Goal: Task Accomplishment & Management: Use online tool/utility

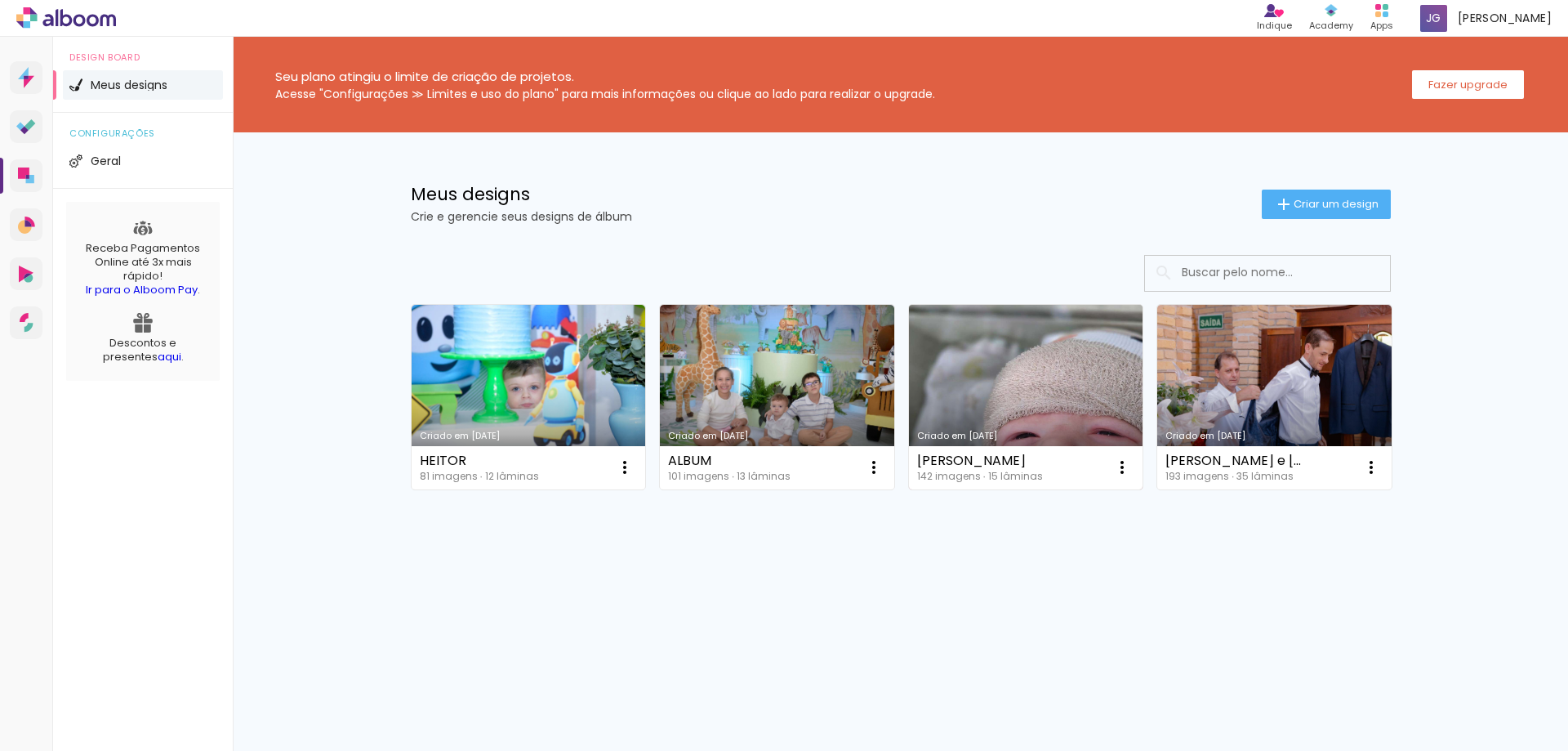
click at [1094, 354] on link "Criado em [DATE]" at bounding box center [1026, 396] width 234 height 184
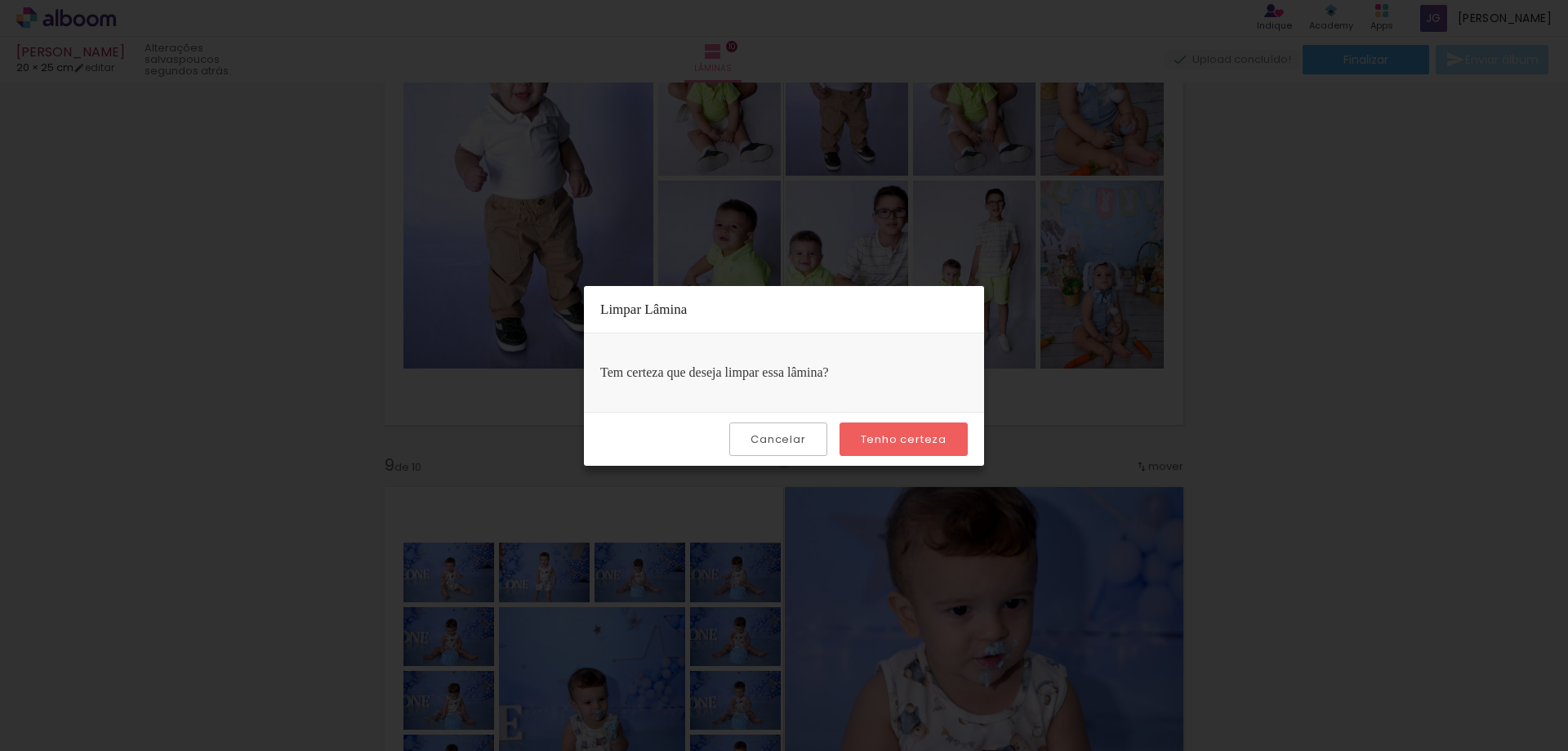
click at [873, 428] on paper-button "Tenho certeza" at bounding box center [903, 439] width 129 height 33
click at [943, 426] on paper-button "Tenho certeza" at bounding box center [903, 439] width 129 height 33
click at [941, 425] on paper-button "Tenho certeza" at bounding box center [903, 439] width 129 height 33
click at [0, 0] on slot "Tenho certeza" at bounding box center [0, 0] width 0 height 0
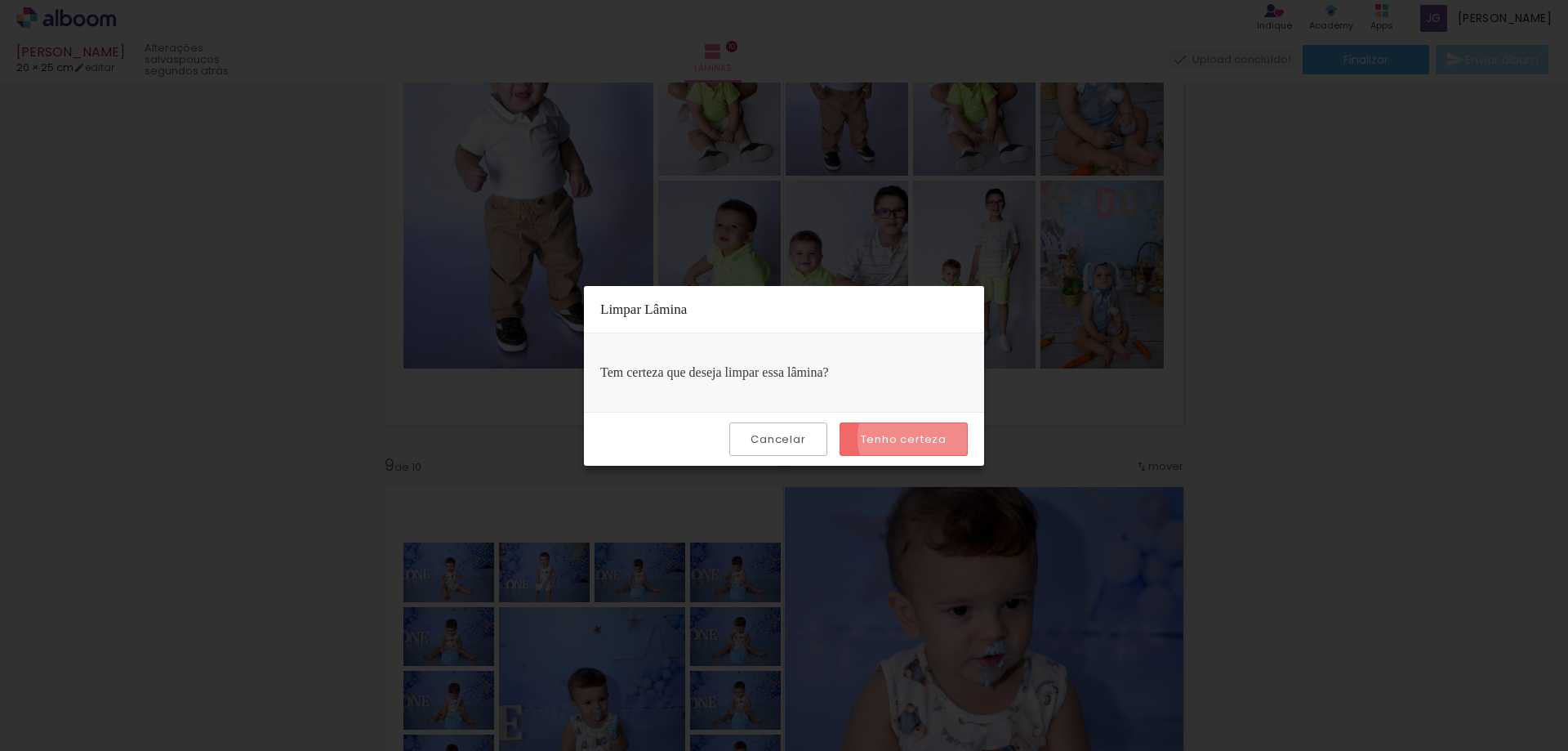
click at [0, 0] on slot "Tenho certeza" at bounding box center [0, 0] width 0 height 0
click at [1116, 441] on iron-overlay-backdrop at bounding box center [784, 375] width 1568 height 751
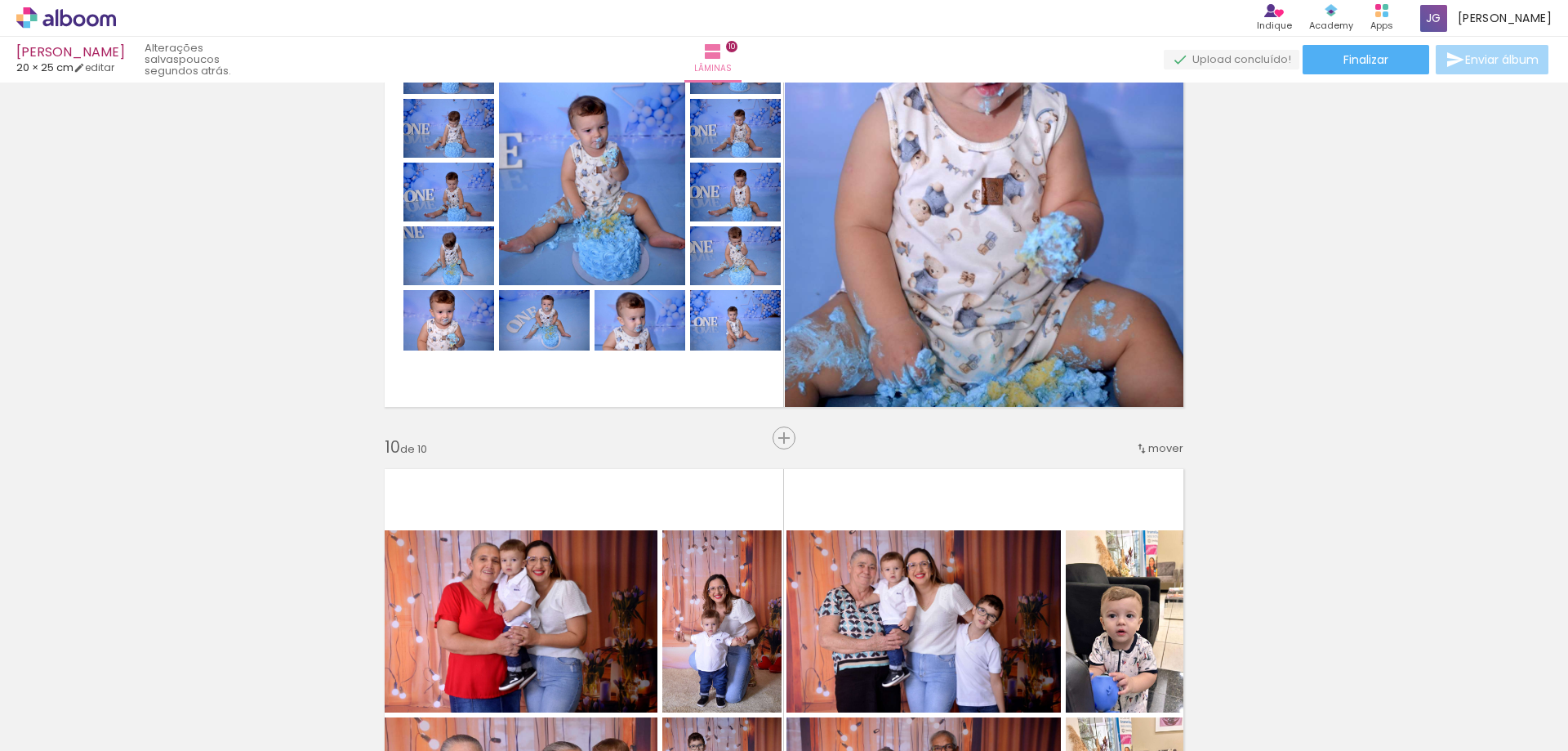
scroll to position [4738, 0]
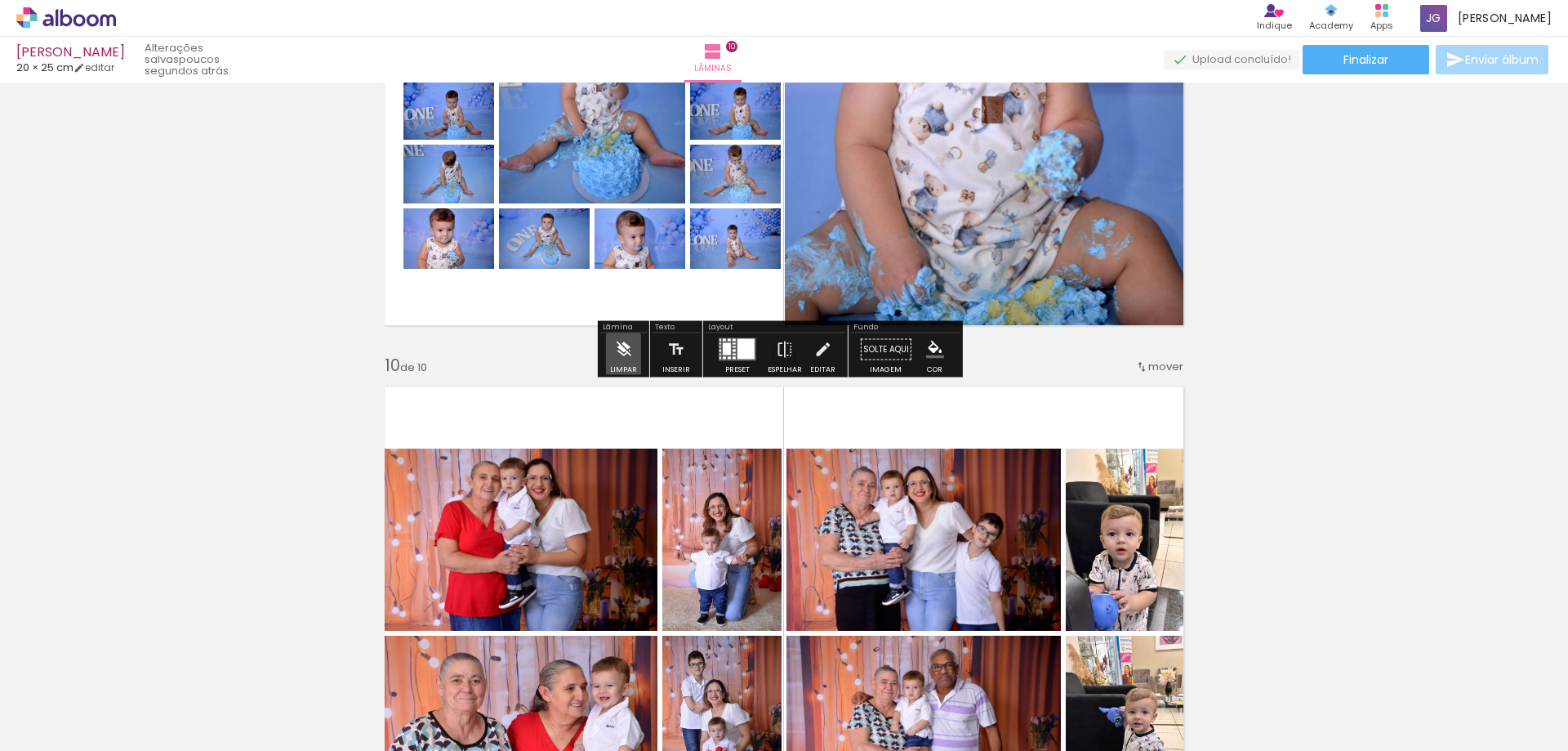
click at [622, 351] on iron-icon at bounding box center [622, 349] width 18 height 32
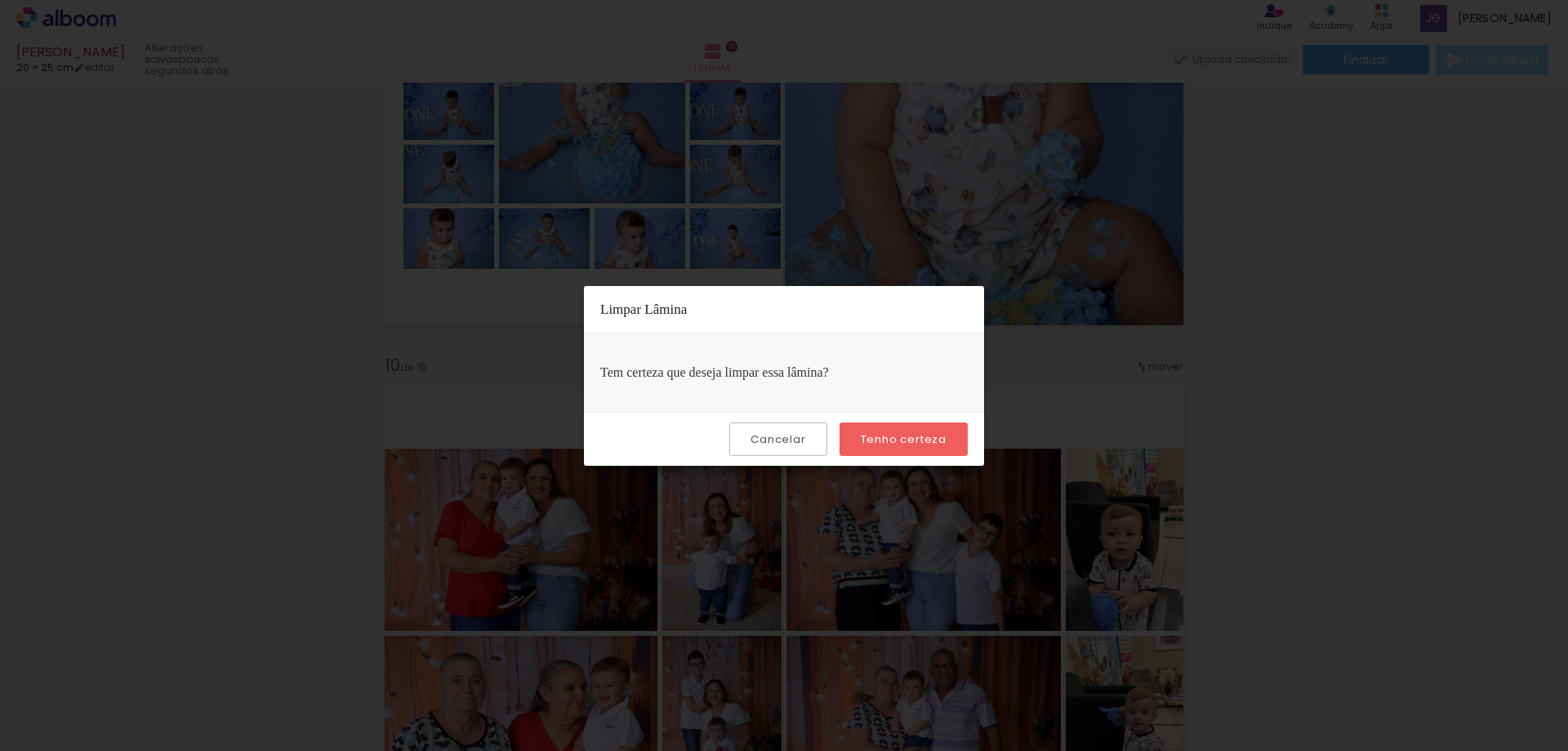
drag, startPoint x: 948, startPoint y: 445, endPoint x: 886, endPoint y: 432, distance: 63.3
click at [947, 445] on paper-button "Tenho certeza" at bounding box center [903, 439] width 129 height 33
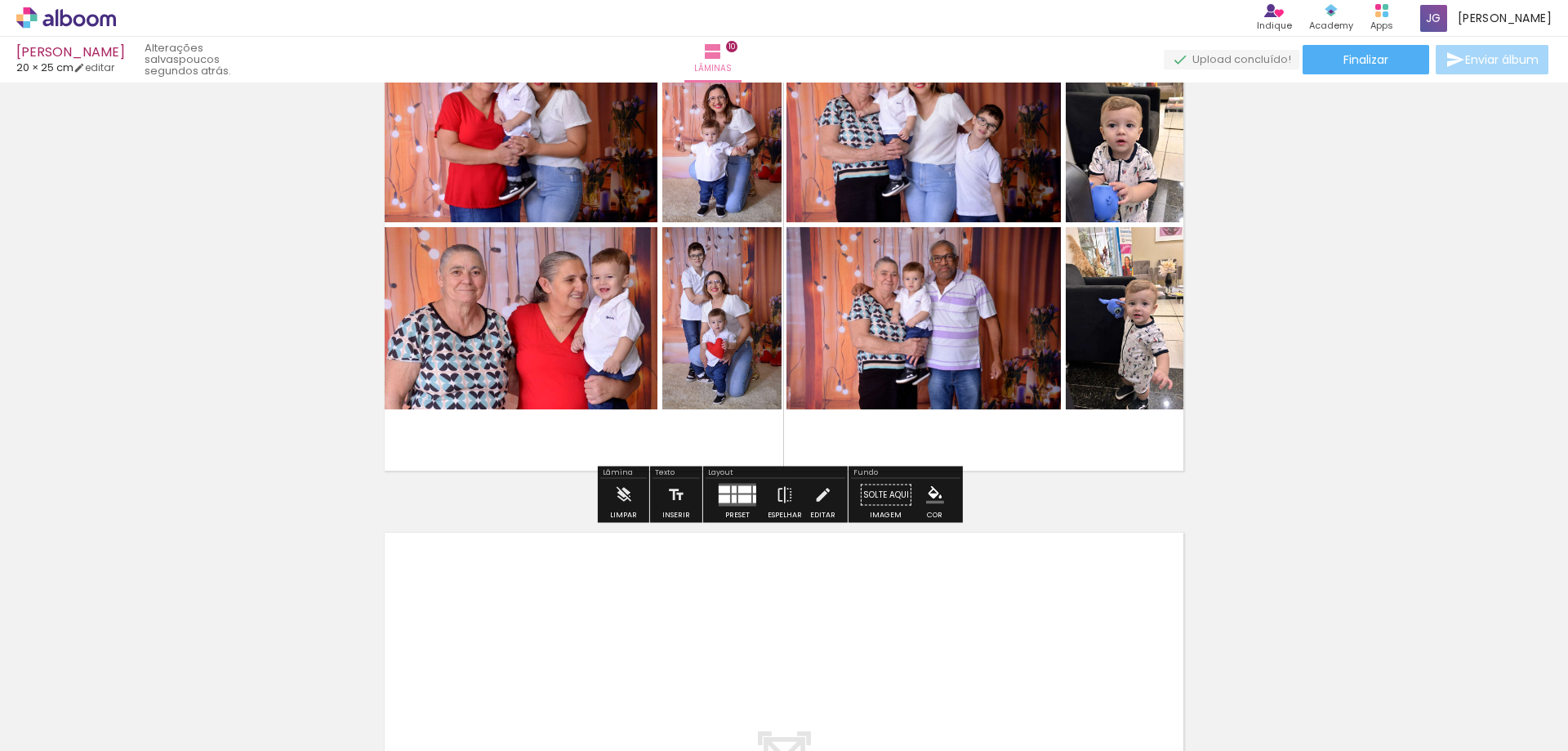
scroll to position [5228, 0]
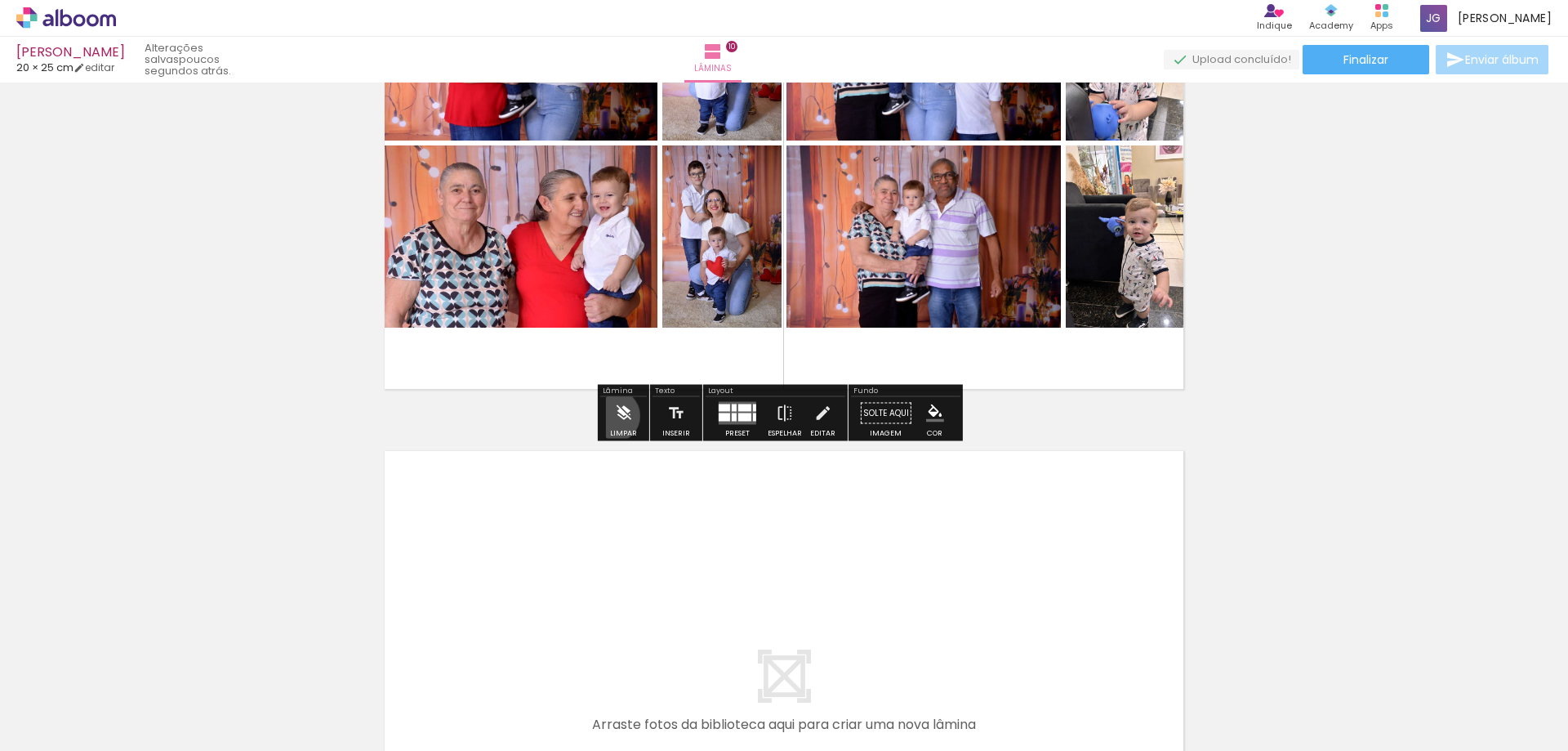
click at [614, 416] on iron-icon at bounding box center [622, 413] width 18 height 32
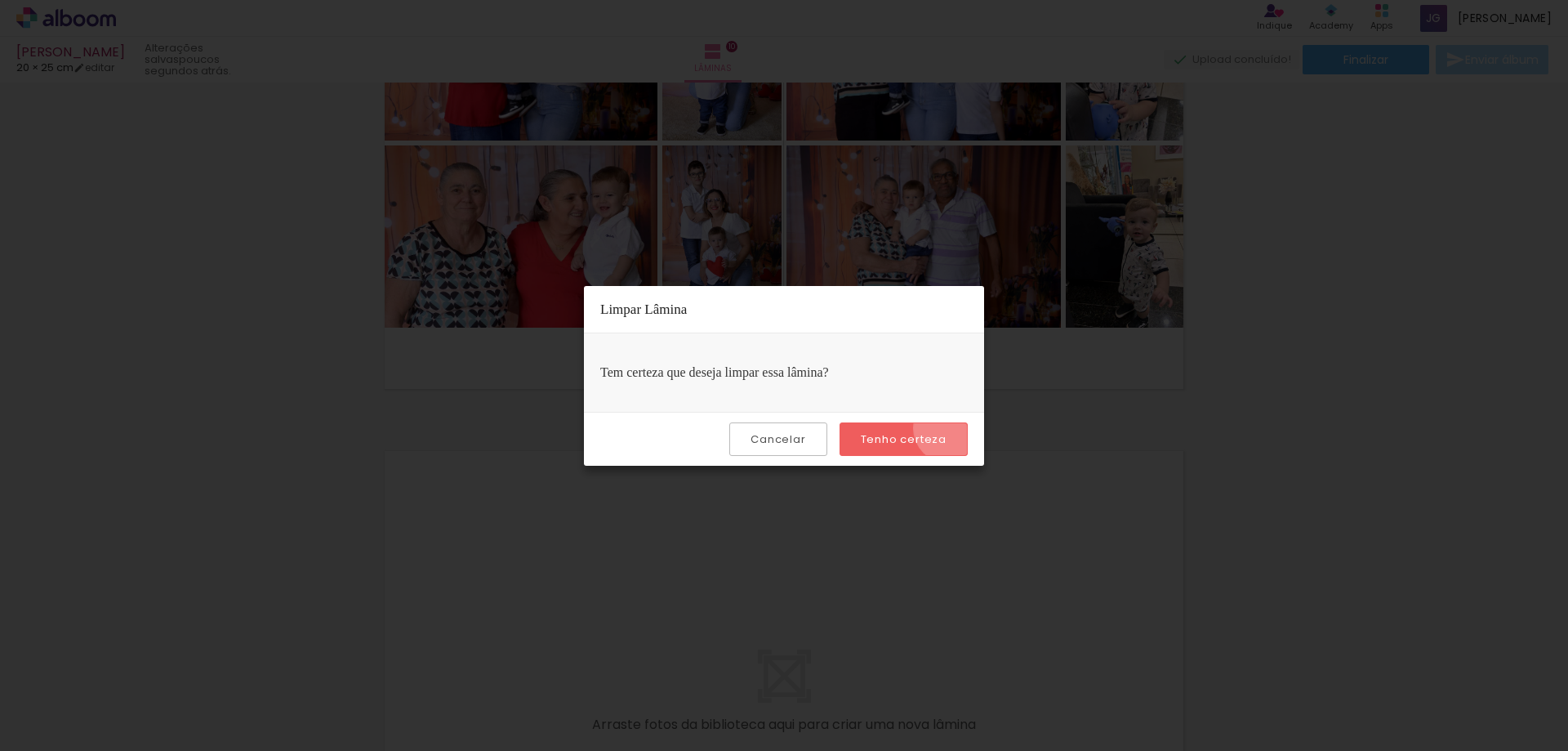
click at [951, 428] on paper-button "Tenho certeza" at bounding box center [903, 439] width 129 height 33
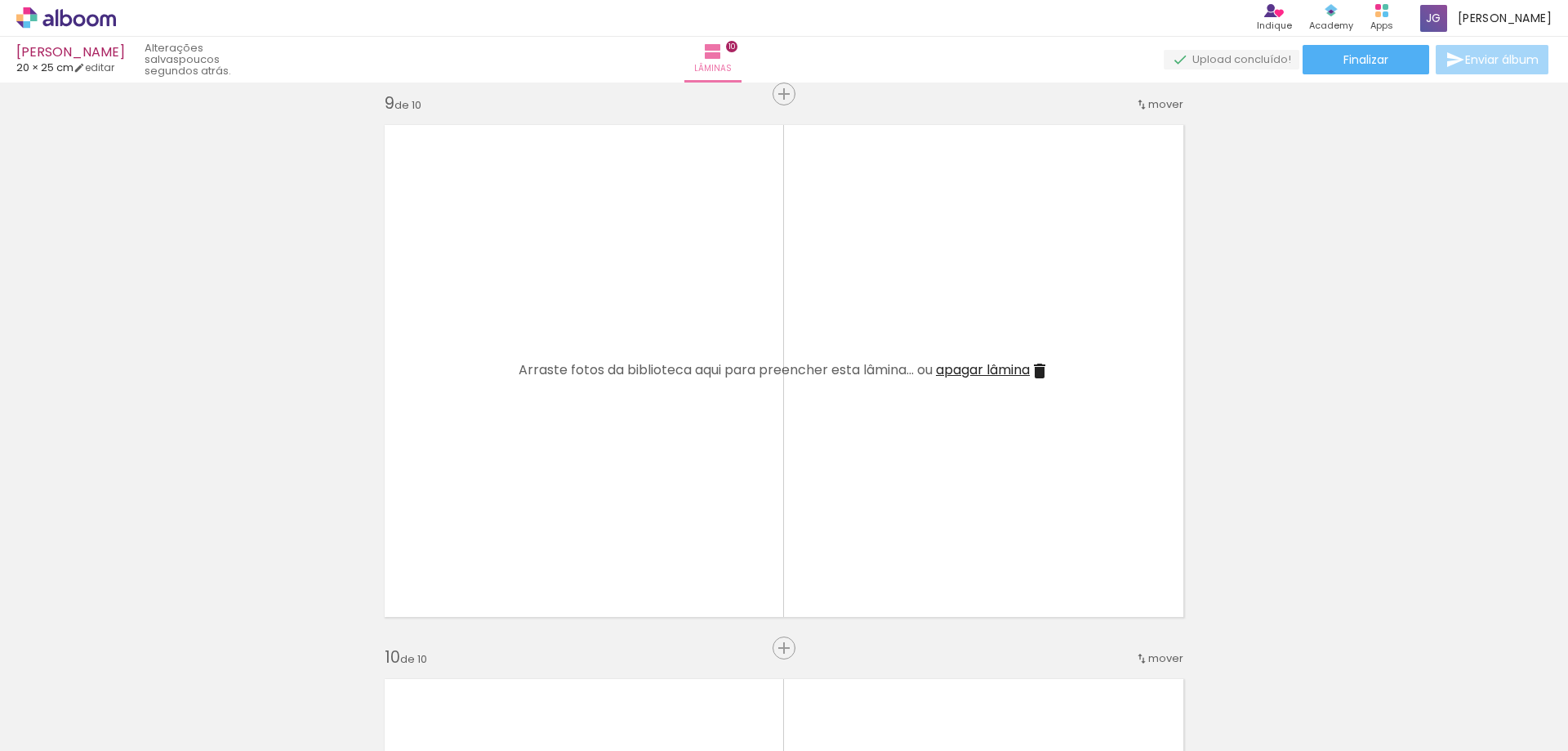
scroll to position [4120, 0]
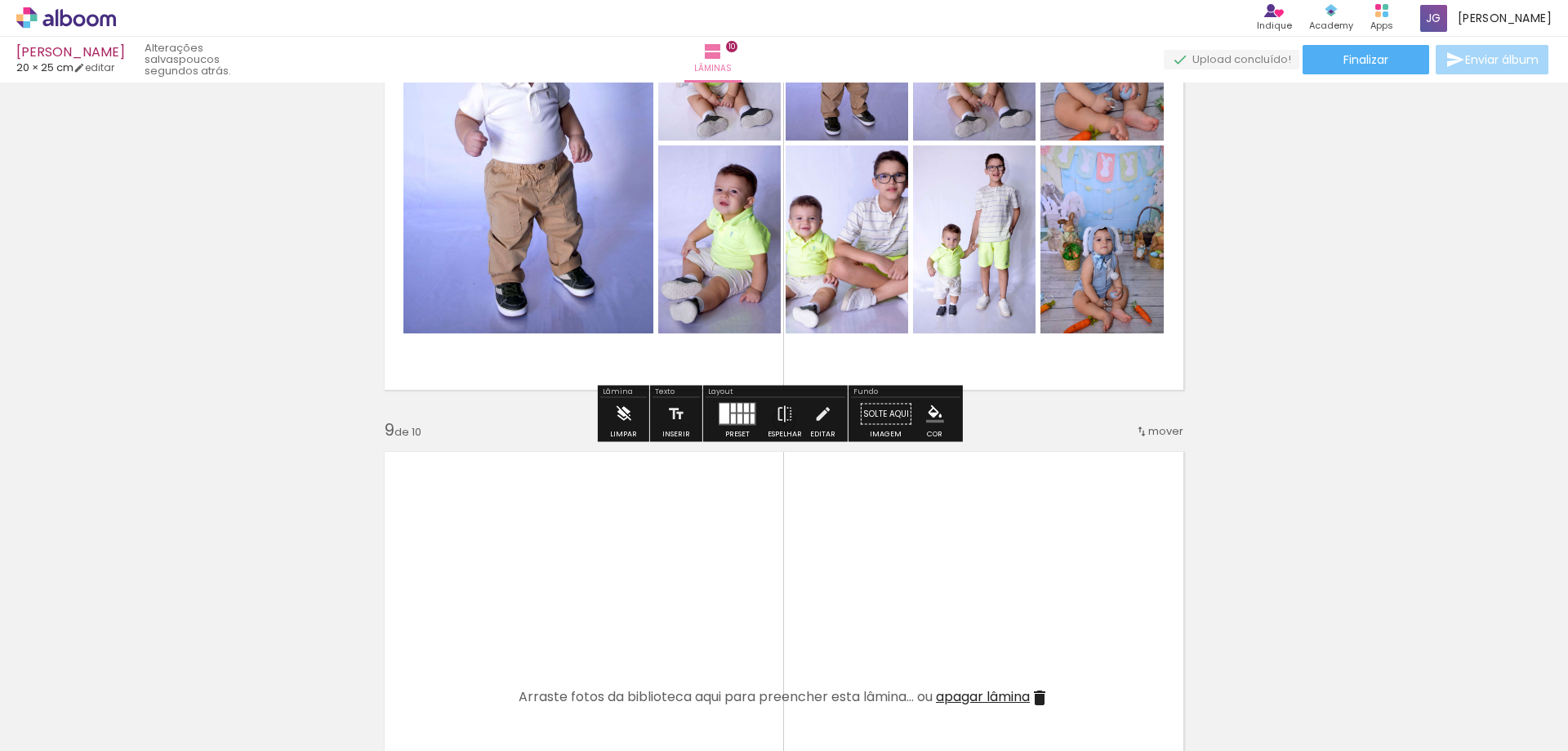
click at [619, 414] on iron-icon at bounding box center [622, 414] width 18 height 32
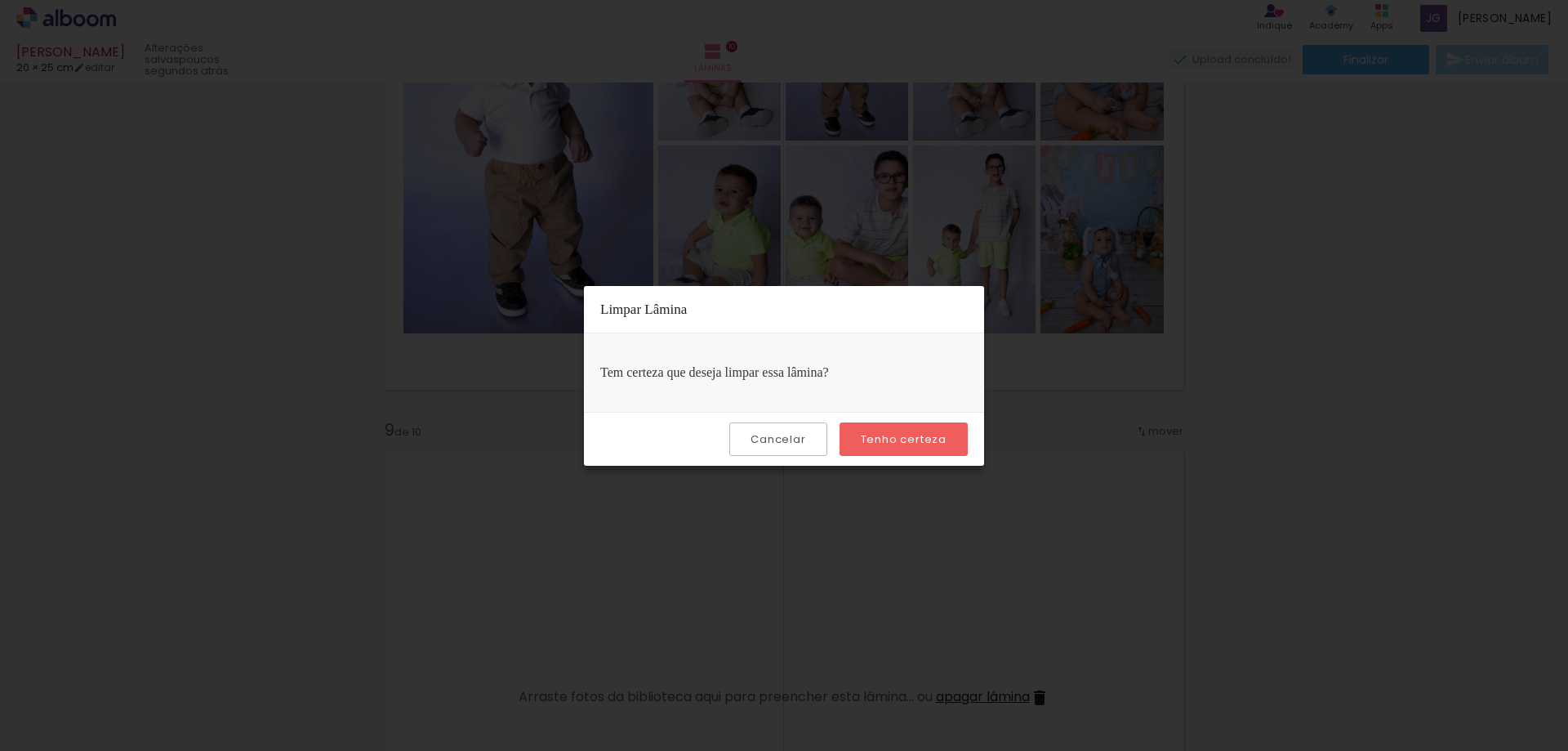
click at [0, 0] on slot "Tenho certeza" at bounding box center [0, 0] width 0 height 0
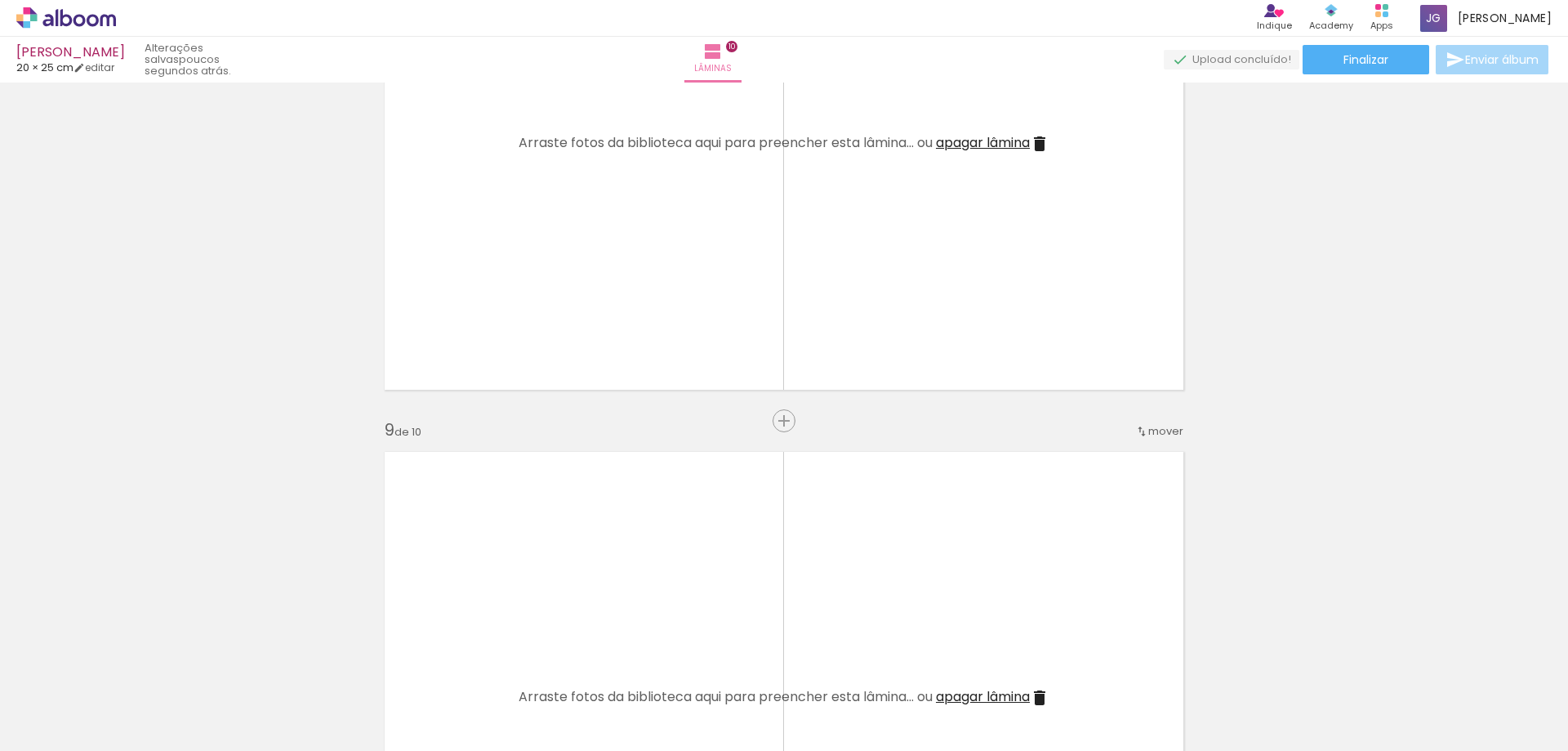
click at [964, 140] on span "apagar lâmina" at bounding box center [982, 143] width 93 height 19
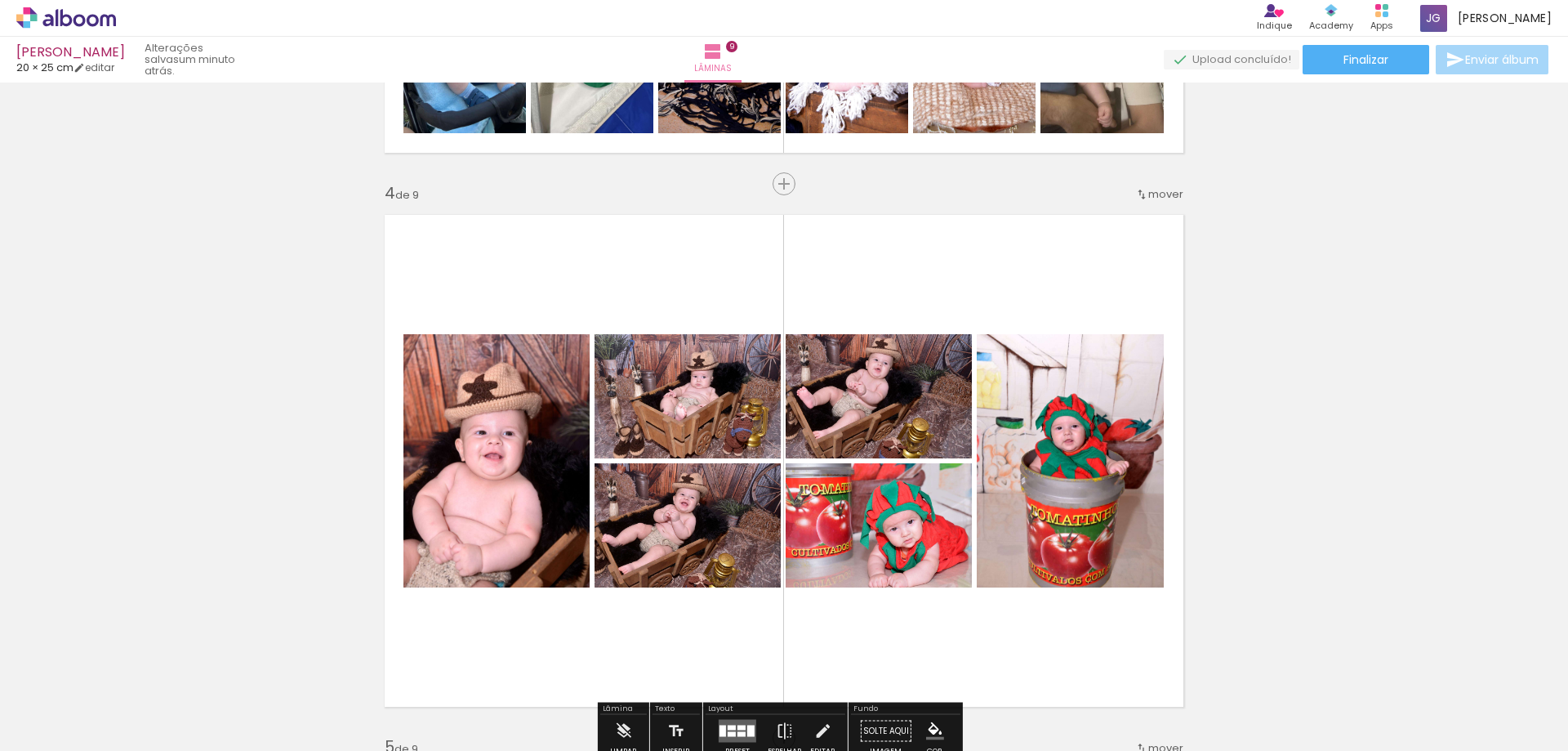
scroll to position [1833, 0]
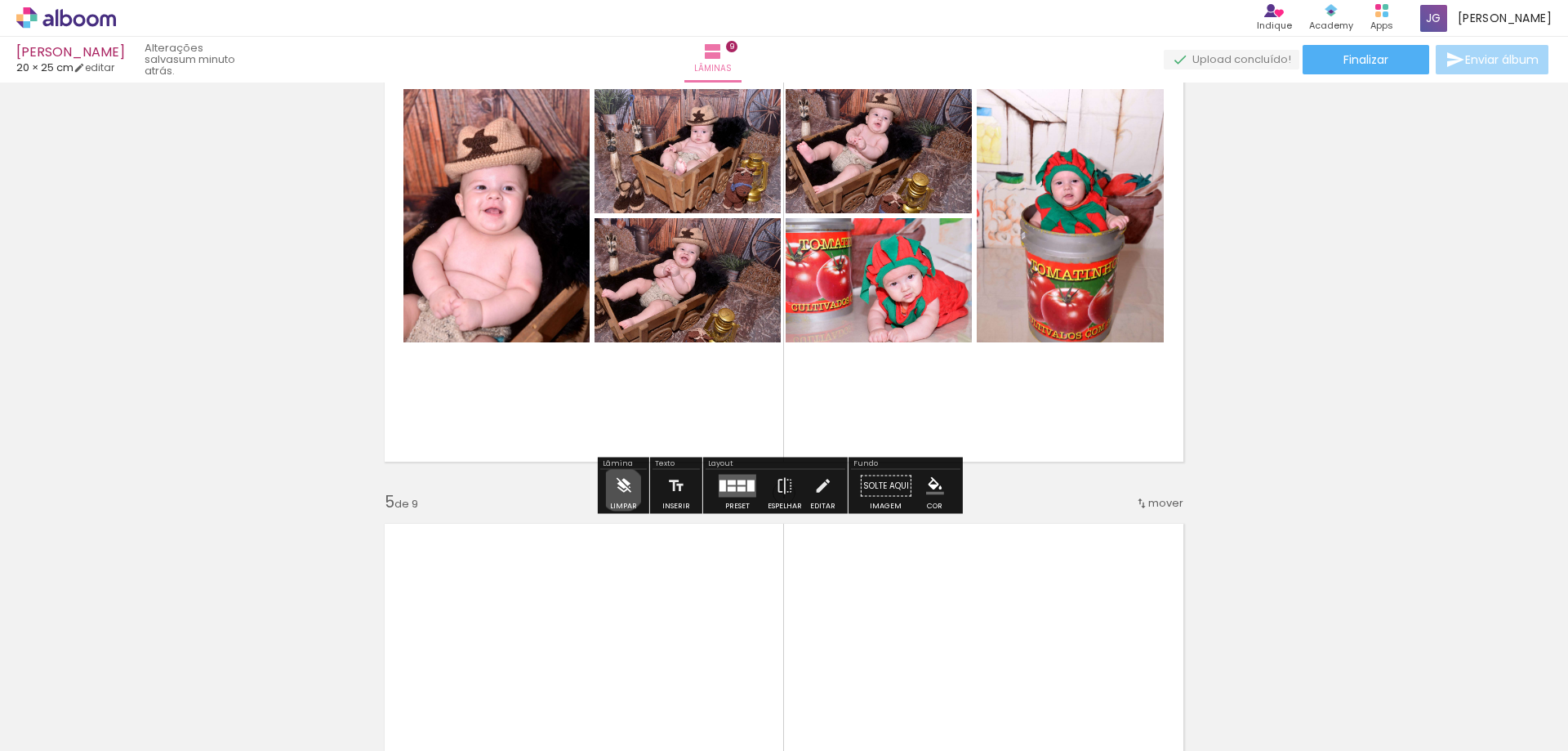
click at [621, 489] on iron-icon at bounding box center [622, 485] width 18 height 32
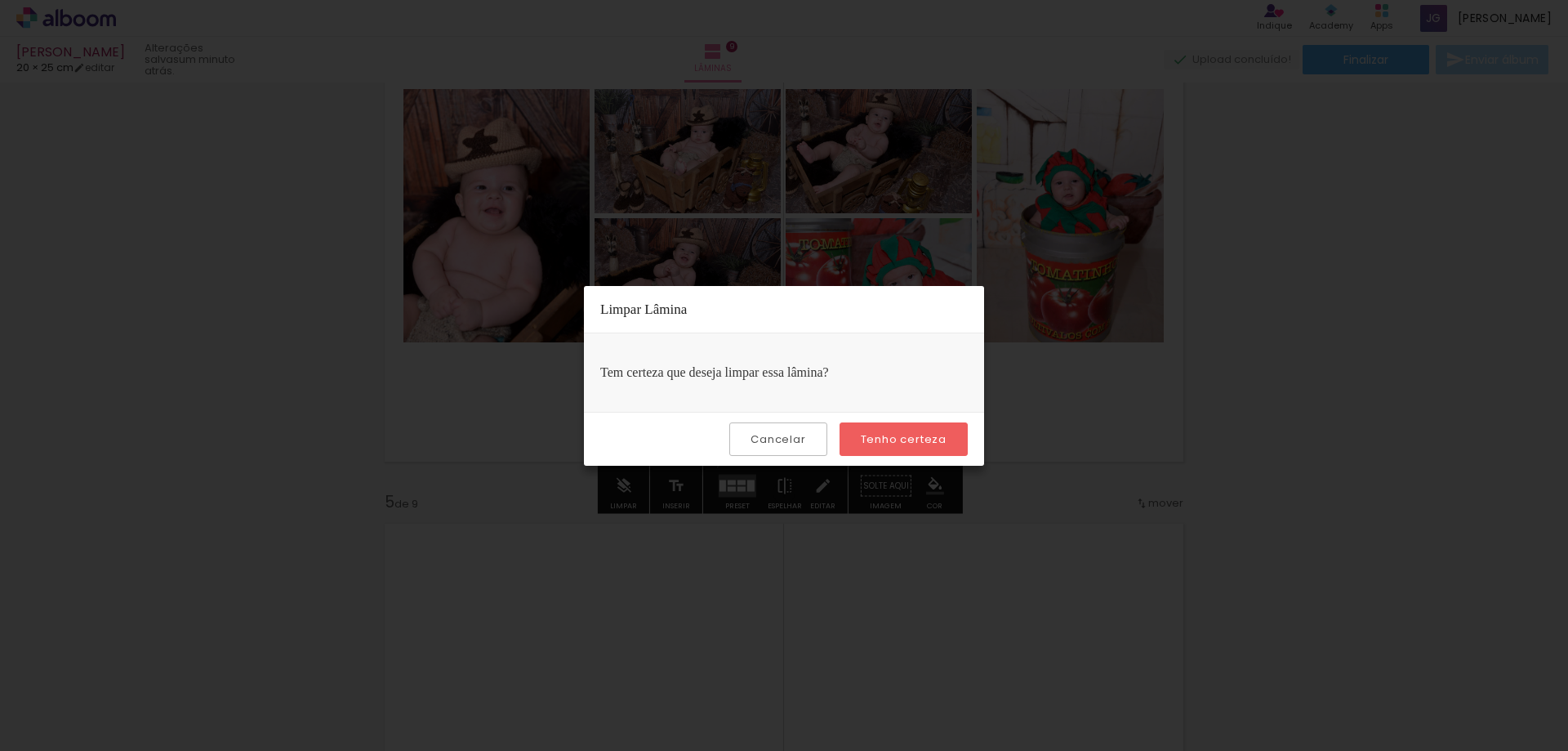
click at [872, 424] on paper-button "Tenho certeza" at bounding box center [903, 439] width 129 height 33
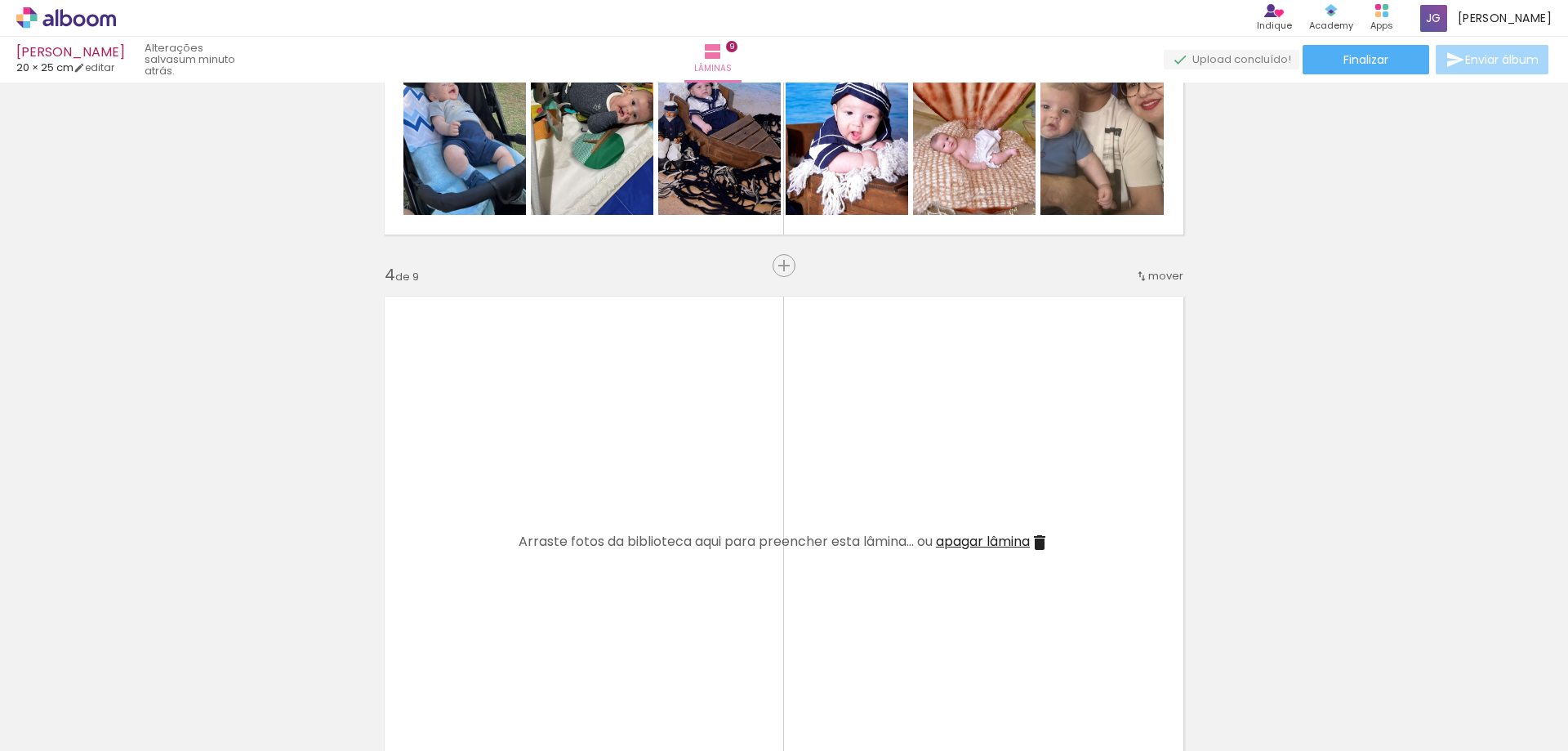
scroll to position [1342, 0]
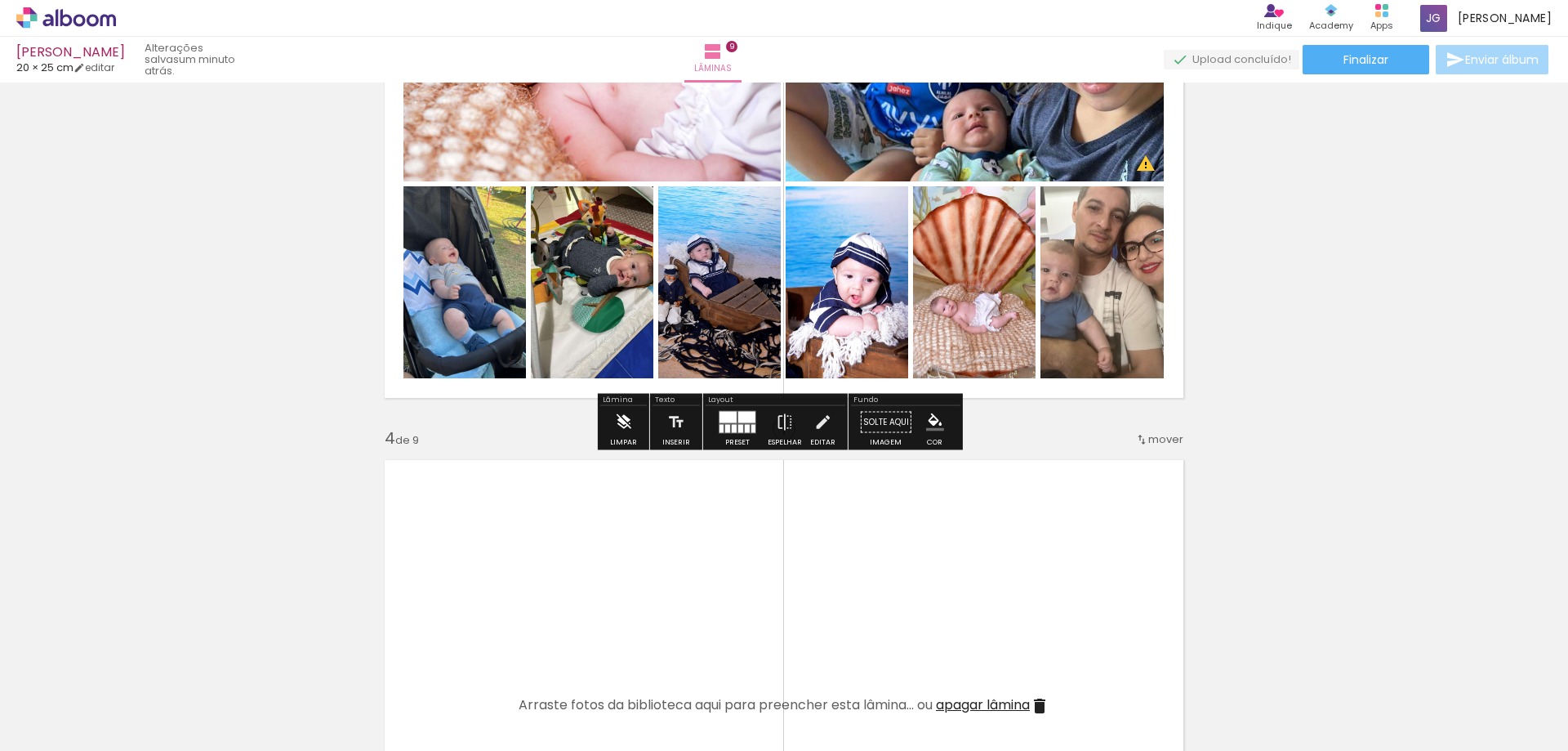
click at [620, 444] on div "Limpar" at bounding box center [623, 443] width 27 height 7
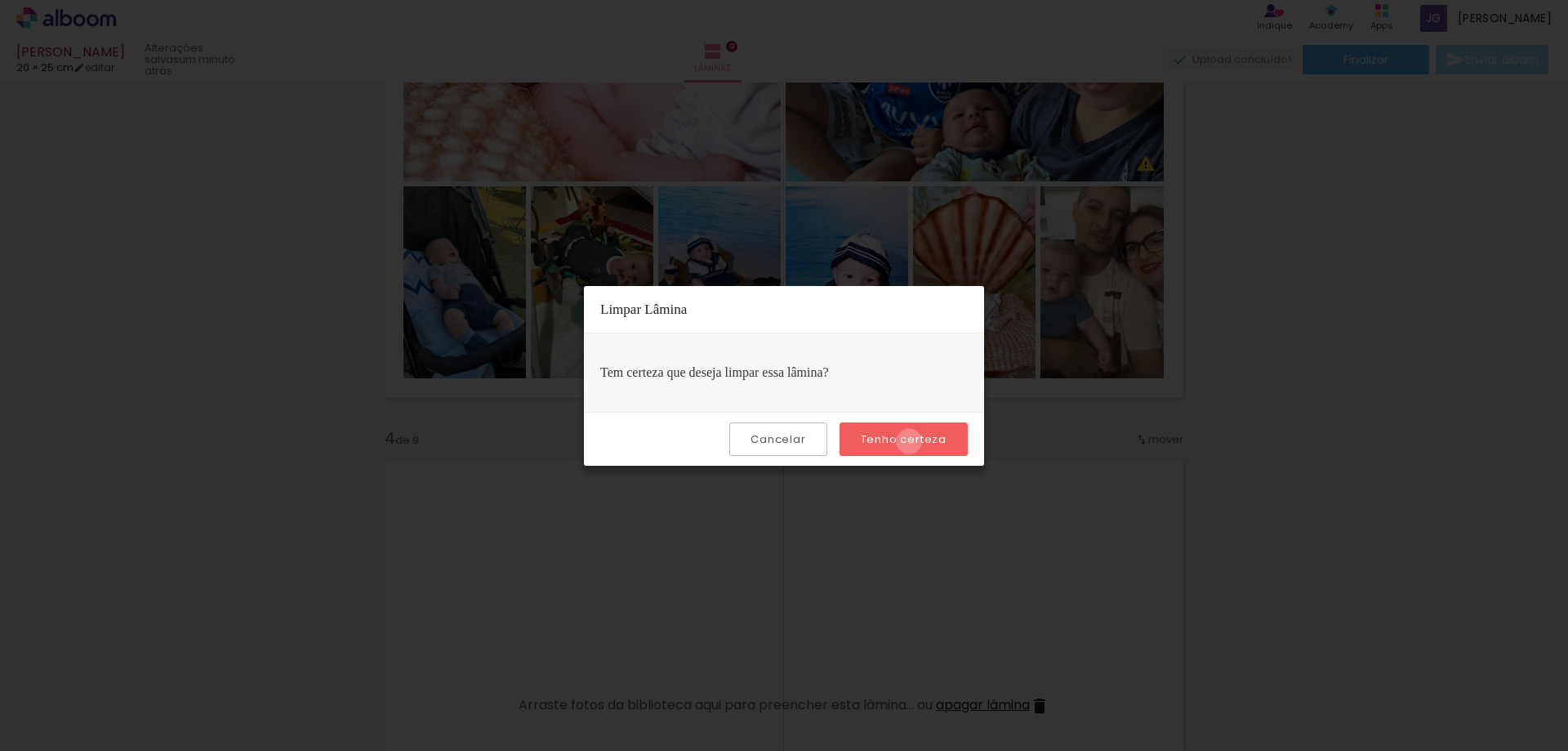
drag, startPoint x: 912, startPoint y: 441, endPoint x: 691, endPoint y: 288, distance: 268.8
click at [0, 0] on slot "Tenho certeza" at bounding box center [0, 0] width 0 height 0
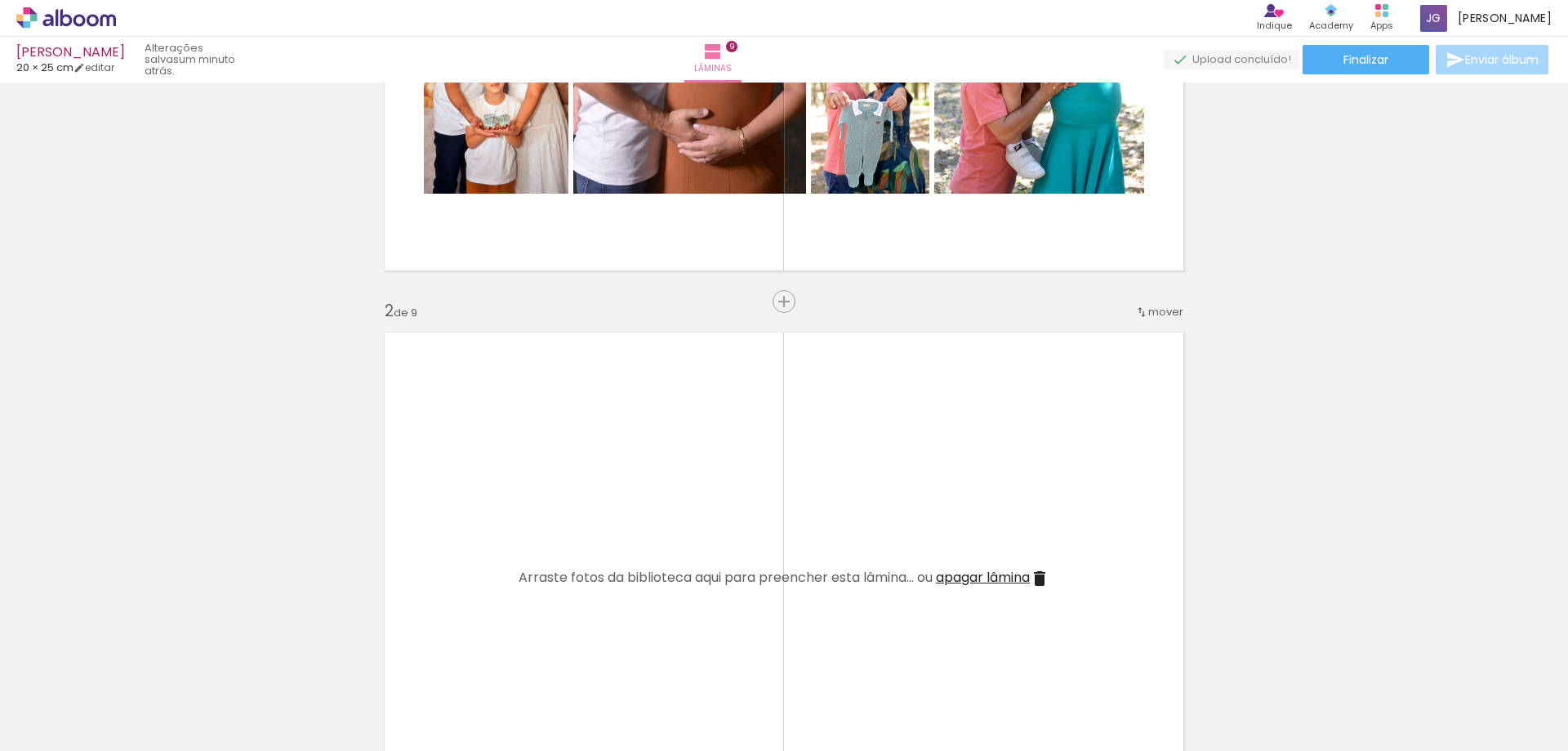
scroll to position [362, 0]
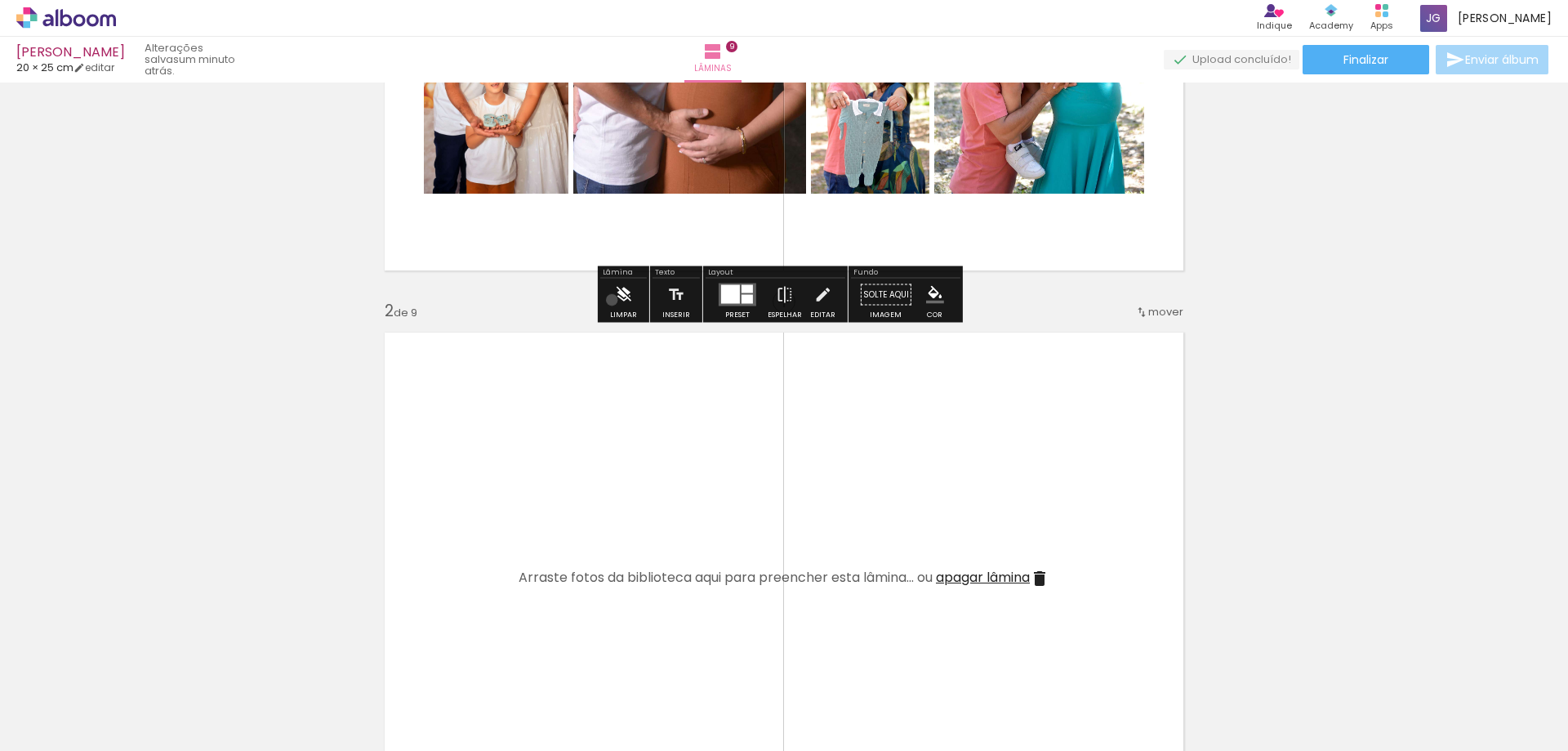
click at [612, 300] on paper-button "Limpar" at bounding box center [624, 299] width 35 height 42
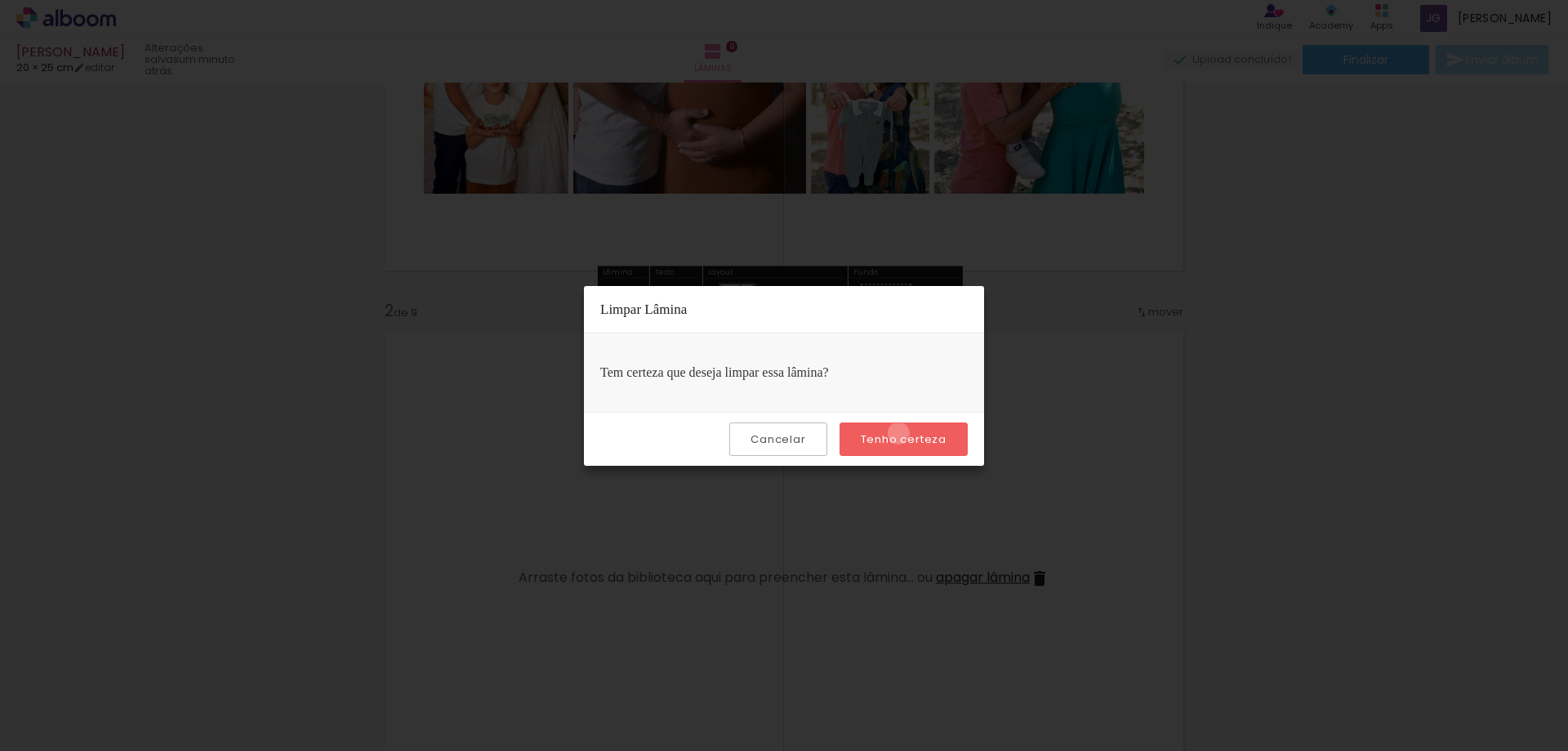
click at [0, 0] on slot "Tenho certeza" at bounding box center [0, 0] width 0 height 0
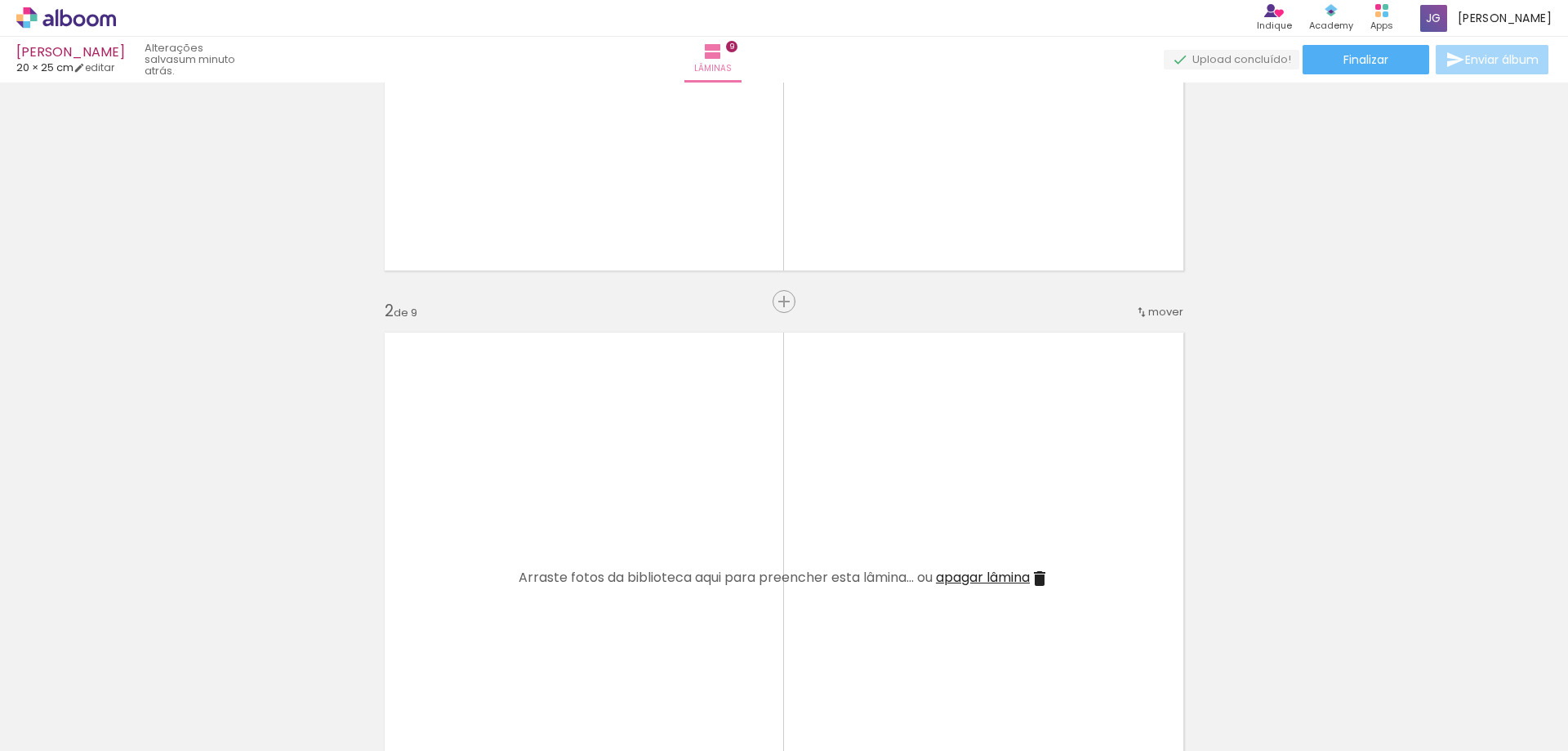
scroll to position [0, 0]
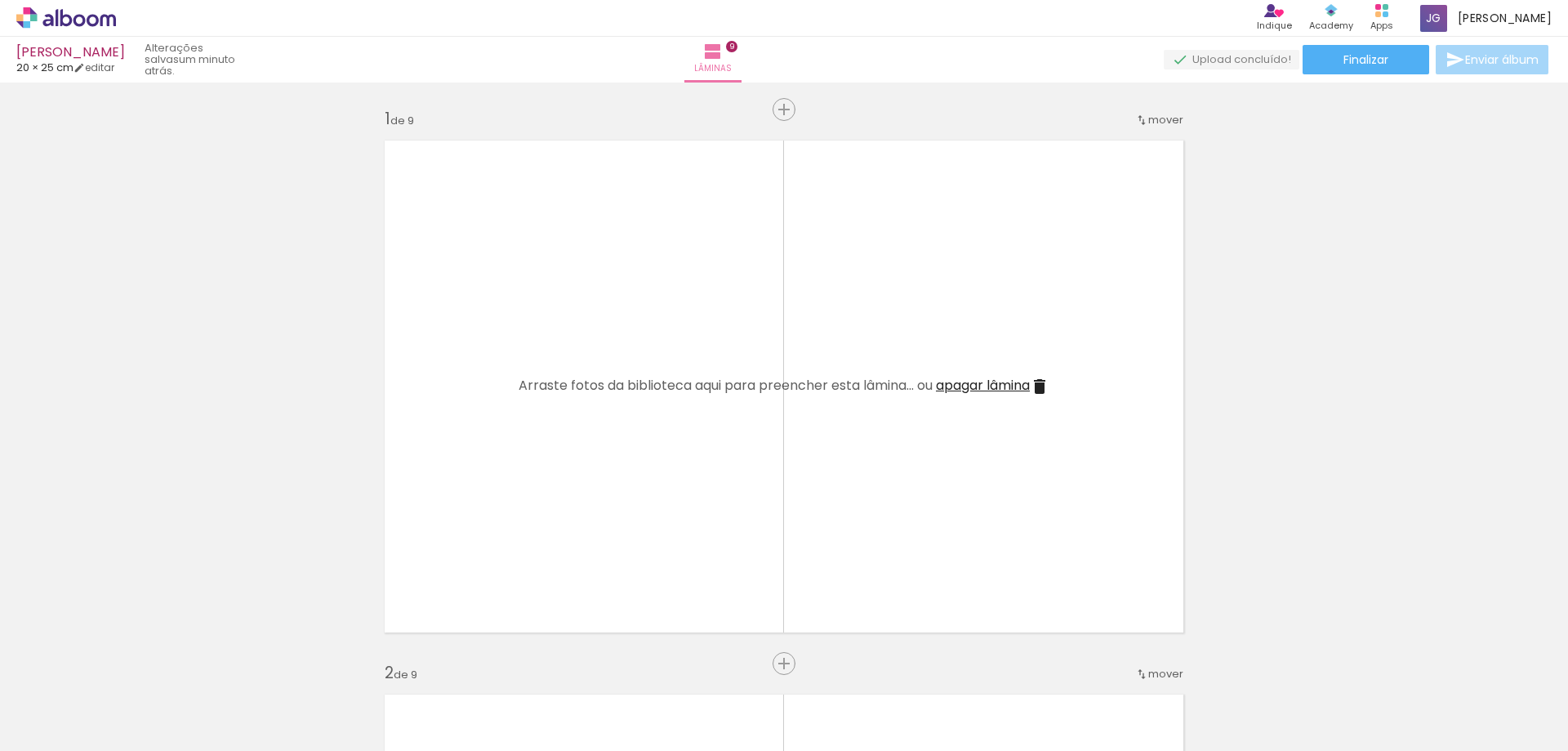
click at [997, 382] on span "apagar lâmina" at bounding box center [982, 385] width 93 height 19
click at [135, 667] on iron-icon at bounding box center [128, 663] width 18 height 18
click at [135, 666] on iron-icon at bounding box center [128, 663] width 18 height 18
click at [135, 665] on iron-icon at bounding box center [128, 663] width 18 height 18
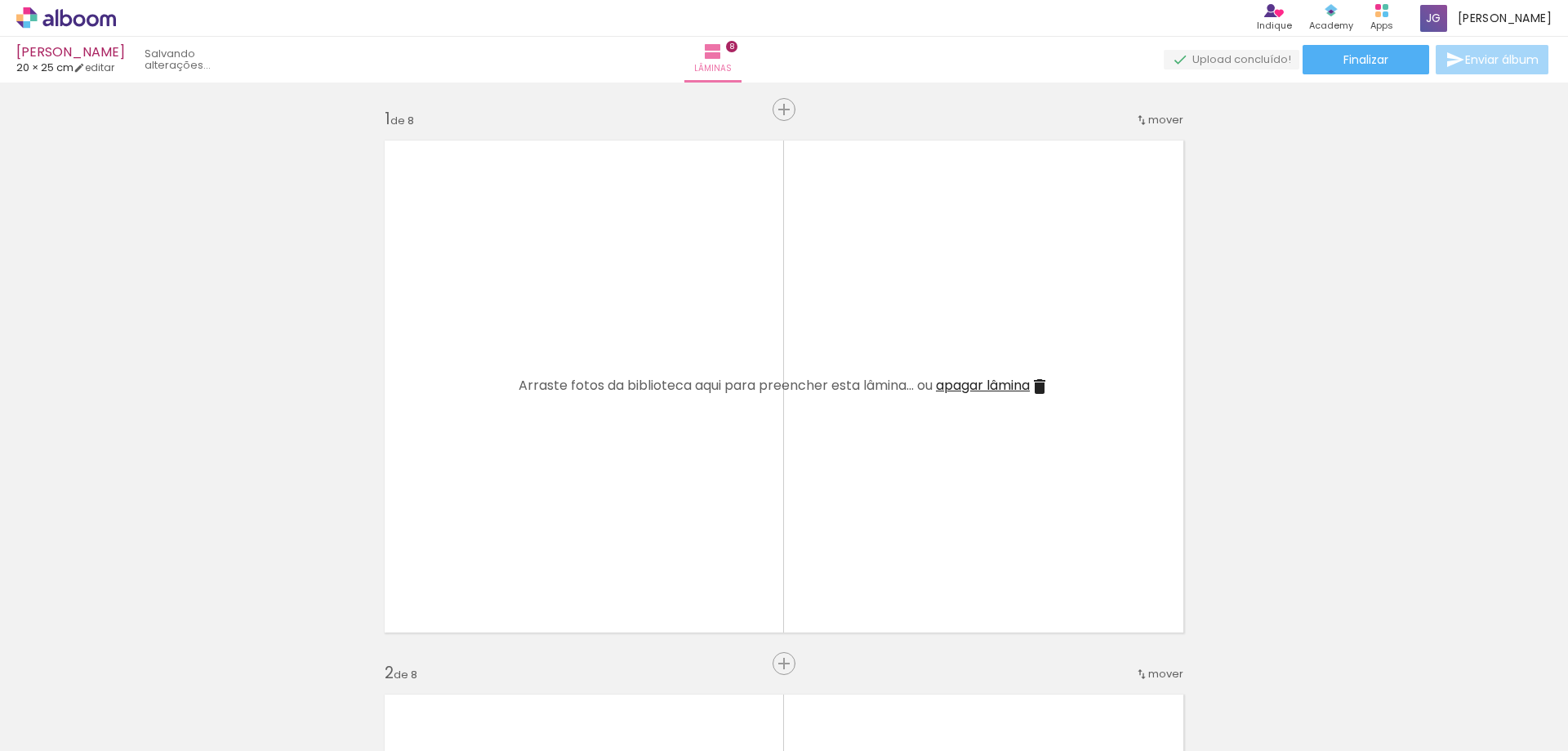
click at [135, 665] on quentale-thumb at bounding box center [163, 695] width 92 height 94
click at [0, 0] on iron-icon at bounding box center [0, 0] width 0 height 0
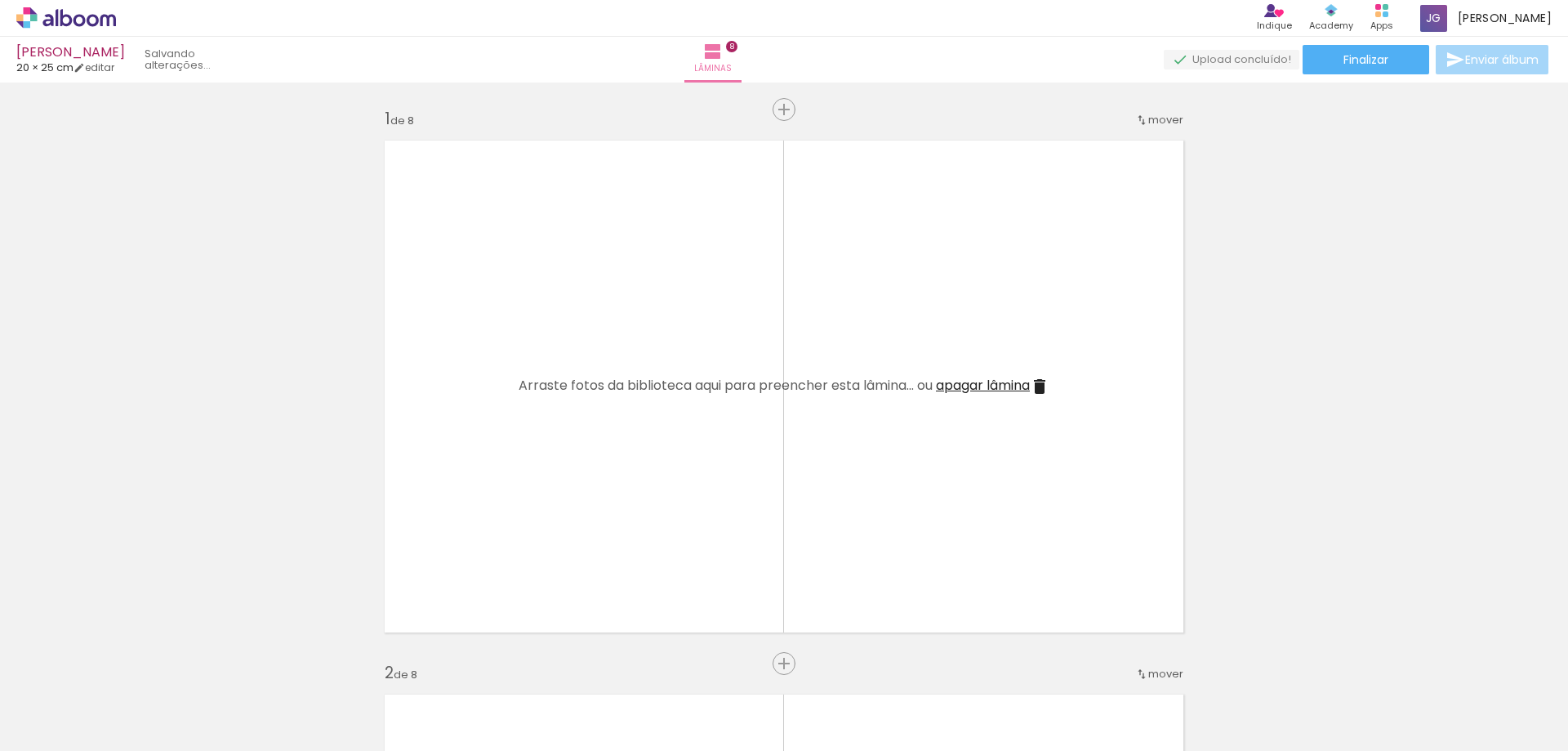
click at [135, 665] on quentale-thumb at bounding box center [163, 695] width 92 height 94
click at [0, 0] on iron-icon at bounding box center [0, 0] width 0 height 0
click at [135, 665] on iron-icon at bounding box center [128, 663] width 18 height 18
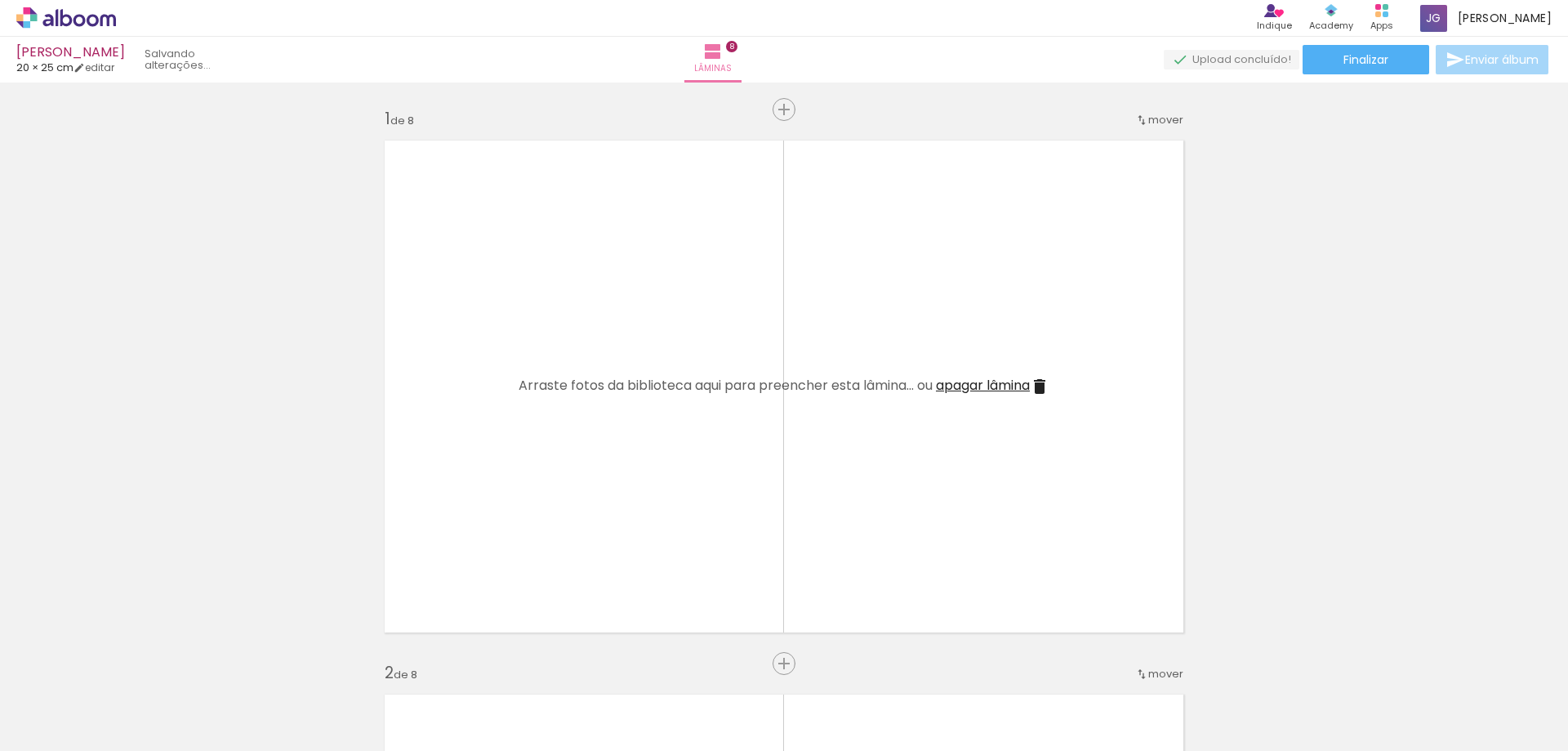
click at [135, 665] on quentale-thumb at bounding box center [163, 695] width 92 height 94
click at [135, 665] on iron-icon at bounding box center [128, 663] width 18 height 18
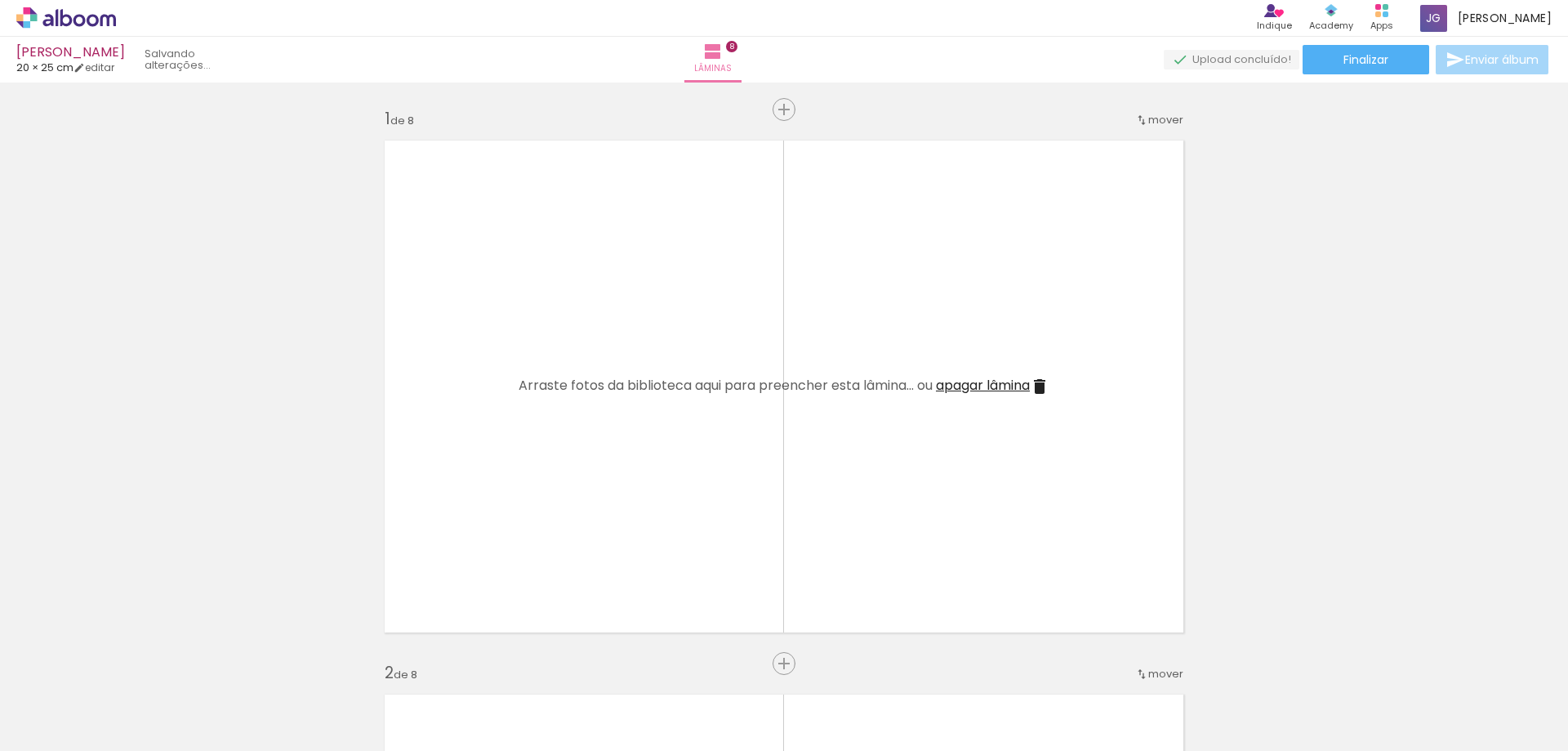
click at [135, 665] on iron-icon at bounding box center [128, 663] width 18 height 18
click at [135, 665] on quentale-thumb at bounding box center [163, 695] width 92 height 94
click at [135, 665] on iron-icon at bounding box center [128, 663] width 18 height 18
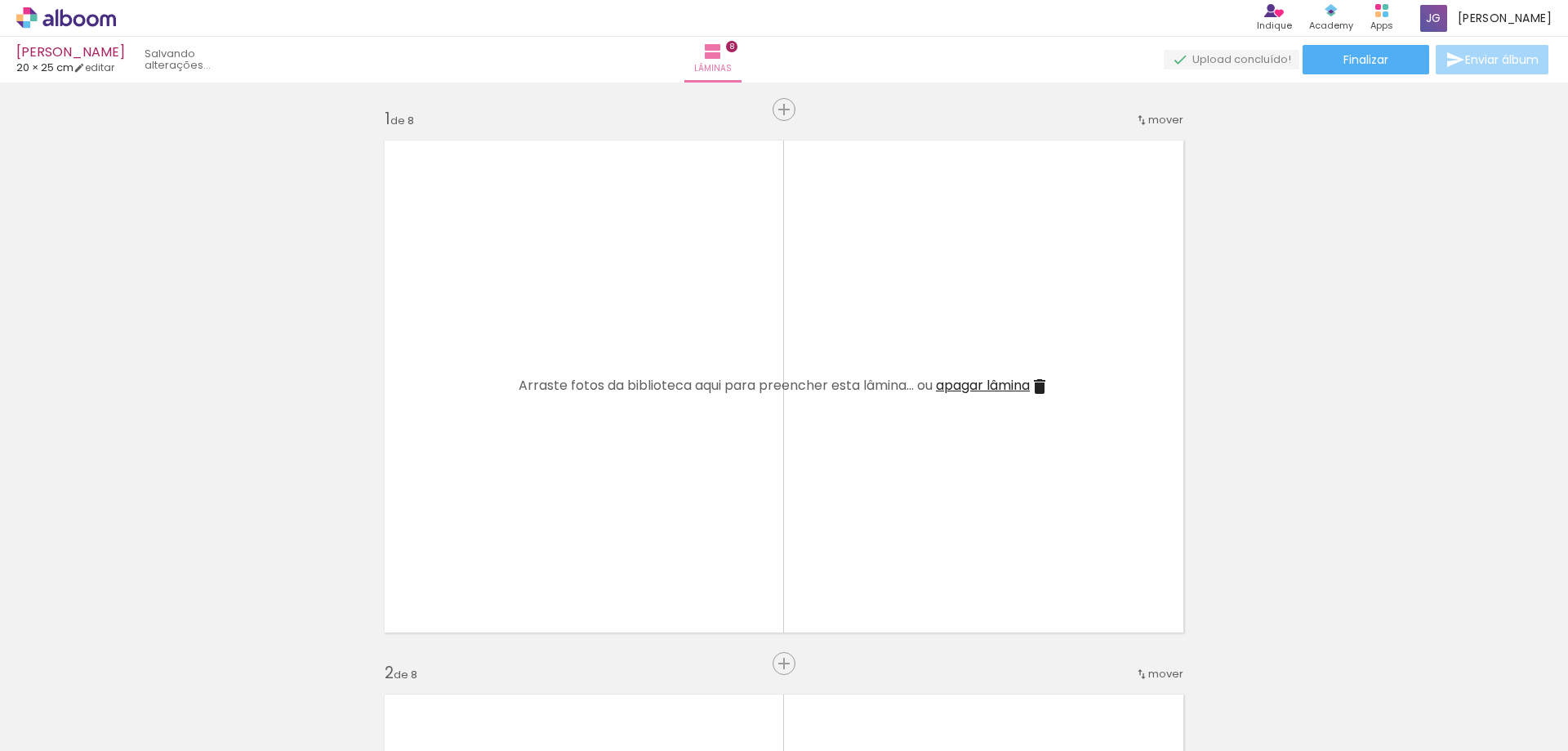
click at [135, 665] on iron-icon at bounding box center [128, 663] width 18 height 18
click at [135, 665] on quentale-thumb at bounding box center [163, 695] width 92 height 94
click at [135, 665] on iron-icon at bounding box center [128, 663] width 18 height 18
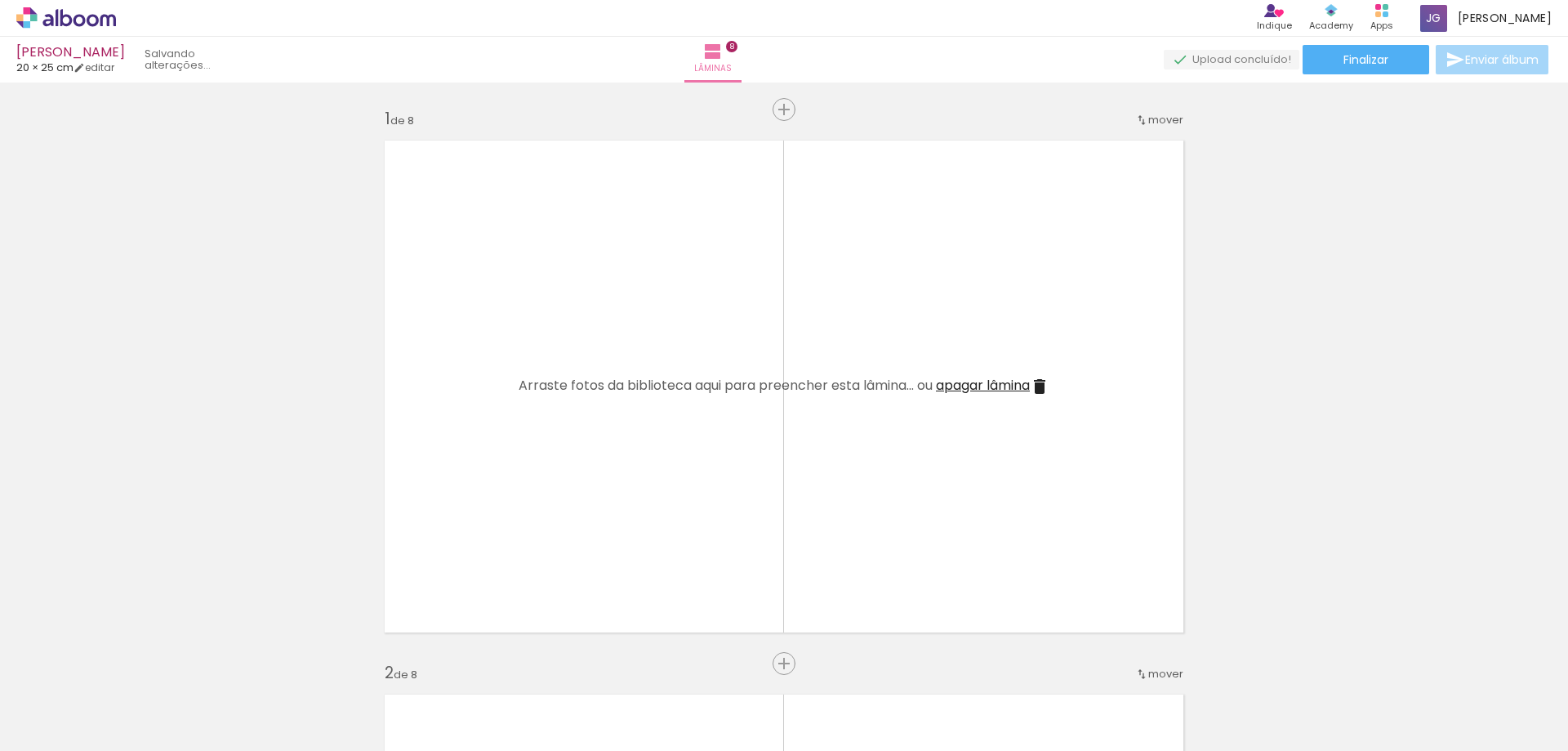
click at [135, 665] on iron-icon at bounding box center [128, 663] width 18 height 18
click at [959, 388] on span "apagar lâmina" at bounding box center [982, 385] width 93 height 19
click at [121, 665] on iron-horizontal-list at bounding box center [117, 699] width 32 height 102
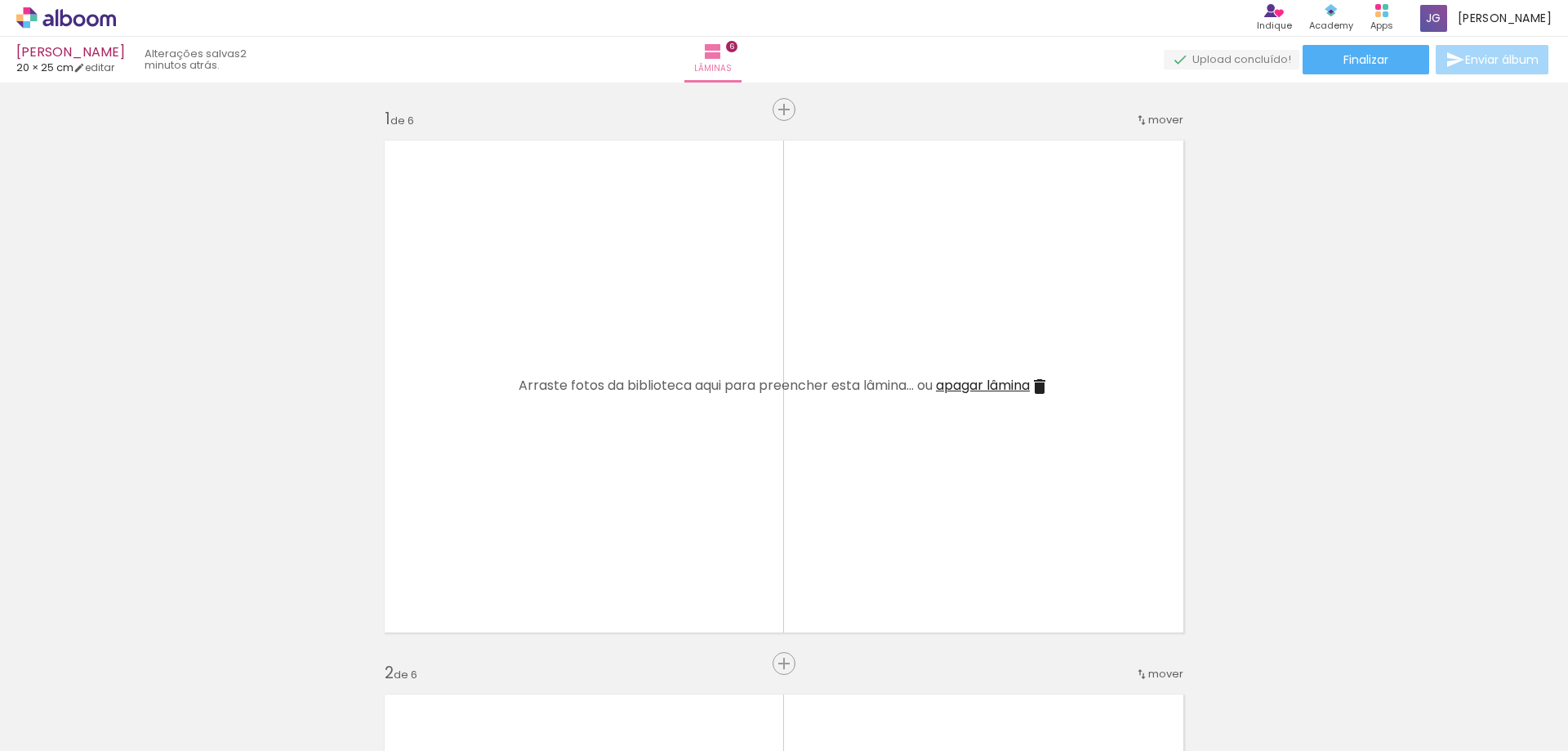
click at [136, 662] on iron-icon at bounding box center [128, 663] width 18 height 18
click at [974, 379] on span "apagar lâmina" at bounding box center [982, 385] width 93 height 19
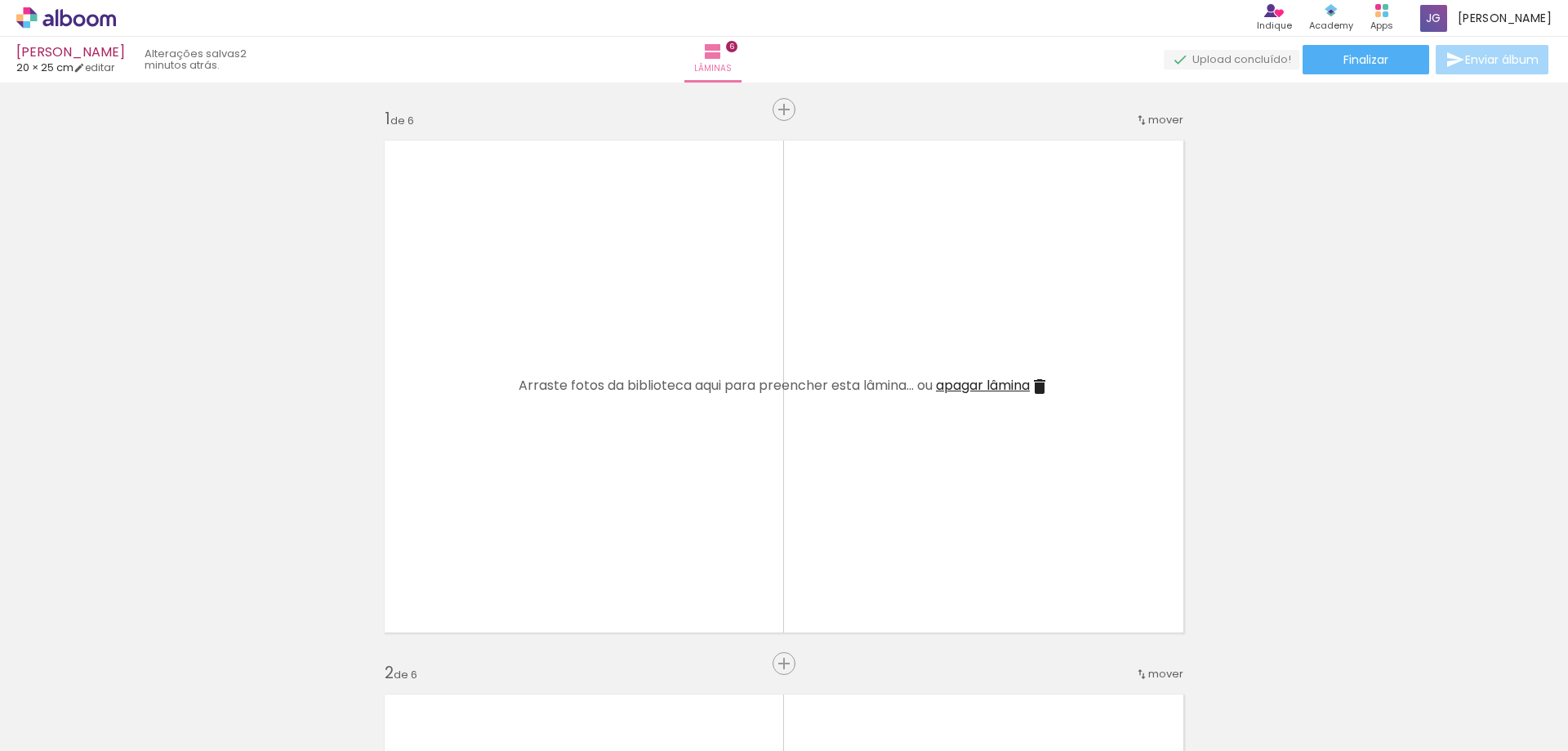
click at [974, 379] on span "apagar lâmina" at bounding box center [982, 385] width 93 height 19
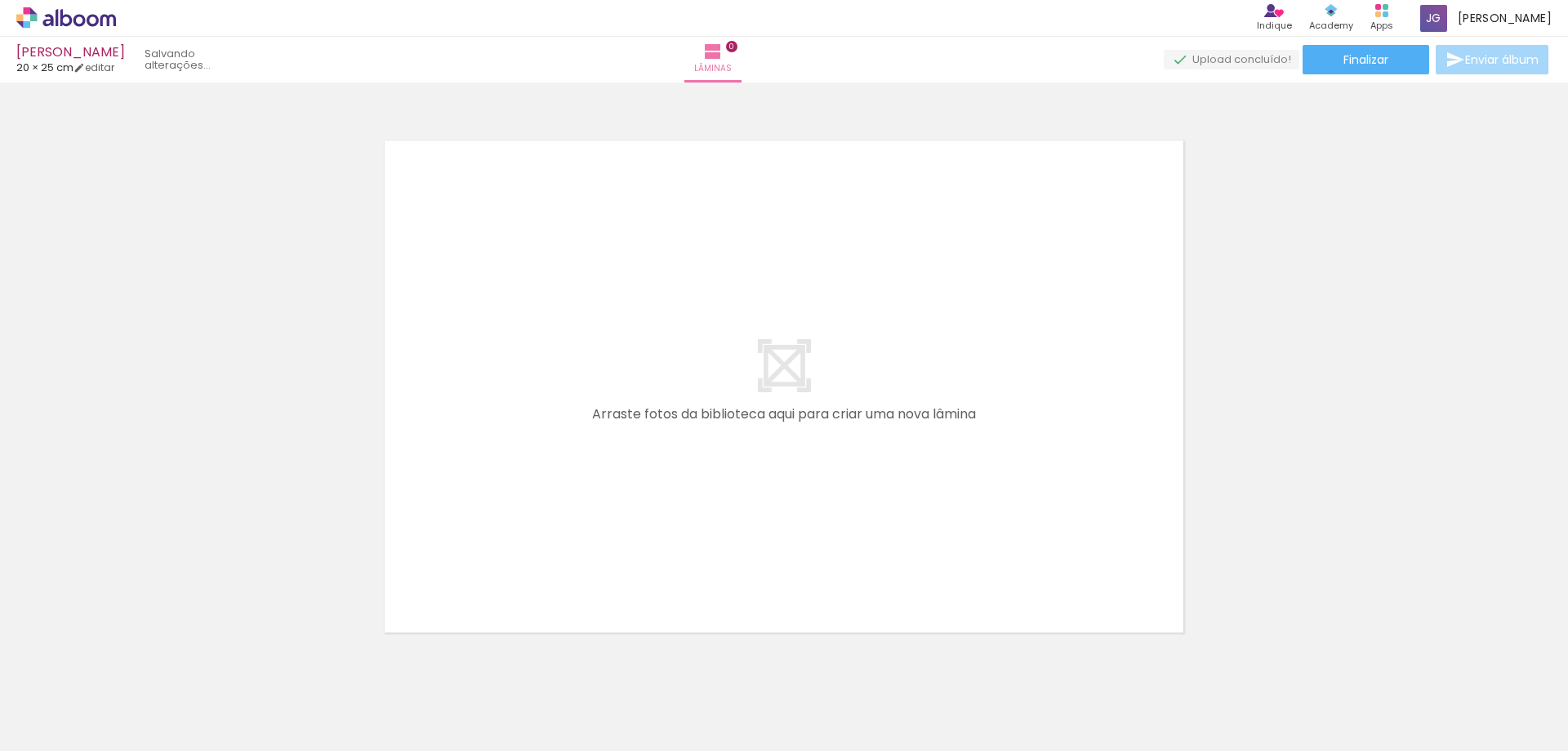
click at [974, 379] on quentale-layouter at bounding box center [784, 386] width 820 height 513
click at [130, 663] on iron-icon at bounding box center [128, 663] width 18 height 18
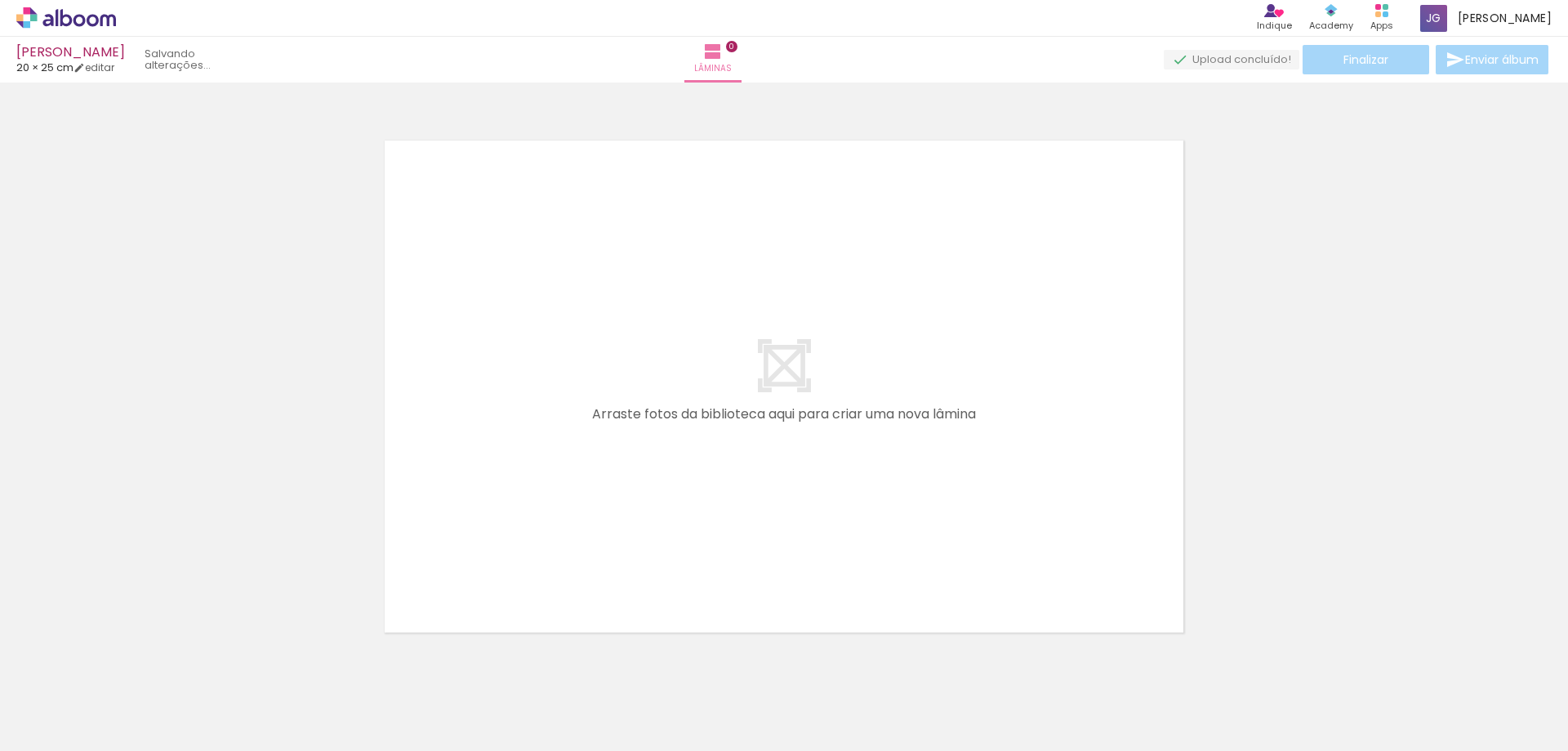
click at [130, 663] on iron-icon at bounding box center [128, 663] width 18 height 18
click at [132, 663] on iron-icon at bounding box center [128, 663] width 18 height 18
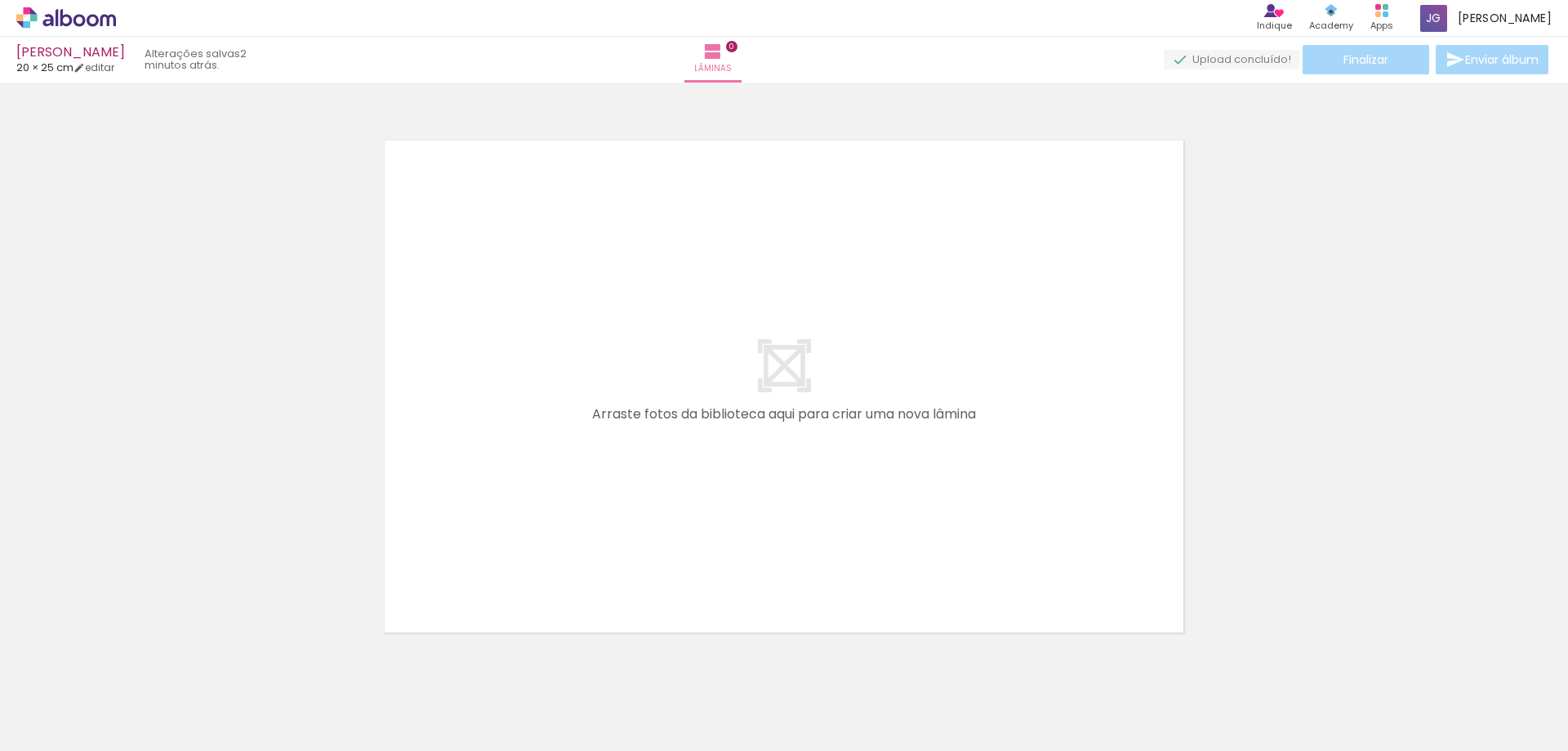
click at [133, 663] on iron-icon at bounding box center [128, 663] width 18 height 18
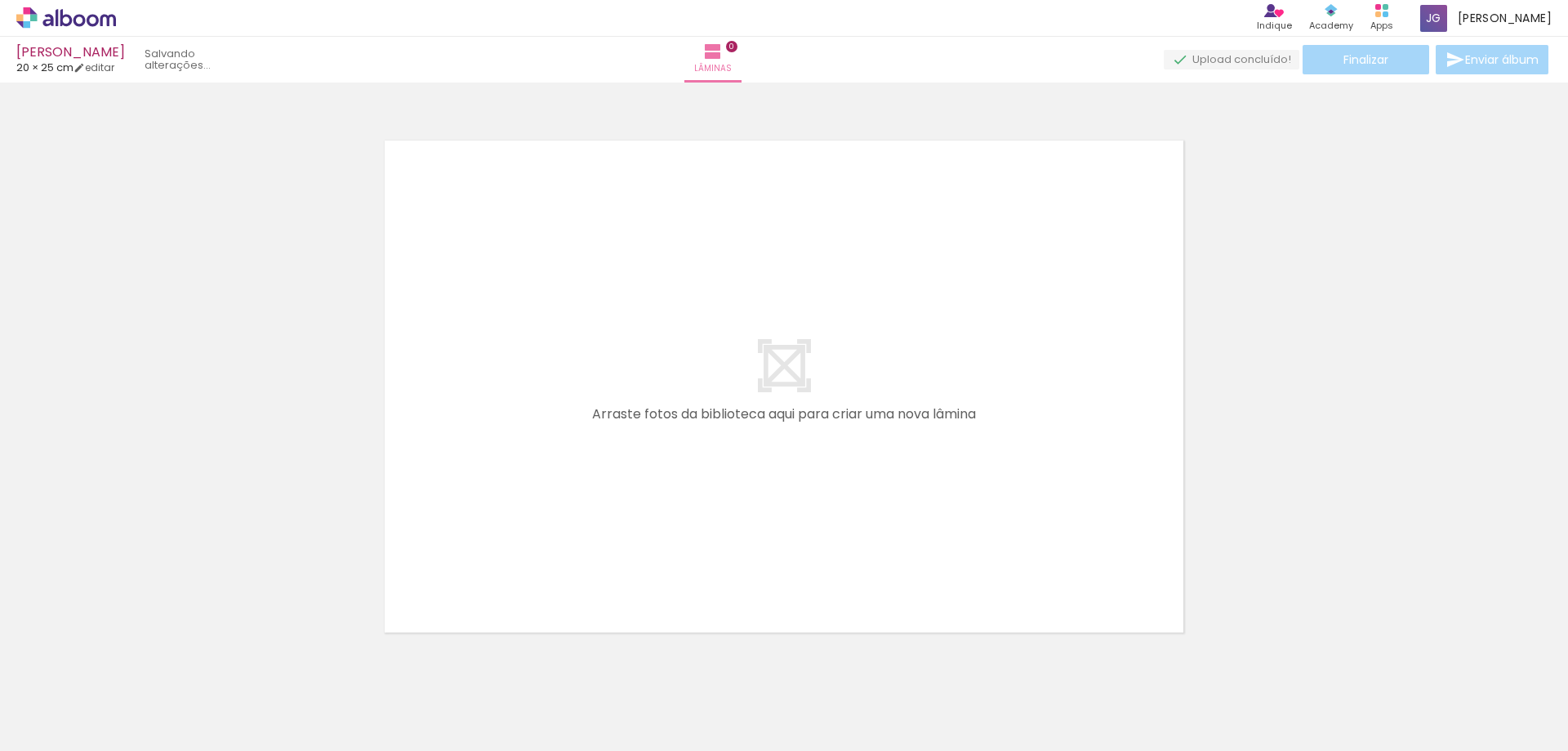
click at [133, 663] on iron-icon at bounding box center [128, 663] width 18 height 18
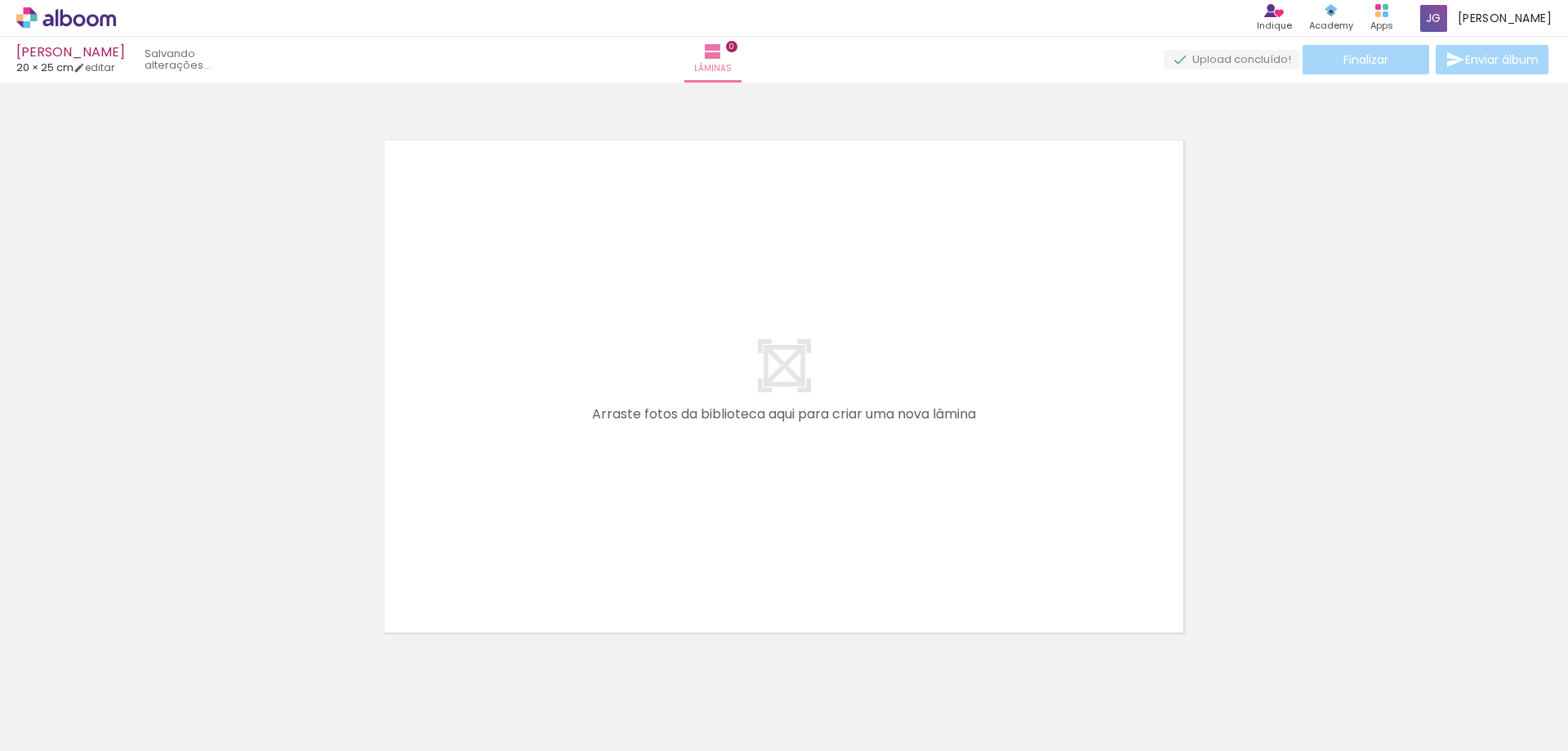
click at [133, 663] on iron-icon at bounding box center [128, 663] width 18 height 18
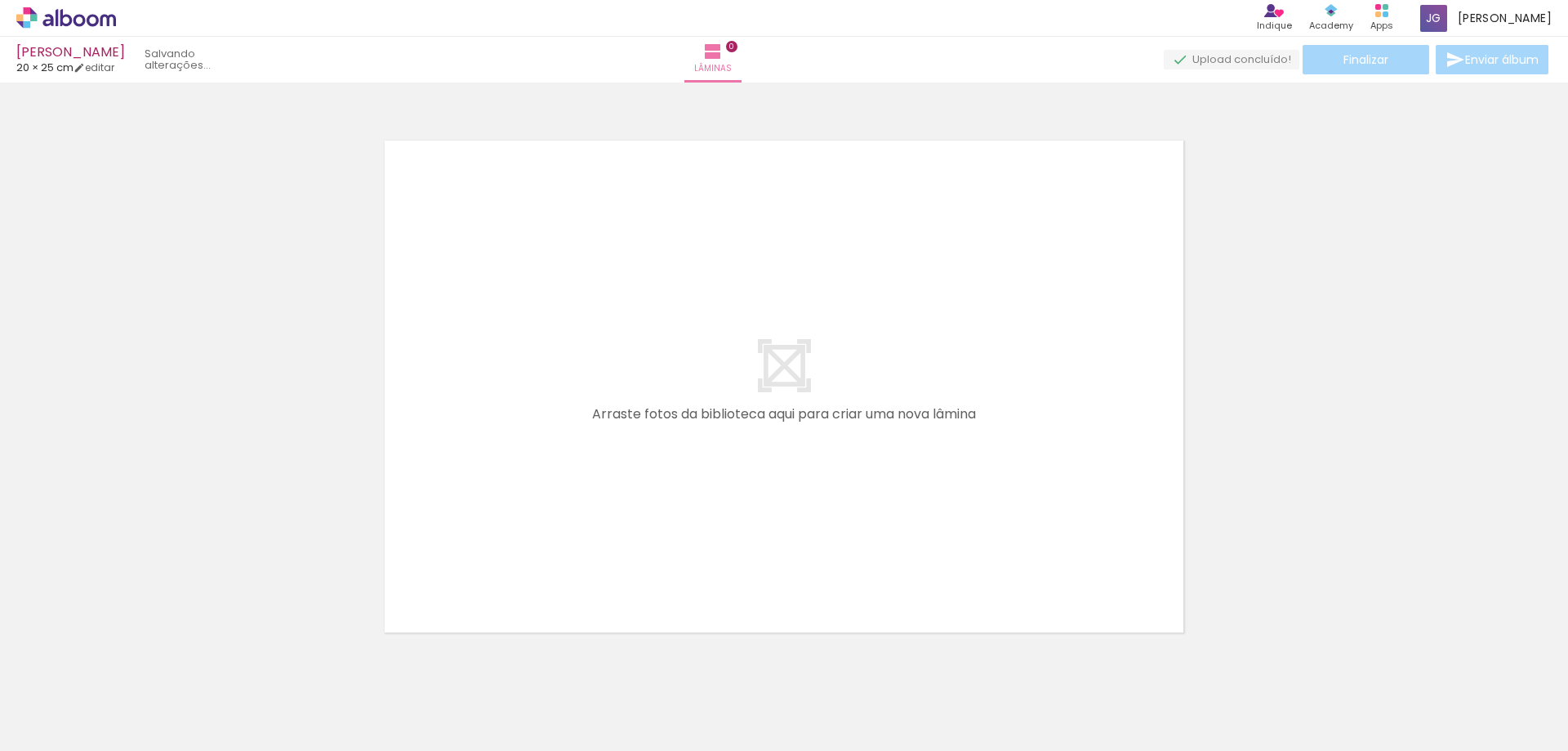
click at [133, 663] on iron-icon at bounding box center [128, 663] width 18 height 18
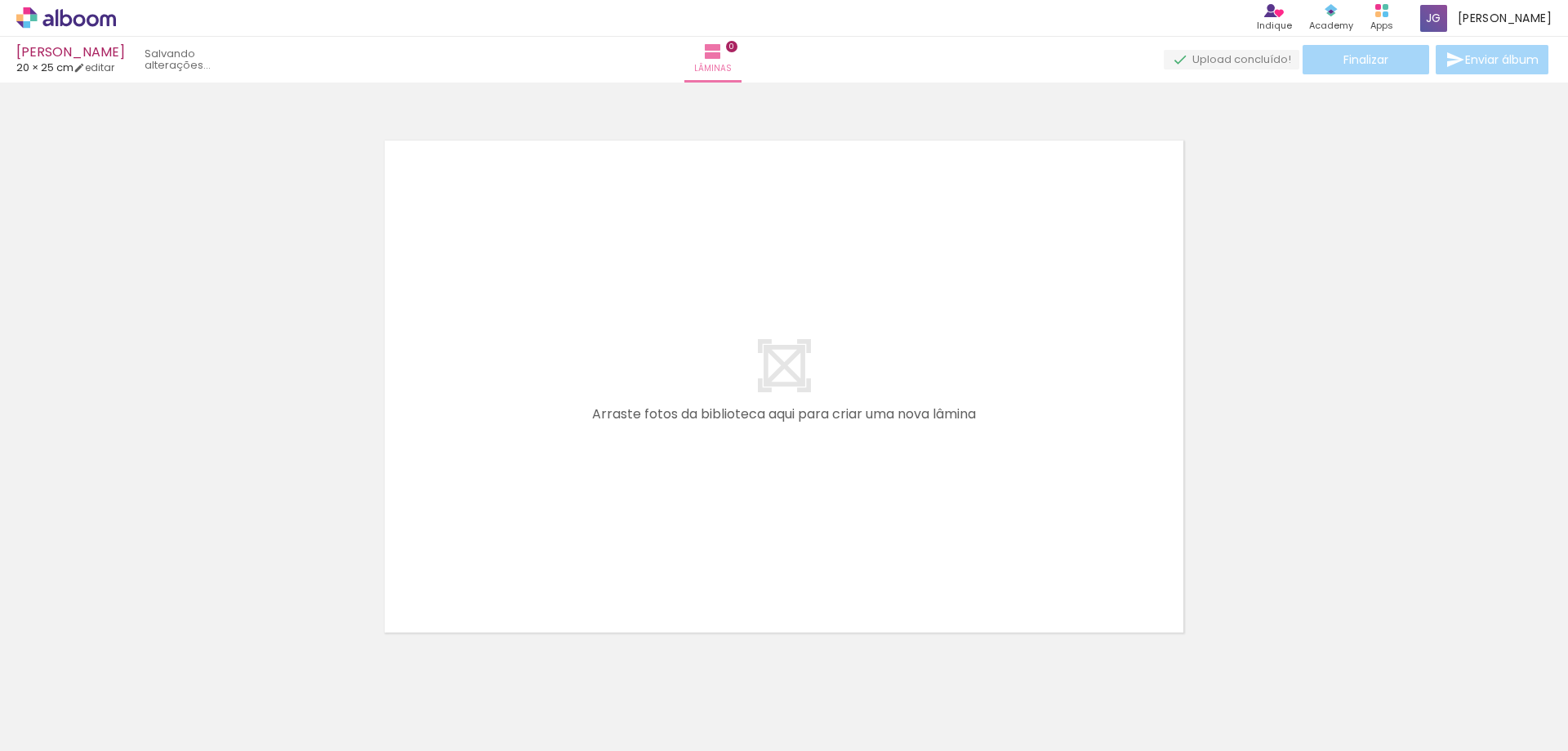
click at [133, 663] on quentale-thumb at bounding box center [163, 695] width 92 height 94
click at [133, 663] on iron-icon at bounding box center [128, 663] width 18 height 18
click at [133, 663] on quentale-thumb at bounding box center [163, 695] width 92 height 94
click at [133, 663] on iron-icon at bounding box center [128, 663] width 18 height 18
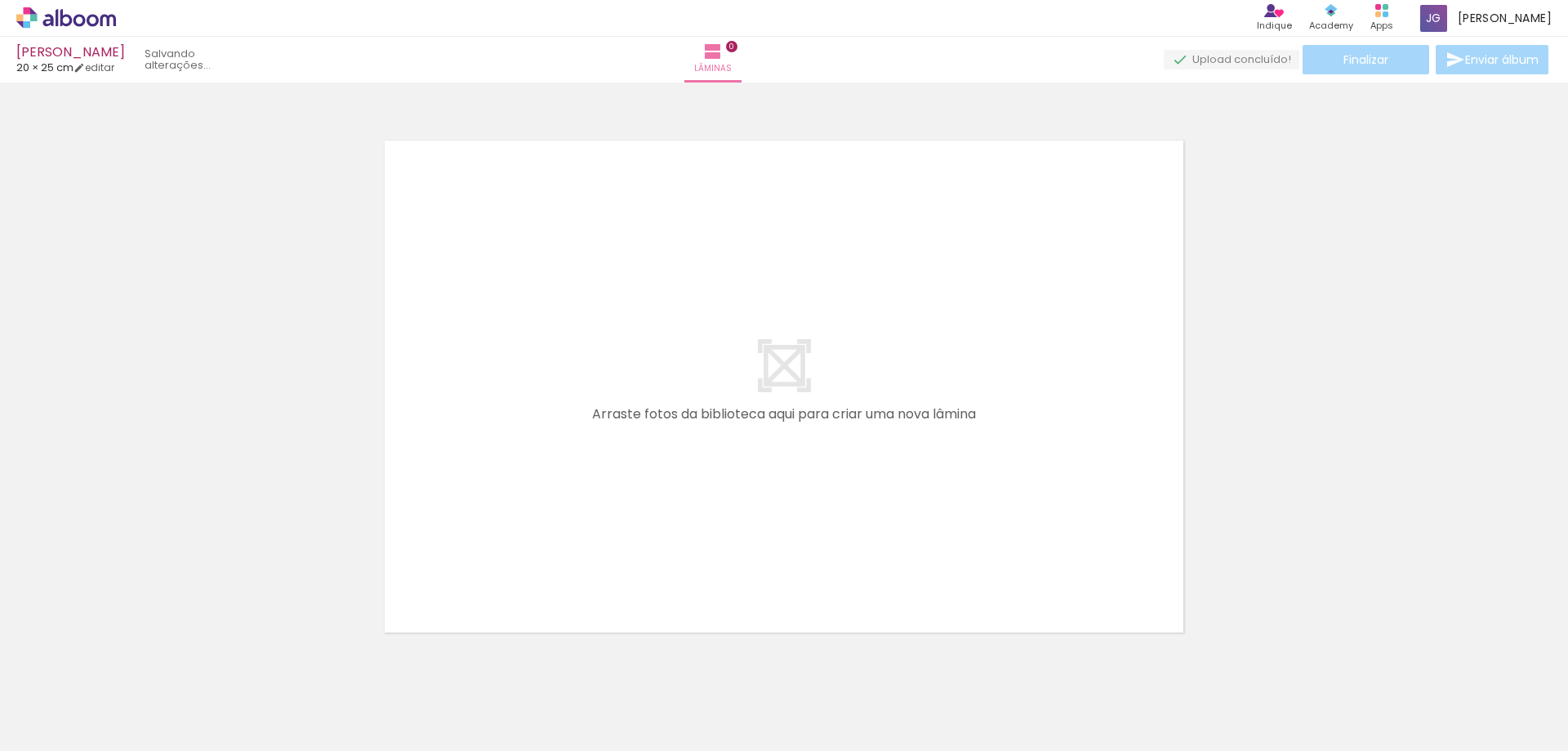
click at [133, 663] on iron-icon at bounding box center [128, 663] width 18 height 18
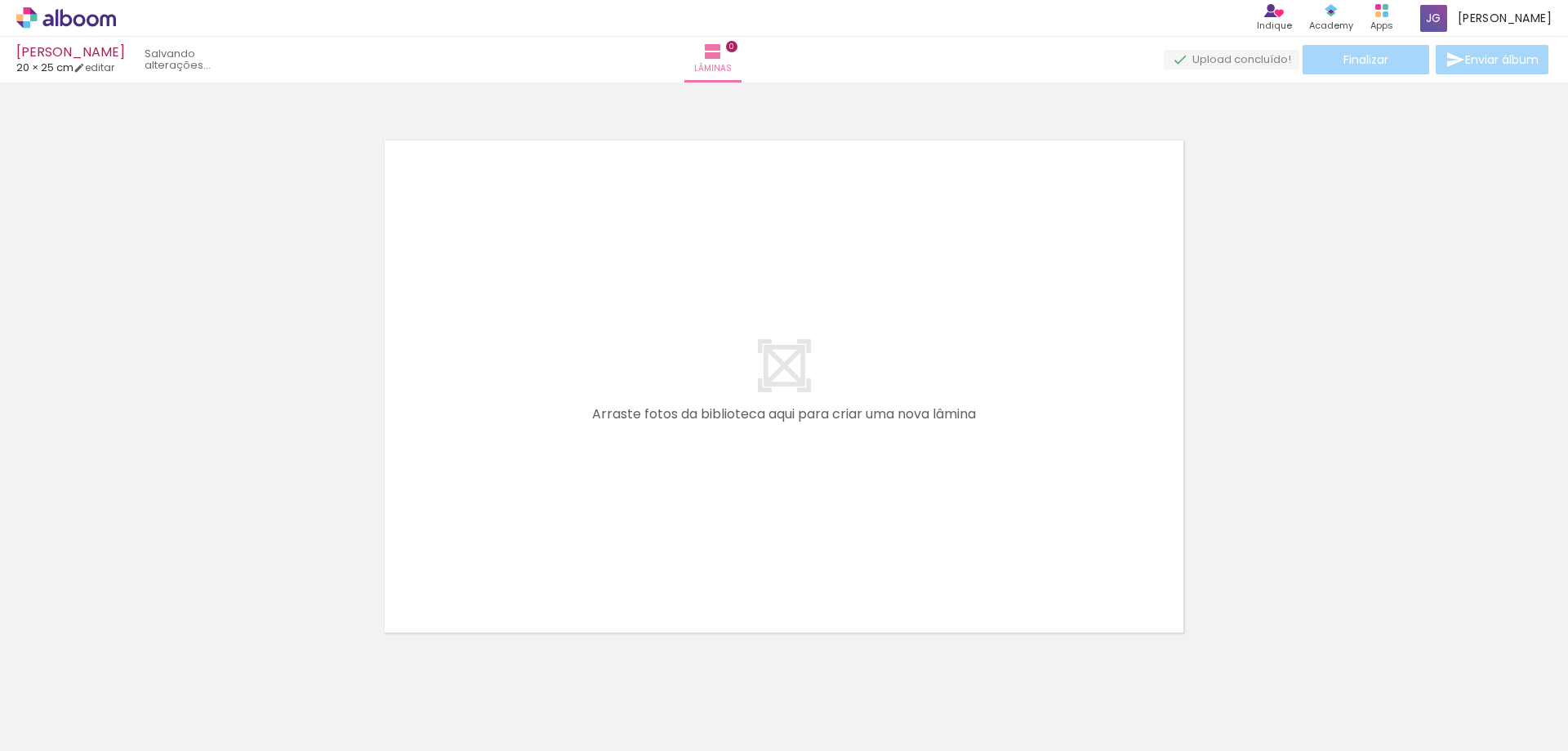
click at [133, 663] on iron-icon at bounding box center [128, 663] width 18 height 18
click at [129, 663] on iron-icon at bounding box center [128, 663] width 18 height 18
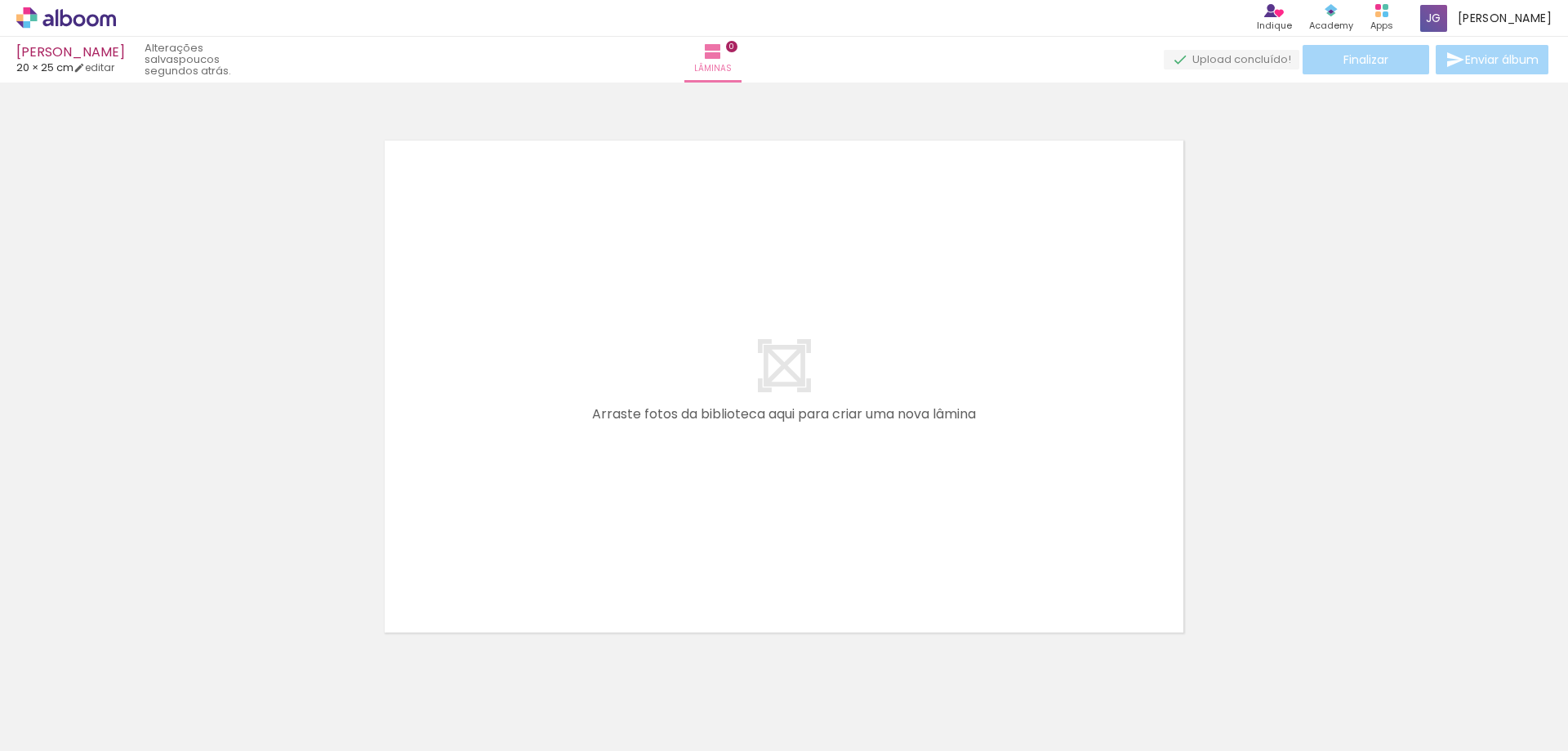
click at [129, 663] on iron-icon at bounding box center [128, 663] width 18 height 18
click at [0, 0] on iron-icon at bounding box center [0, 0] width 0 height 0
click at [129, 663] on iron-icon at bounding box center [128, 663] width 18 height 18
click at [129, 663] on quentale-thumb at bounding box center [163, 695] width 92 height 94
click at [129, 663] on iron-icon at bounding box center [128, 663] width 18 height 18
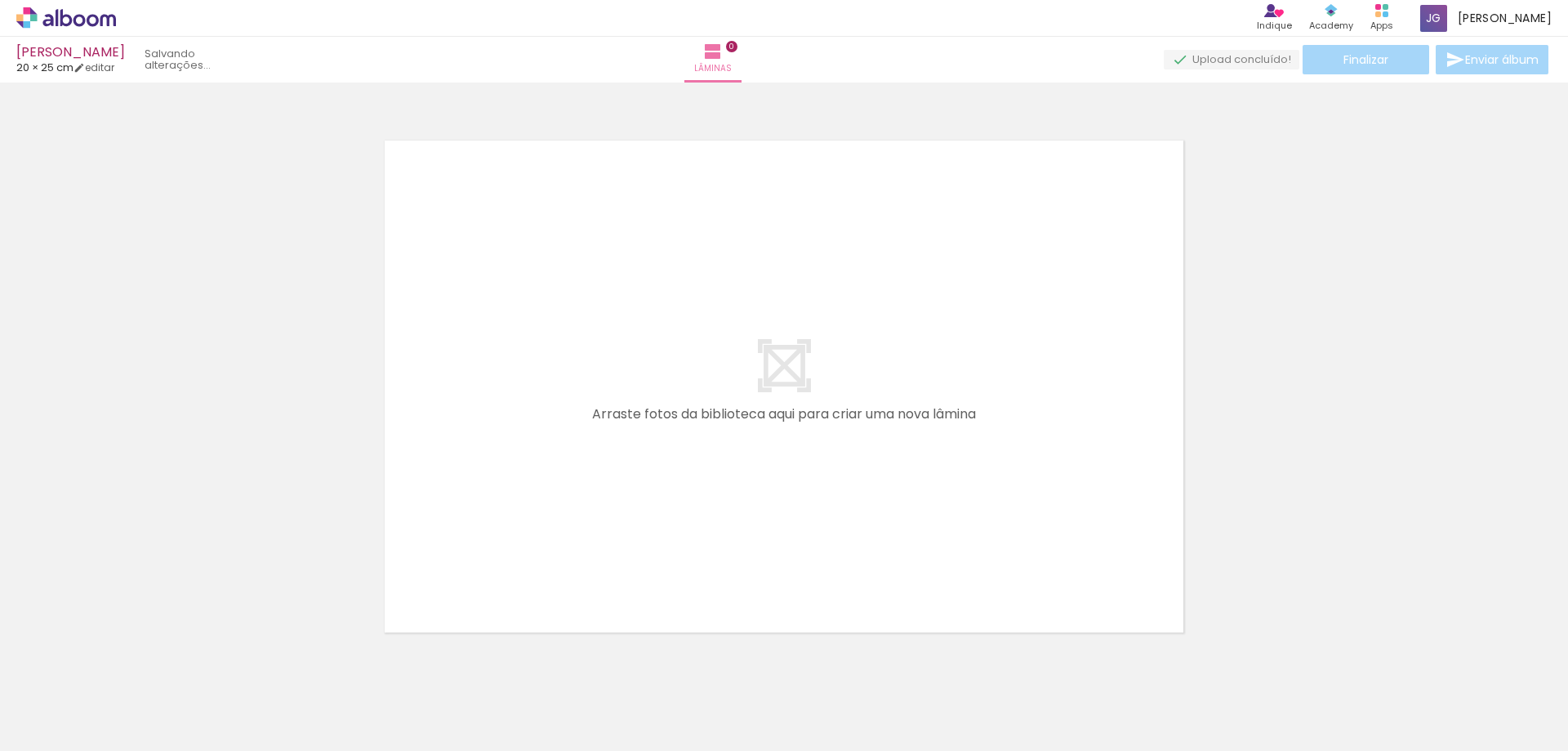
click at [129, 663] on iron-icon at bounding box center [128, 663] width 18 height 18
click at [129, 663] on quentale-thumb at bounding box center [163, 695] width 92 height 94
click at [129, 663] on iron-icon at bounding box center [128, 663] width 18 height 18
click at [129, 663] on quentale-thumb at bounding box center [163, 695] width 92 height 94
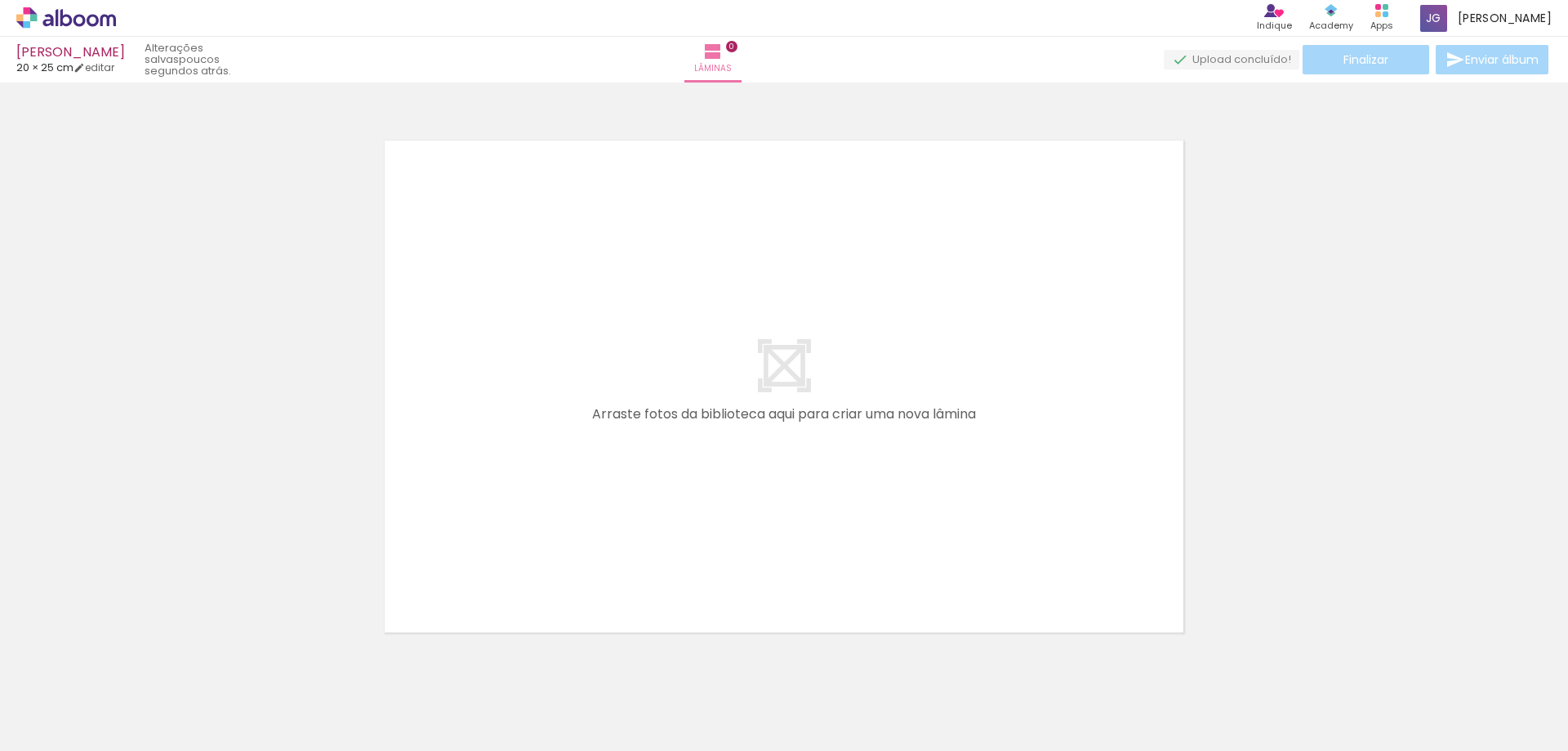
click at [129, 663] on iron-icon at bounding box center [128, 663] width 18 height 18
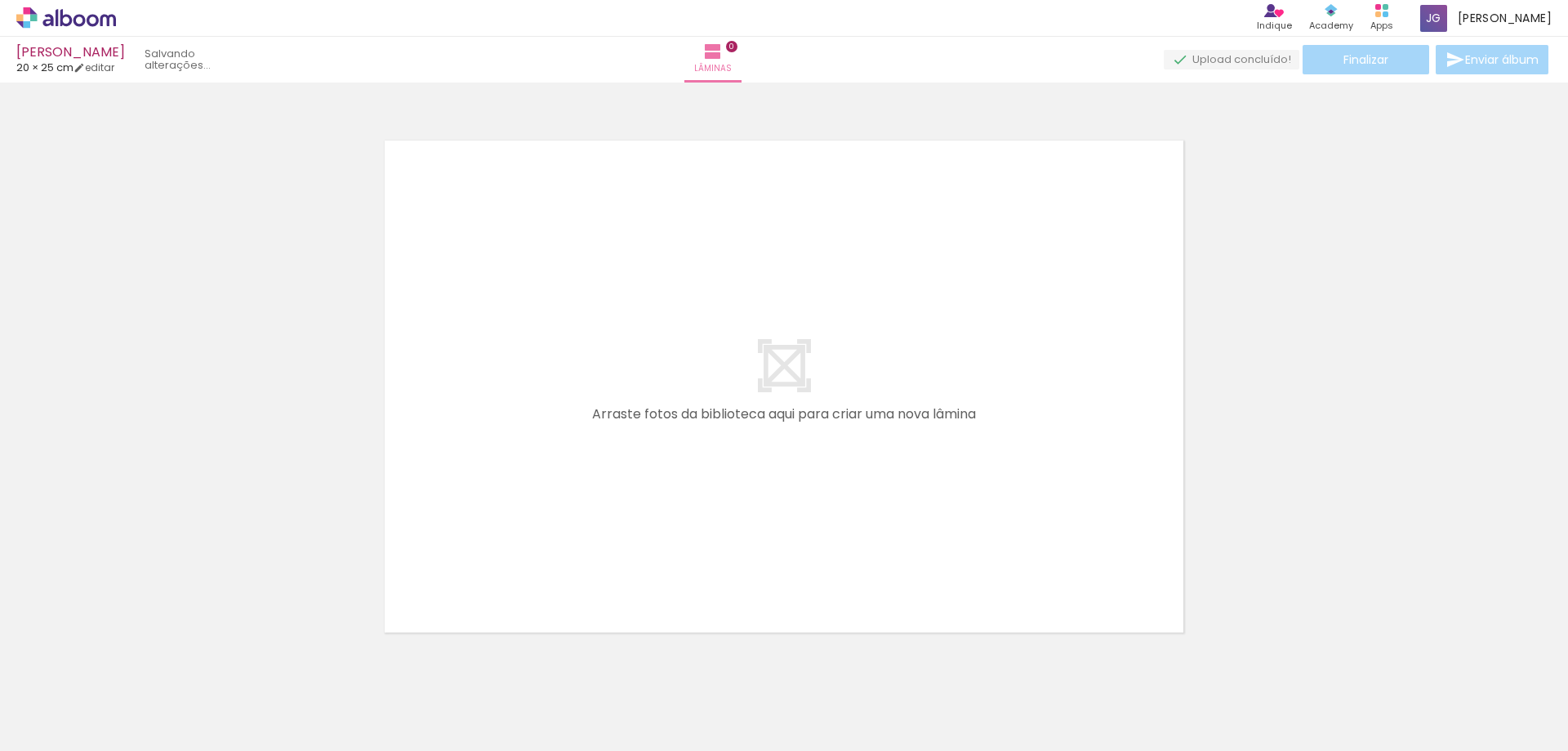
click at [129, 663] on iron-icon at bounding box center [128, 663] width 18 height 18
click at [121, 667] on iron-horizontal-list at bounding box center [117, 699] width 32 height 102
click at [138, 671] on paper-icon-button at bounding box center [128, 663] width 20 height 20
click at [139, 671] on quentale-thumb at bounding box center [163, 695] width 92 height 94
click at [138, 671] on paper-icon-button at bounding box center [128, 663] width 20 height 20
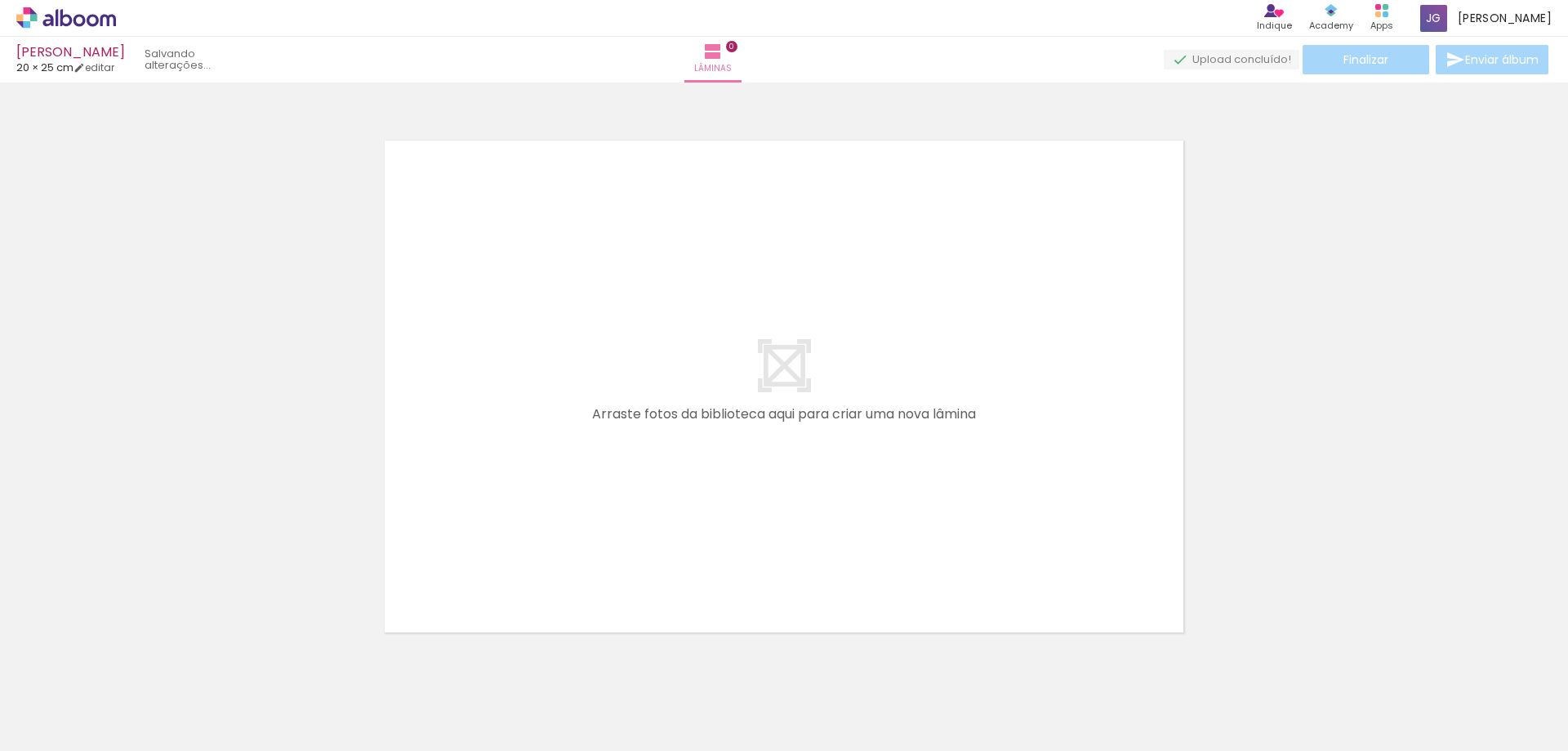
click at [0, 0] on iron-icon at bounding box center [0, 0] width 0 height 0
click at [136, 665] on iron-icon at bounding box center [128, 663] width 18 height 18
click at [138, 665] on quentale-thumb at bounding box center [163, 695] width 92 height 94
click at [136, 665] on iron-icon at bounding box center [128, 663] width 18 height 18
click at [138, 665] on quentale-thumb at bounding box center [163, 695] width 92 height 94
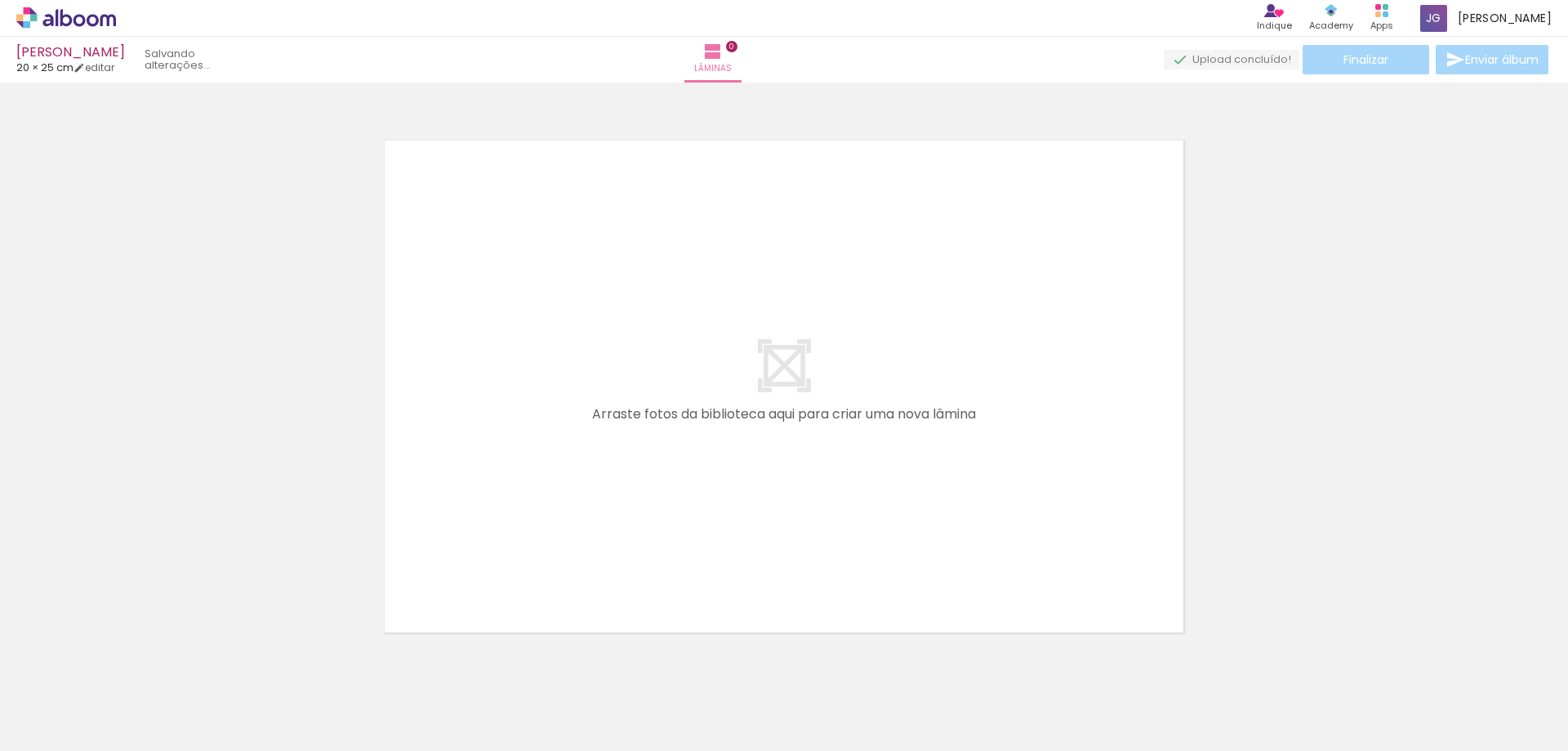
click at [136, 665] on iron-icon at bounding box center [128, 663] width 18 height 18
click at [138, 665] on div at bounding box center [163, 695] width 60 height 81
click at [136, 665] on iron-icon at bounding box center [128, 663] width 18 height 18
click at [138, 665] on quentale-thumb at bounding box center [163, 695] width 92 height 94
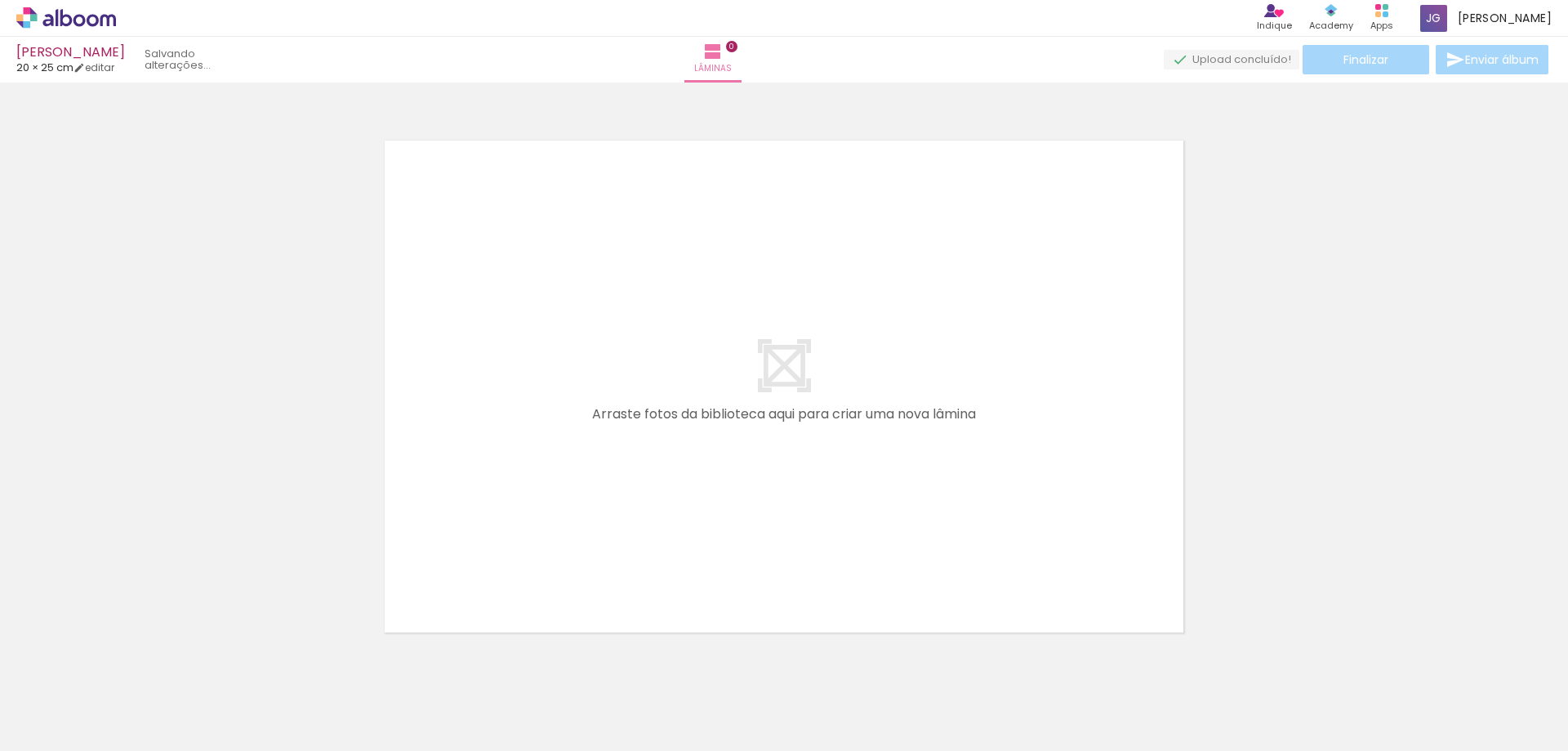
click at [136, 665] on iron-icon at bounding box center [128, 663] width 18 height 18
click at [138, 665] on quentale-thumb at bounding box center [163, 695] width 92 height 94
click at [136, 665] on iron-icon at bounding box center [128, 663] width 18 height 18
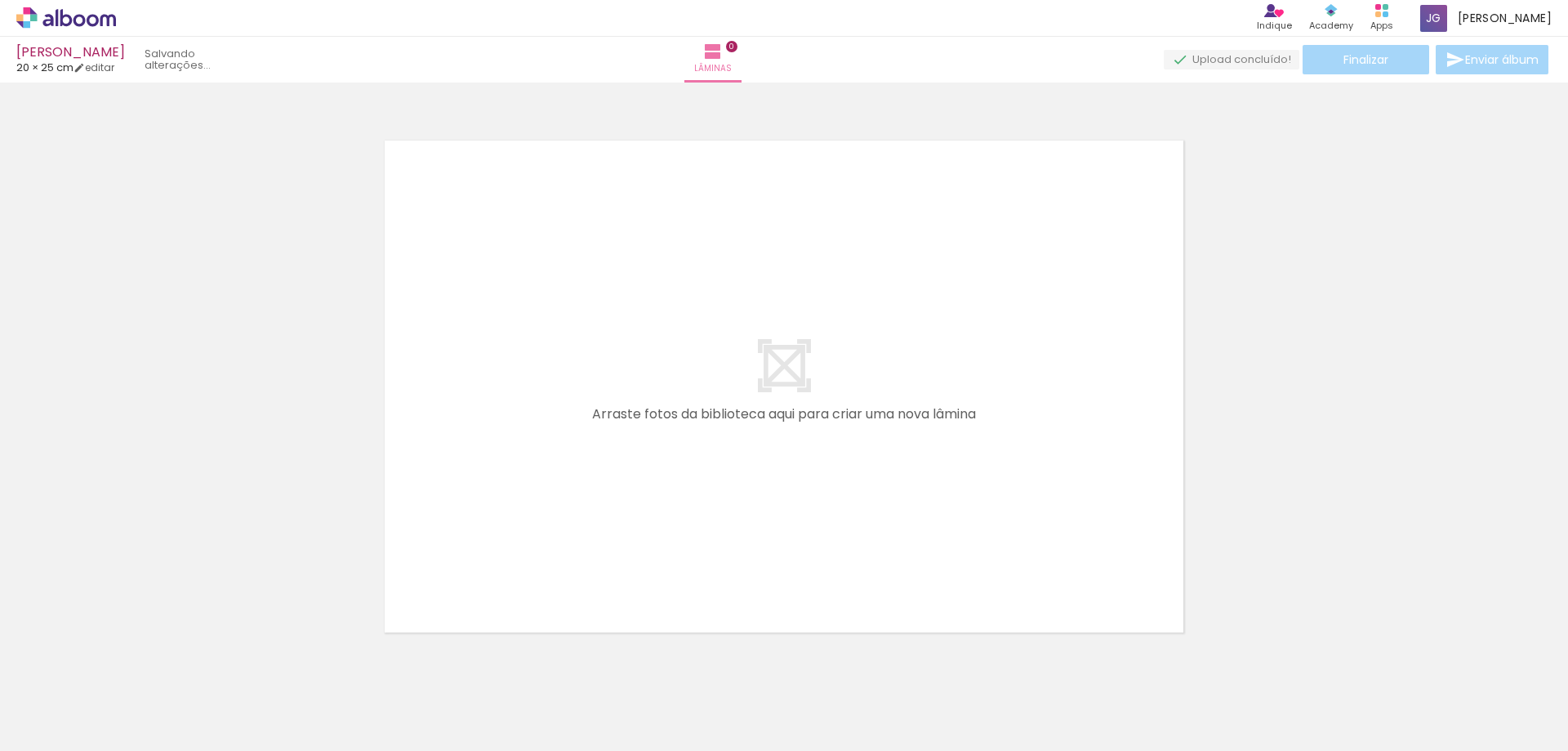
click at [138, 665] on div at bounding box center [163, 695] width 60 height 81
click at [137, 665] on div at bounding box center [163, 695] width 60 height 81
click at [0, 0] on iron-icon at bounding box center [0, 0] width 0 height 0
click at [137, 665] on quentale-thumb at bounding box center [163, 695] width 92 height 94
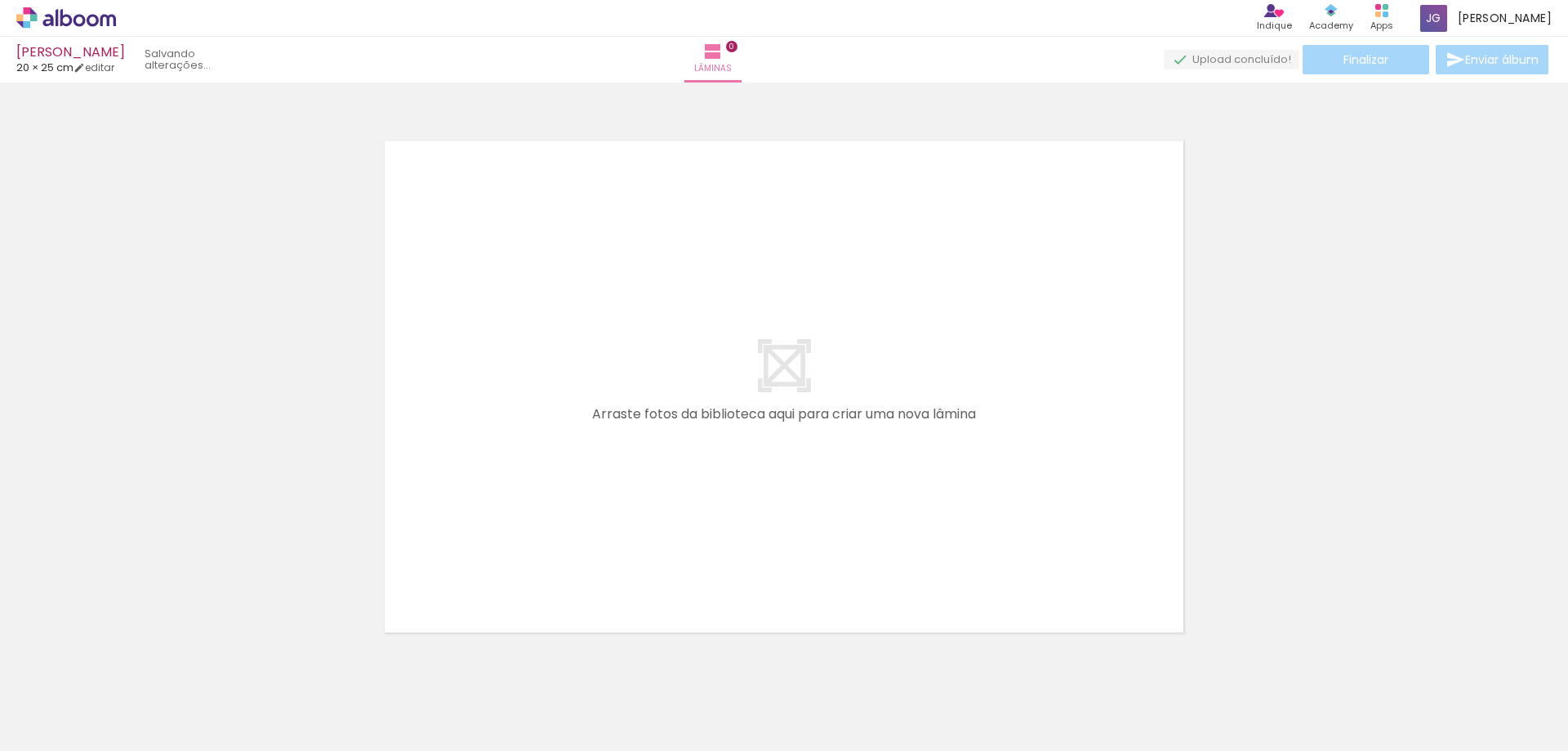
click at [136, 666] on iron-icon at bounding box center [128, 663] width 18 height 18
click at [135, 667] on iron-icon at bounding box center [128, 663] width 18 height 18
click at [135, 669] on iron-icon at bounding box center [128, 663] width 18 height 18
click at [135, 669] on div at bounding box center [164, 695] width 58 height 81
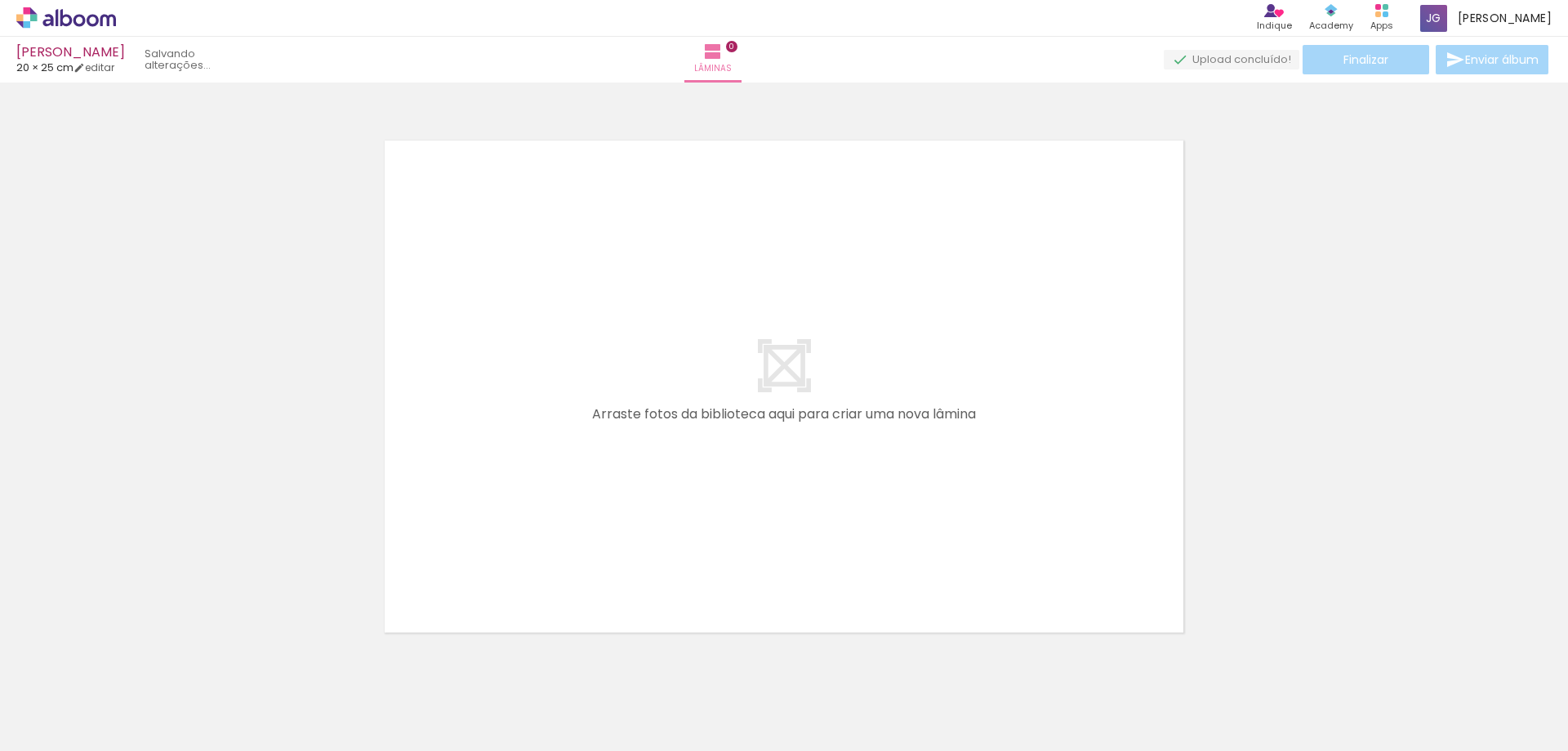
click at [0, 0] on iron-icon at bounding box center [0, 0] width 0 height 0
click at [135, 670] on iron-icon at bounding box center [128, 663] width 18 height 18
click at [135, 670] on quentale-thumb at bounding box center [163, 695] width 92 height 94
click at [135, 670] on iron-icon at bounding box center [128, 663] width 18 height 18
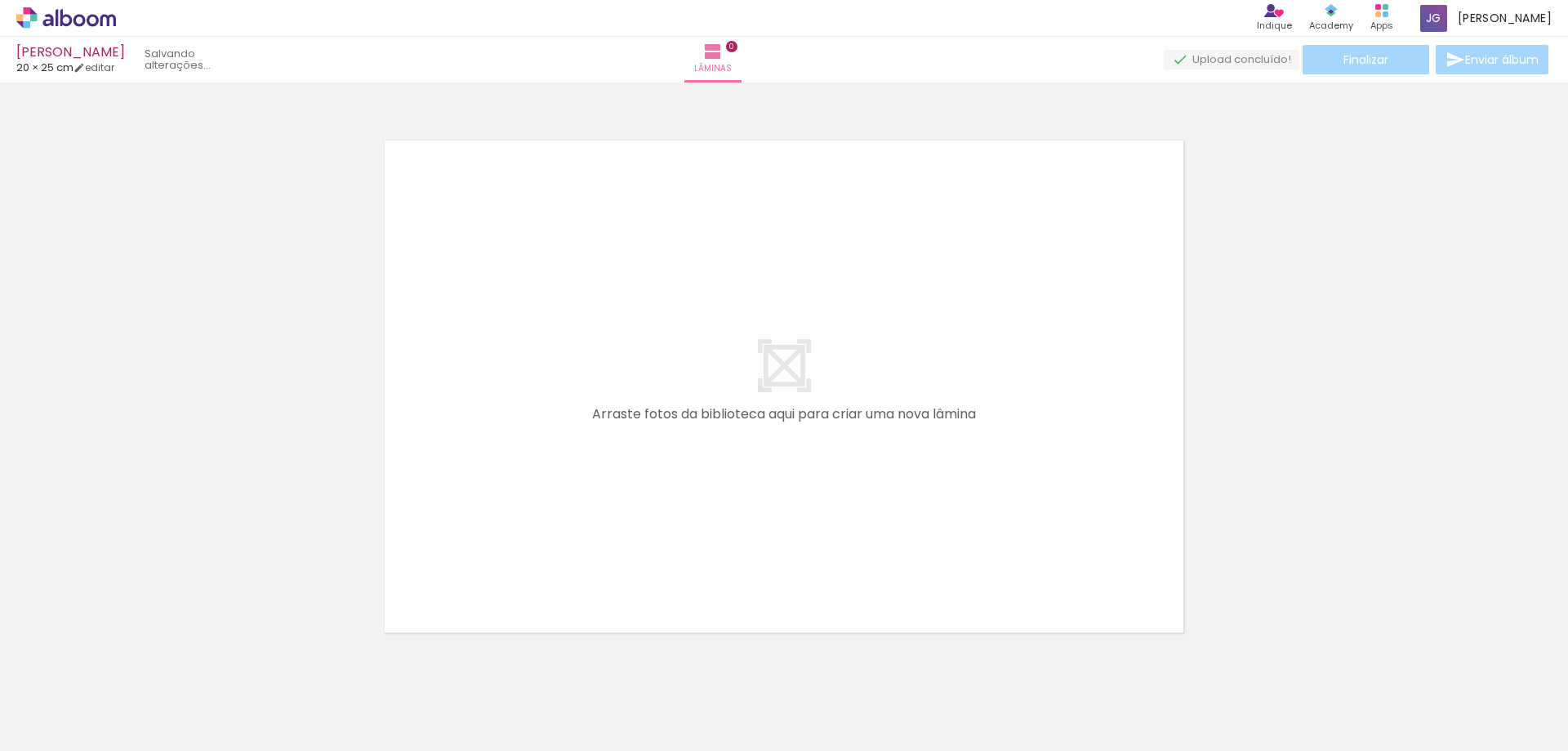
click at [135, 670] on iron-icon at bounding box center [128, 663] width 18 height 18
click at [135, 671] on paper-icon-button at bounding box center [128, 663] width 20 height 20
click at [132, 674] on quentale-thumb at bounding box center [163, 695] width 92 height 94
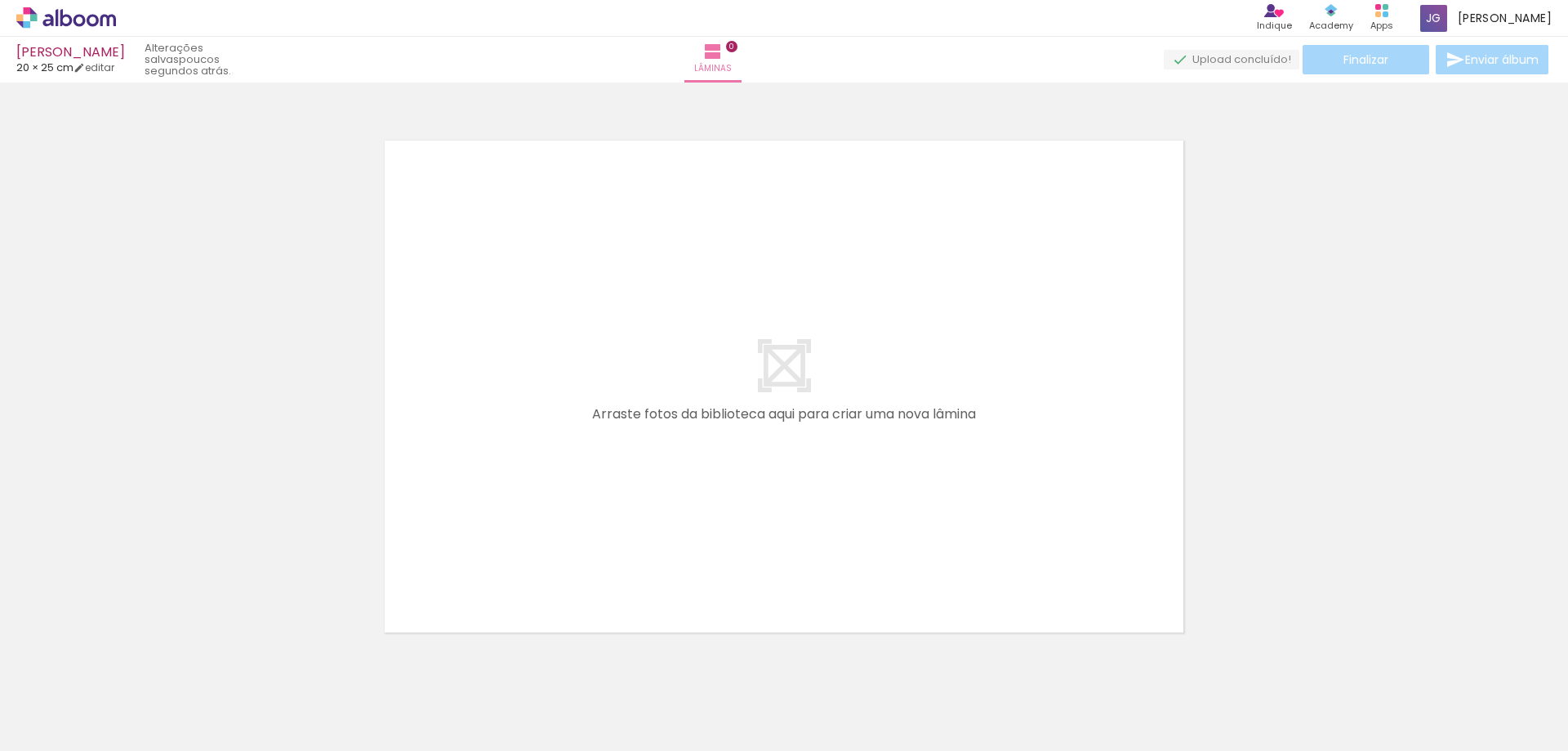
click at [132, 674] on quentale-thumb at bounding box center [163, 695] width 92 height 94
click at [128, 669] on iron-icon at bounding box center [128, 663] width 18 height 18
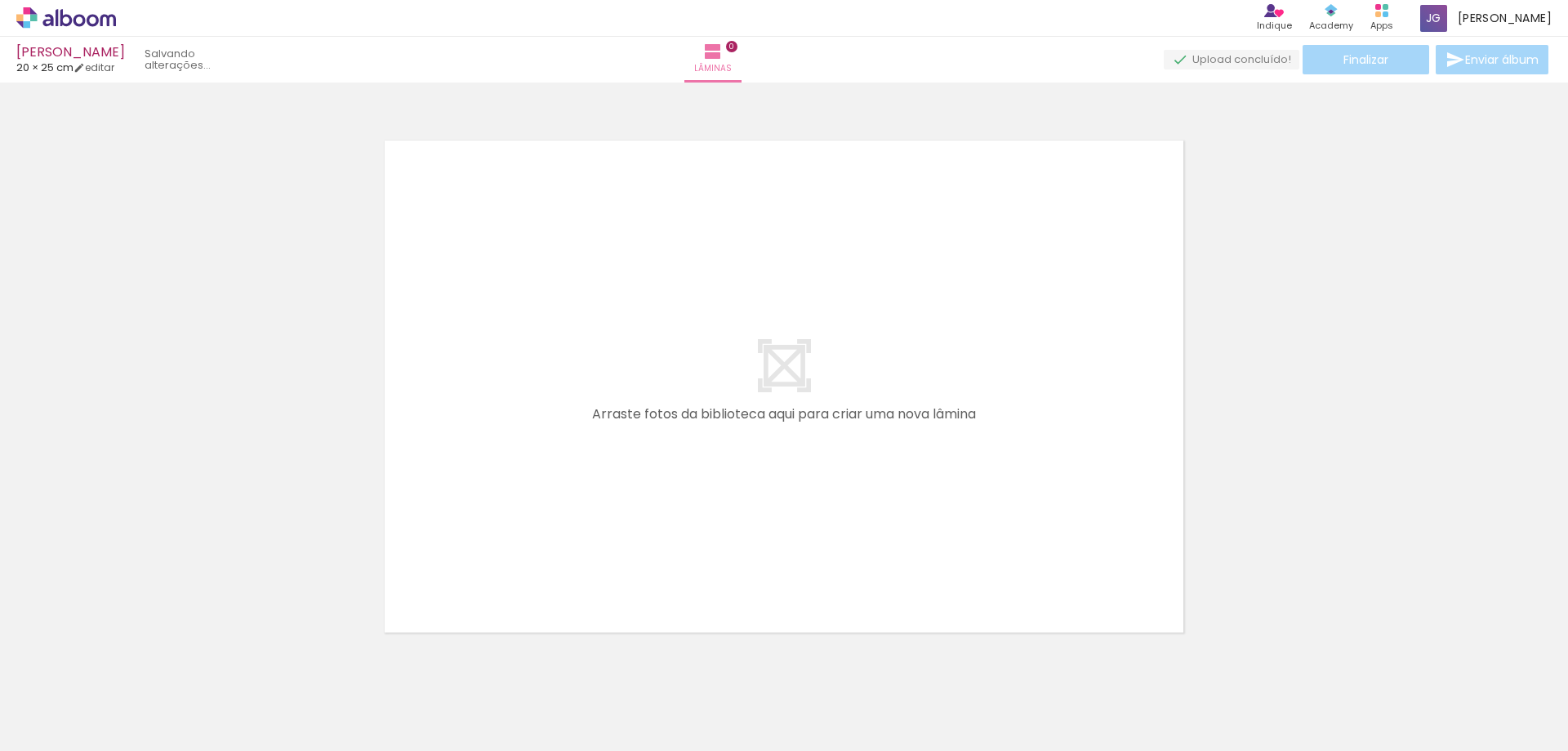
click at [128, 669] on iron-icon at bounding box center [128, 663] width 18 height 18
drag, startPoint x: 128, startPoint y: 669, endPoint x: 118, endPoint y: 676, distance: 12.2
click at [118, 676] on iron-horizontal-list at bounding box center [117, 699] width 32 height 102
click at [111, 680] on iron-horizontal-list at bounding box center [117, 699] width 32 height 102
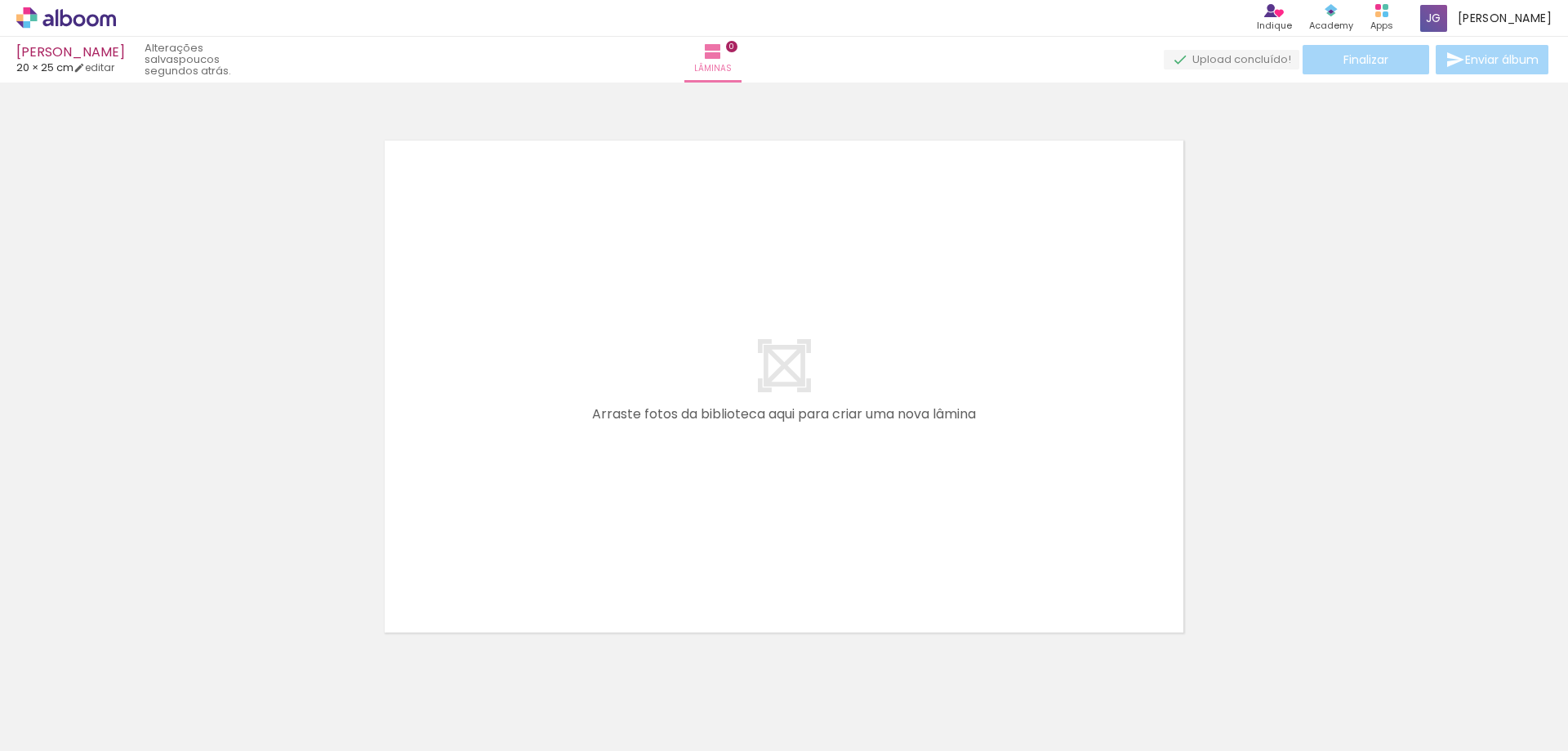
click at [138, 660] on paper-icon-button at bounding box center [128, 663] width 20 height 20
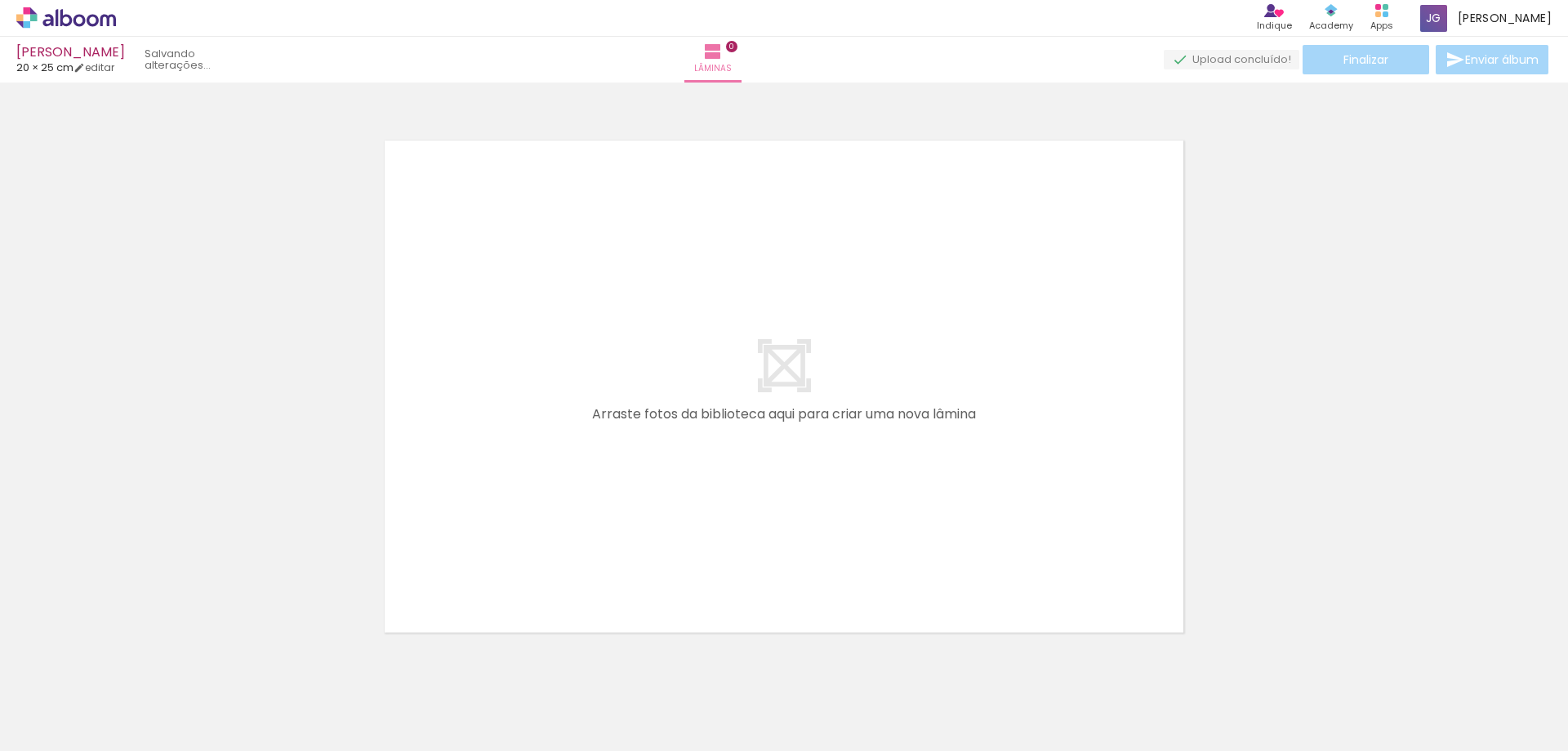
click at [138, 660] on paper-icon-button at bounding box center [128, 663] width 20 height 20
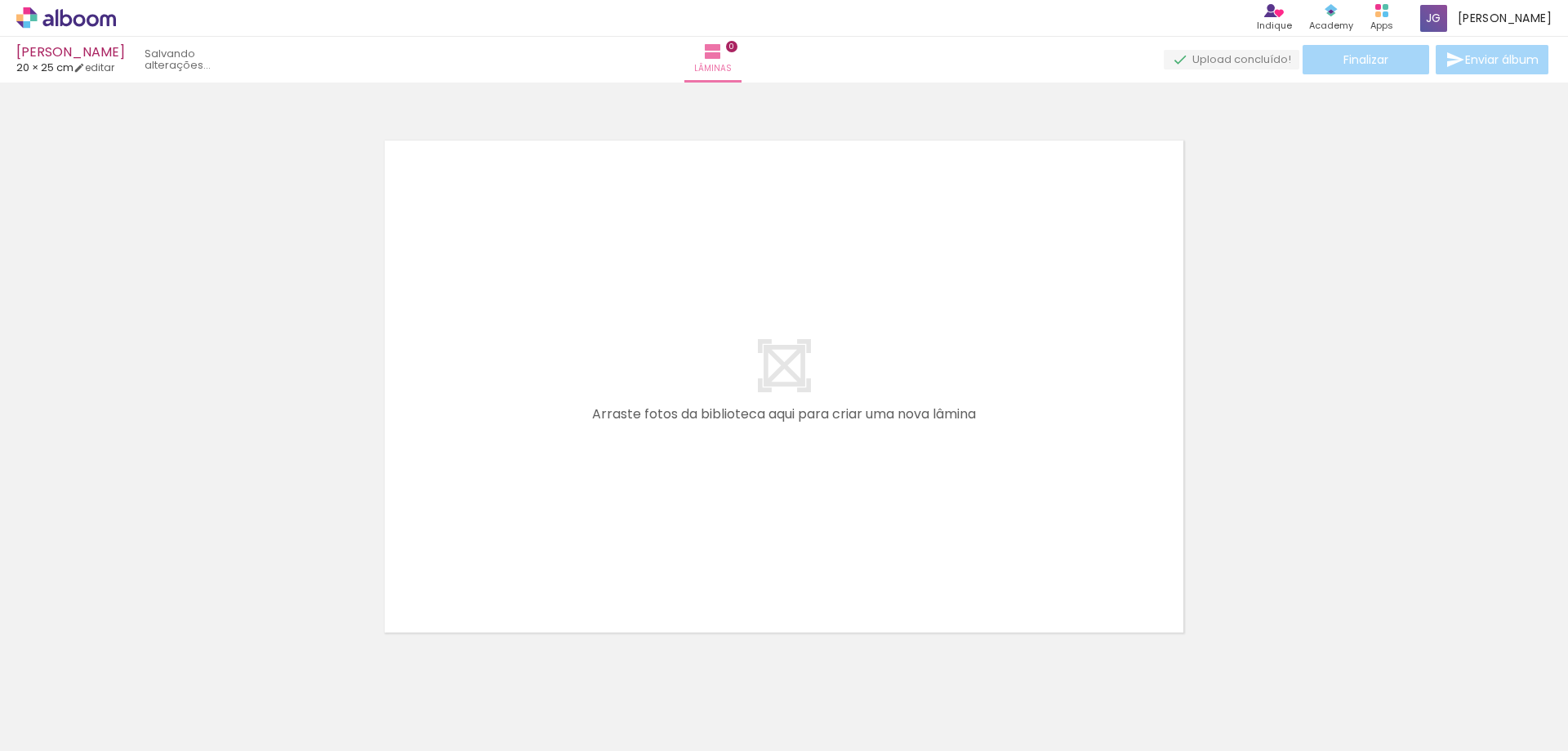
click at [138, 660] on paper-icon-button at bounding box center [128, 663] width 20 height 20
click at [136, 661] on iron-icon at bounding box center [128, 663] width 18 height 18
click at [135, 665] on iron-icon at bounding box center [128, 663] width 18 height 18
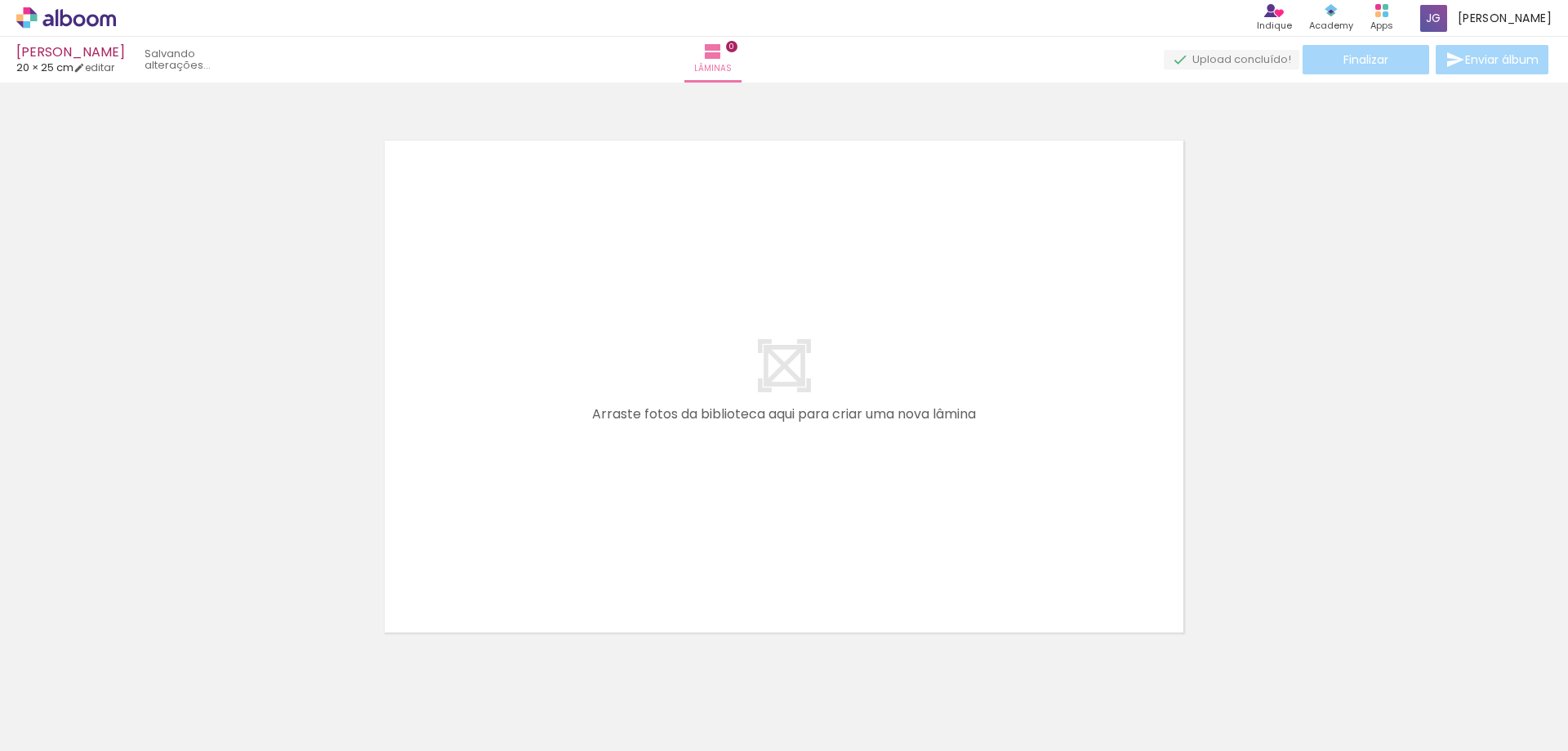
click at [135, 665] on iron-icon at bounding box center [128, 663] width 18 height 18
click at [131, 670] on quentale-thumb at bounding box center [163, 695] width 92 height 94
click at [131, 670] on iron-icon at bounding box center [128, 663] width 18 height 18
click at [131, 670] on iron-image at bounding box center [163, 695] width 84 height 61
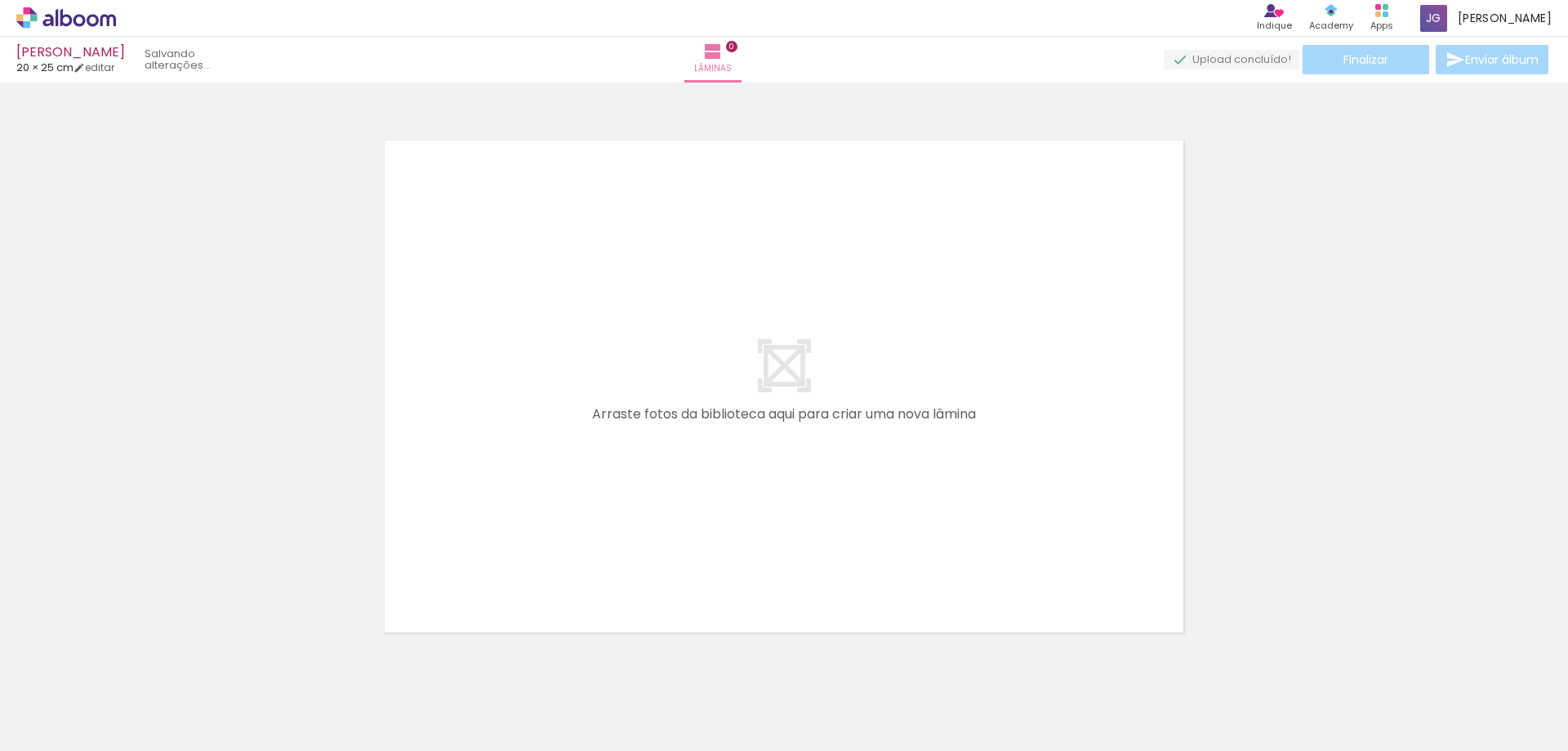
click at [131, 670] on div at bounding box center [163, 695] width 81 height 58
click at [0, 0] on iron-icon at bounding box center [0, 0] width 0 height 0
click at [136, 668] on iron-icon at bounding box center [128, 663] width 18 height 18
click at [140, 668] on quentale-thumb at bounding box center [163, 695] width 92 height 94
click at [136, 668] on iron-icon at bounding box center [128, 663] width 18 height 18
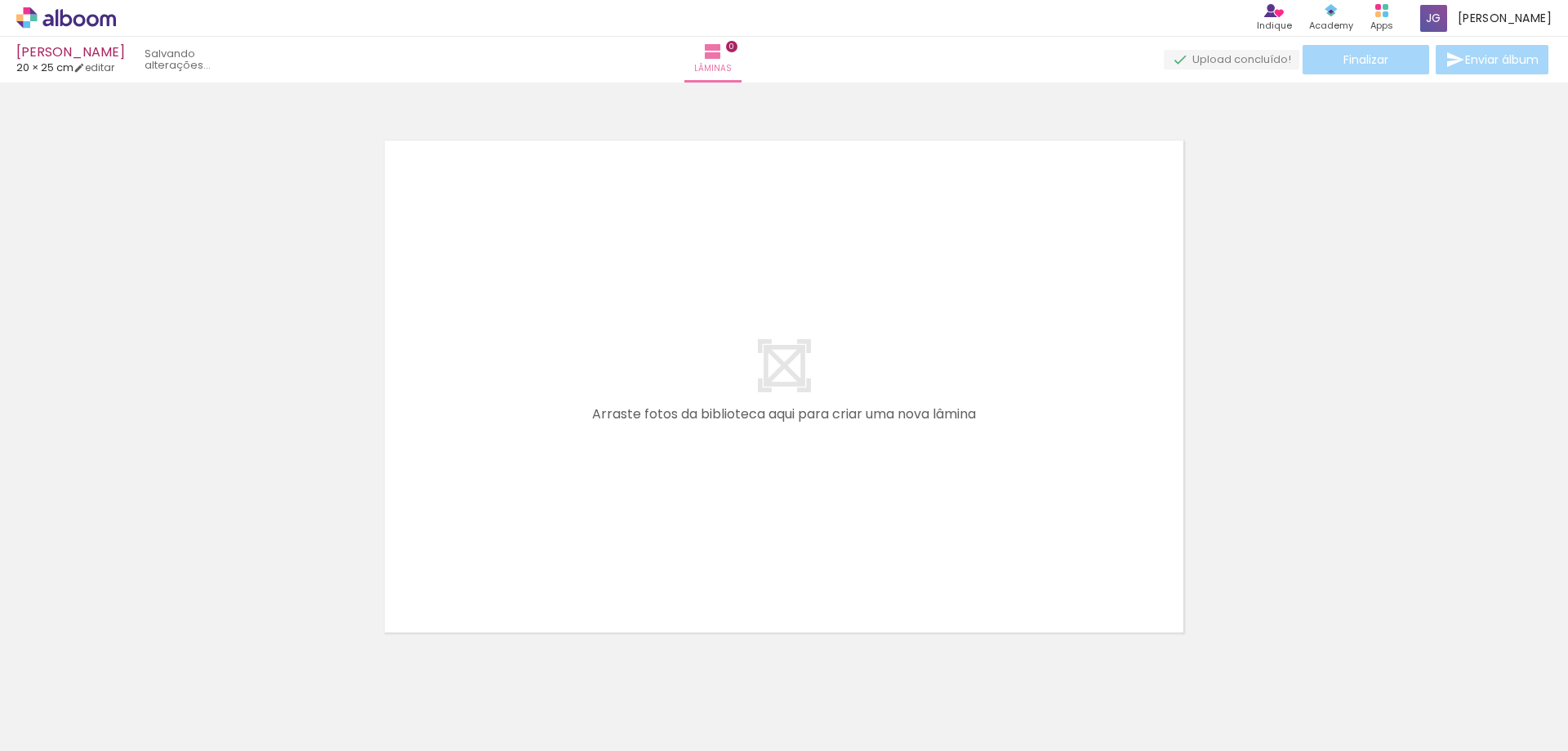
click at [140, 670] on div at bounding box center [163, 695] width 73 height 52
click at [140, 668] on quentale-thumb at bounding box center [163, 695] width 92 height 94
click at [136, 668] on iron-icon at bounding box center [128, 663] width 18 height 18
click at [140, 668] on quentale-thumb at bounding box center [163, 695] width 92 height 94
click at [136, 668] on iron-icon at bounding box center [128, 663] width 18 height 18
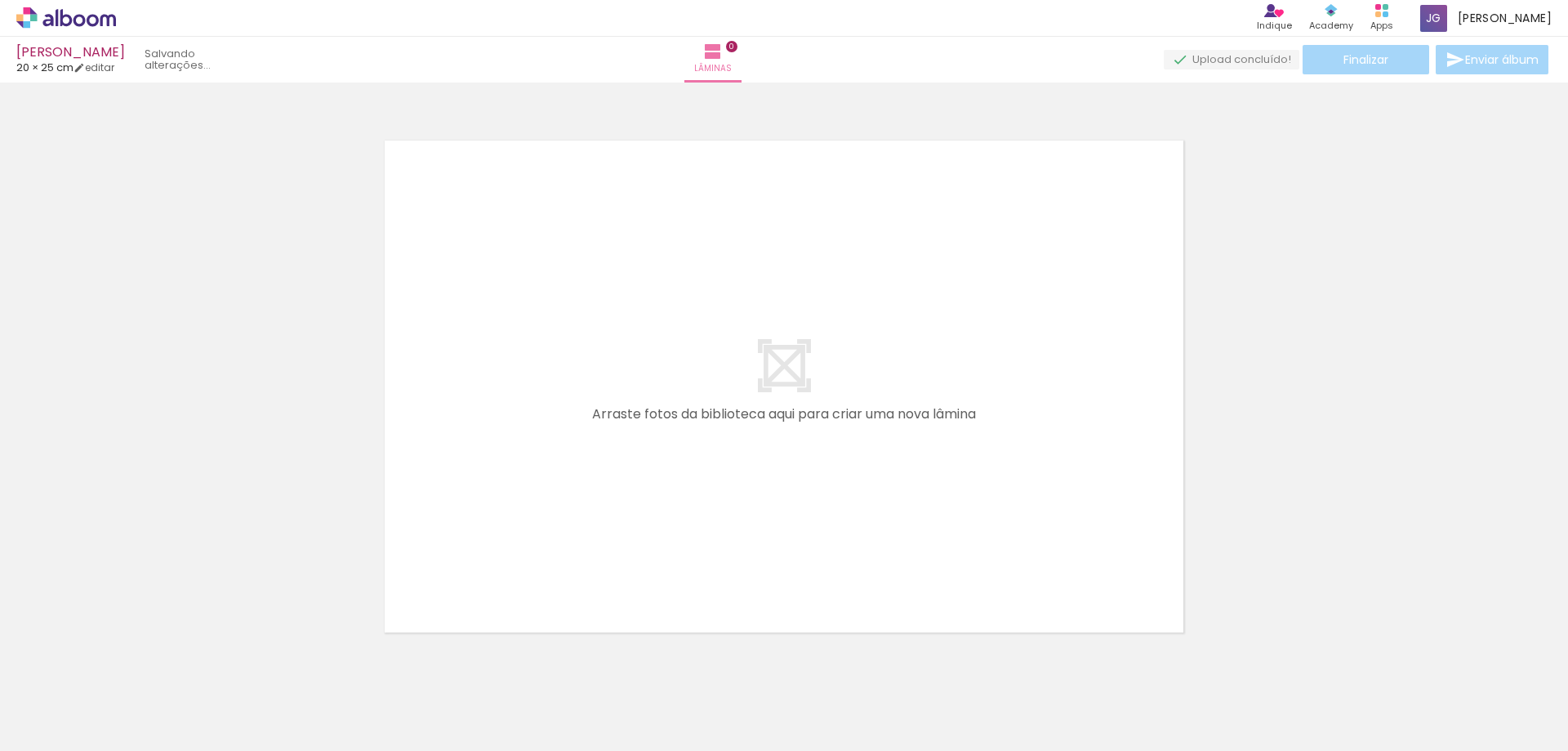
click at [136, 668] on iron-icon at bounding box center [128, 663] width 18 height 18
click at [140, 668] on div at bounding box center [163, 695] width 56 height 73
click at [136, 668] on iron-icon at bounding box center [128, 663] width 18 height 18
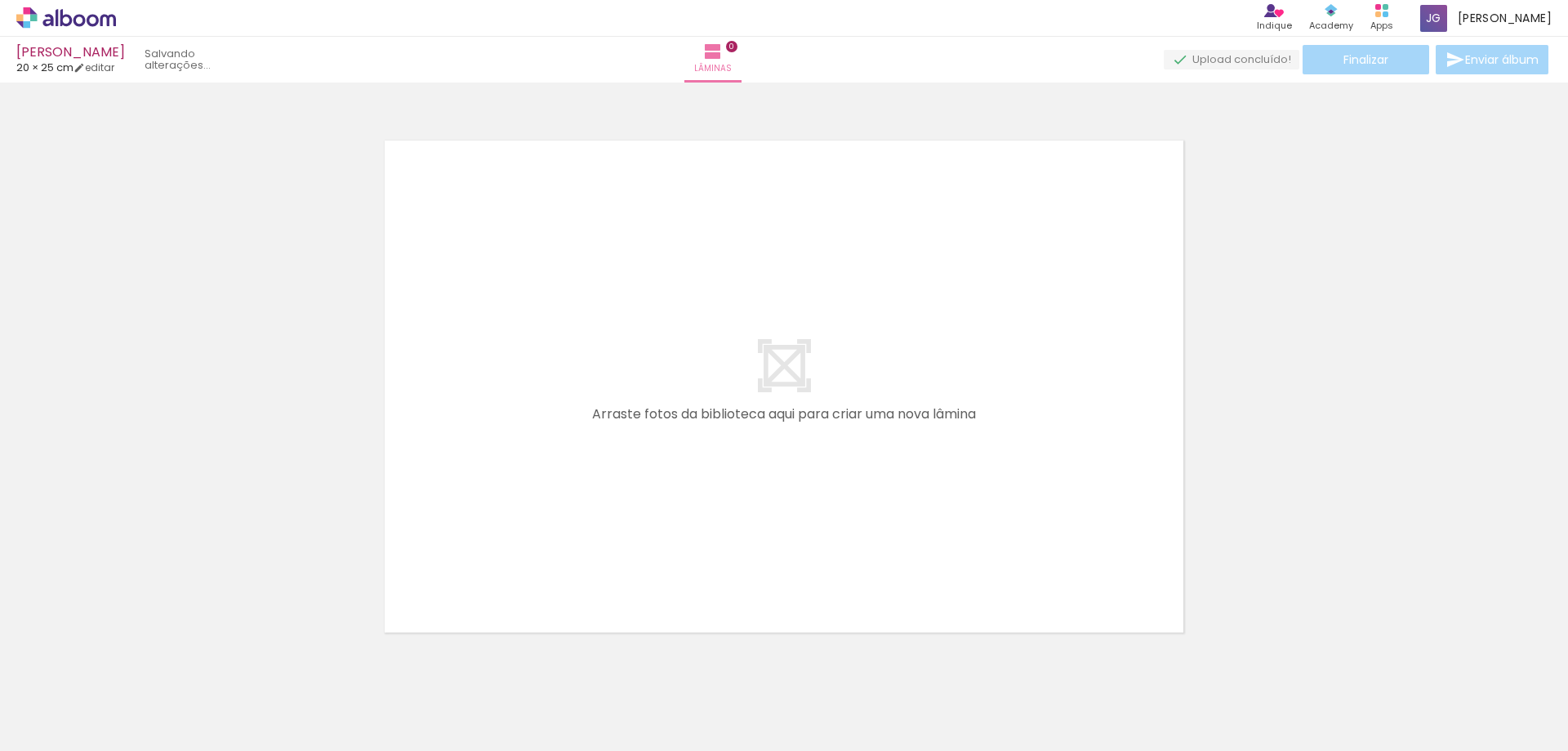
click at [140, 670] on div at bounding box center [163, 695] width 73 height 52
click at [136, 668] on iron-icon at bounding box center [128, 663] width 18 height 18
click at [140, 668] on quentale-thumb at bounding box center [163, 695] width 92 height 94
click at [136, 668] on iron-icon at bounding box center [128, 663] width 18 height 18
click at [140, 668] on quentale-thumb at bounding box center [163, 695] width 92 height 94
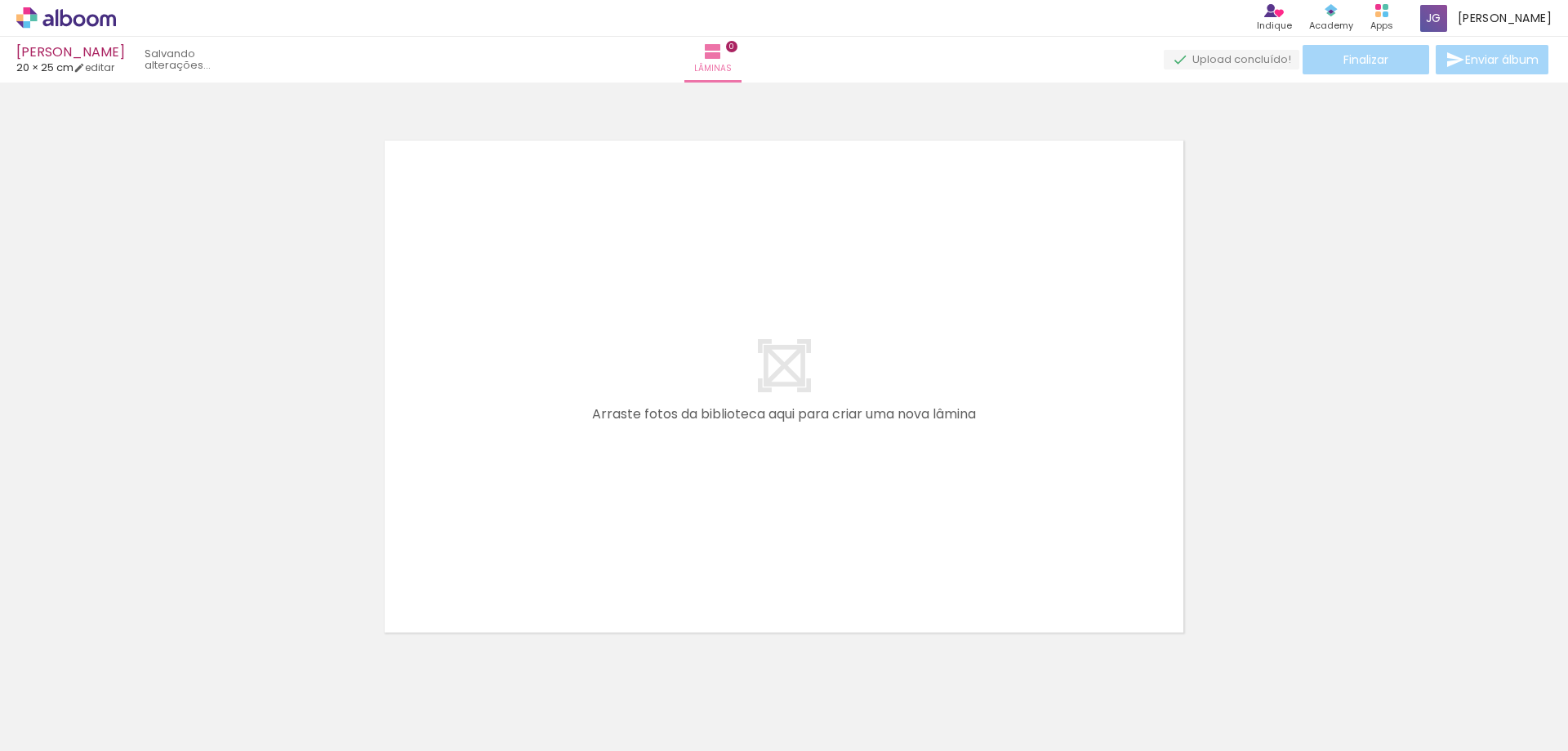
click at [136, 668] on iron-icon at bounding box center [128, 663] width 18 height 18
click at [0, 0] on div "Adicionar Fotos Solte suas fotos aqui..." at bounding box center [0, 0] width 0 height 0
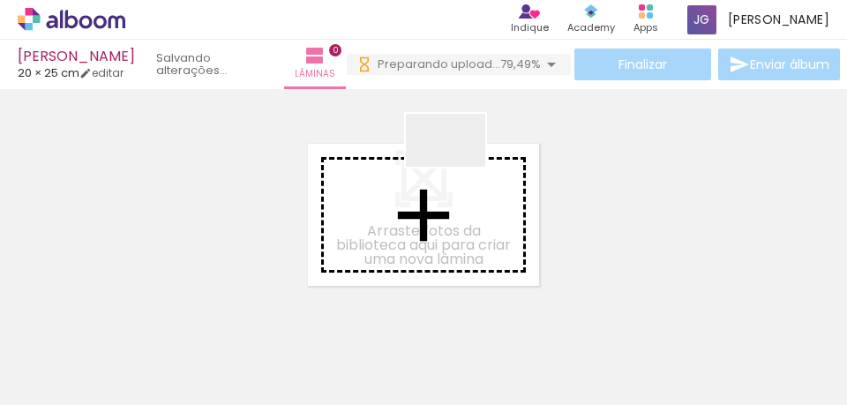
drag, startPoint x: 444, startPoint y: 174, endPoint x: 459, endPoint y: 167, distance: 16.6
click at [459, 167] on quentale-workspace at bounding box center [423, 202] width 847 height 405
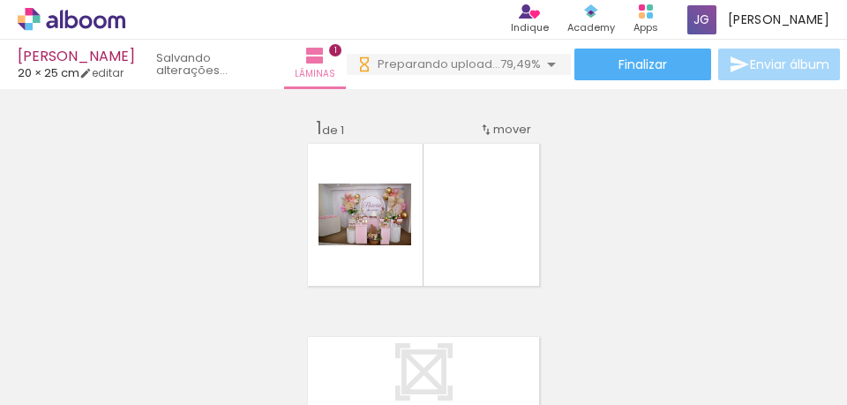
scroll to position [23, 0]
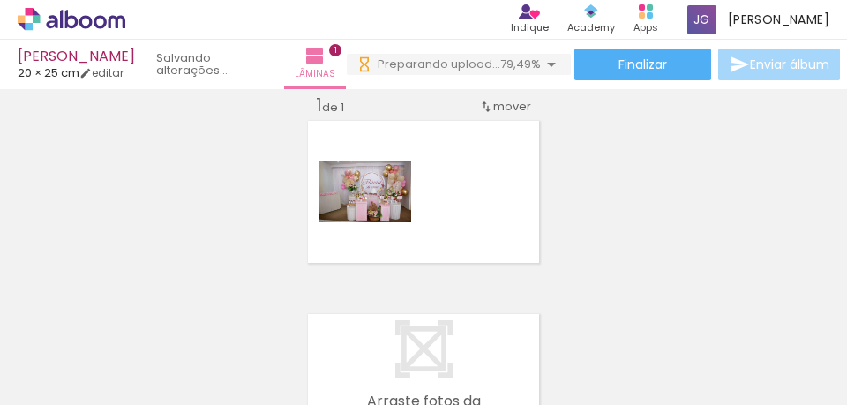
click at [72, 351] on input "Todas as fotos" at bounding box center [49, 351] width 67 height 15
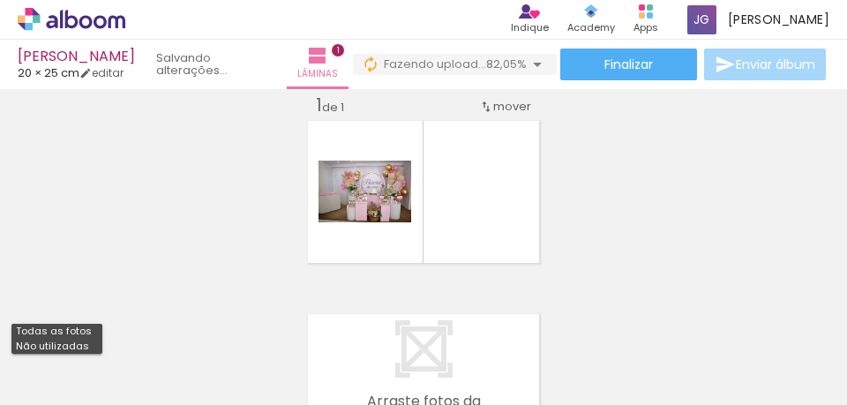
click at [0, 0] on slot "Não utilizadas" at bounding box center [0, 0] width 0 height 0
type input "Não utilizadas"
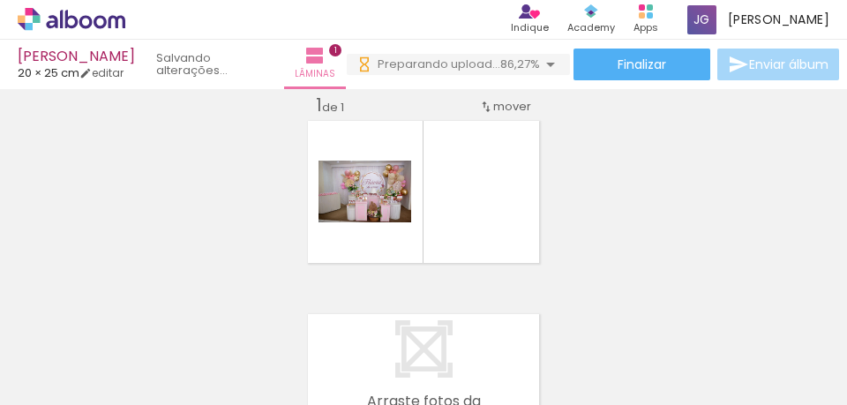
scroll to position [0, 2088]
click at [290, 362] on div at bounding box center [262, 346] width 87 height 58
click at [443, 221] on quentale-workspace at bounding box center [423, 202] width 847 height 405
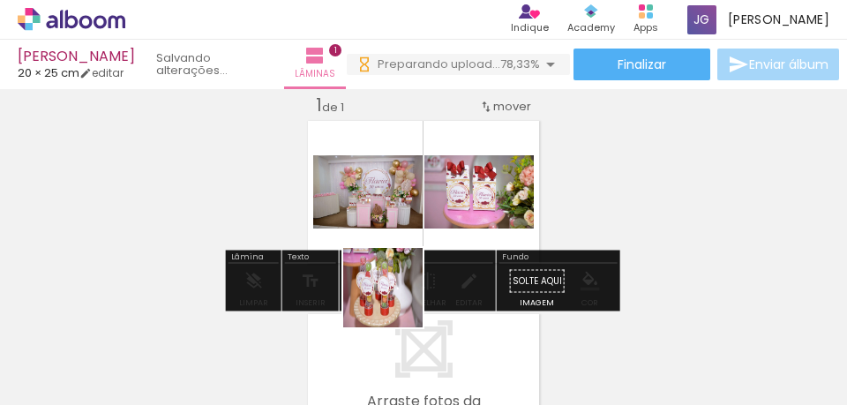
drag, startPoint x: 396, startPoint y: 301, endPoint x: 374, endPoint y: 385, distance: 86.7
click at [408, 229] on quentale-workspace at bounding box center [423, 202] width 847 height 405
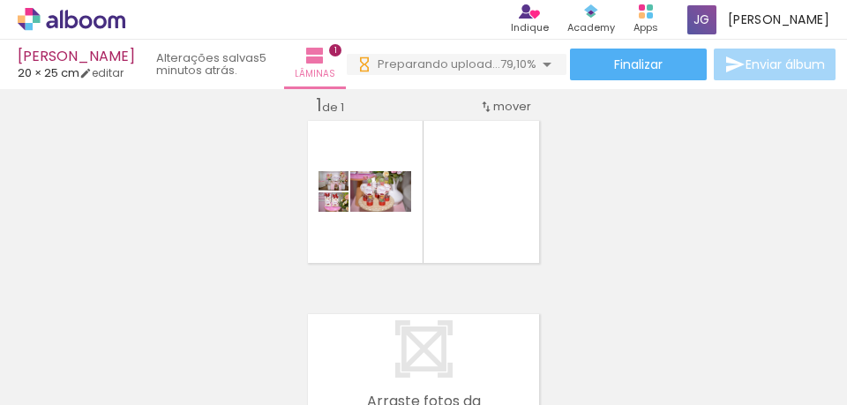
scroll to position [0, 3083]
click at [503, 212] on quentale-workspace at bounding box center [423, 202] width 847 height 405
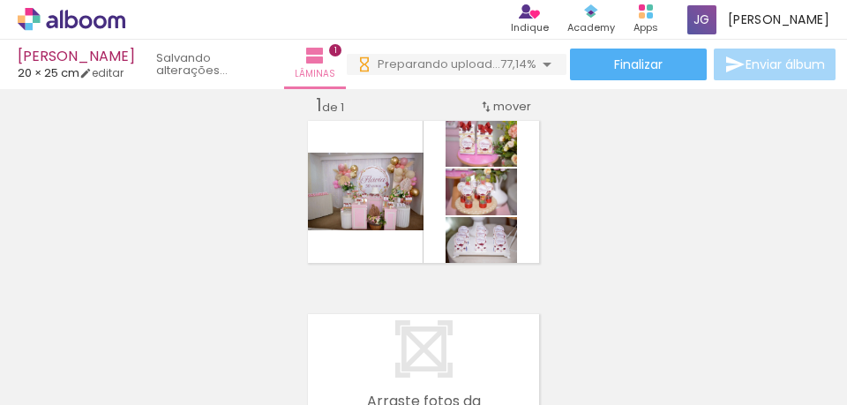
drag, startPoint x: 676, startPoint y: 344, endPoint x: 572, endPoint y: 292, distance: 116.4
click at [469, 214] on quentale-workspace at bounding box center [423, 202] width 847 height 405
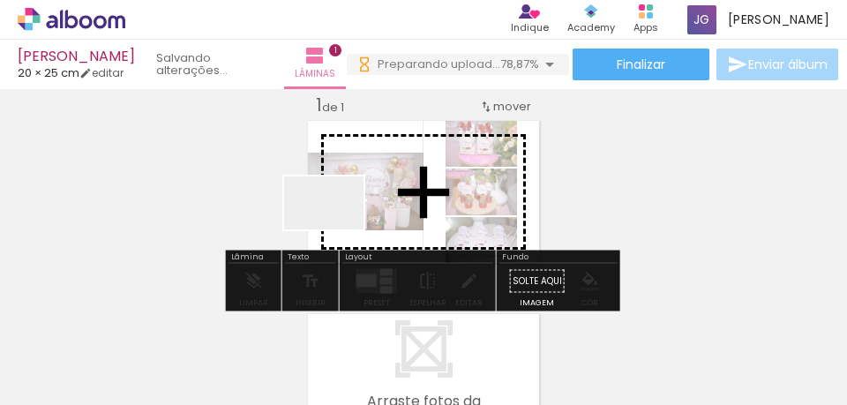
click at [337, 230] on quentale-workspace at bounding box center [423, 202] width 847 height 405
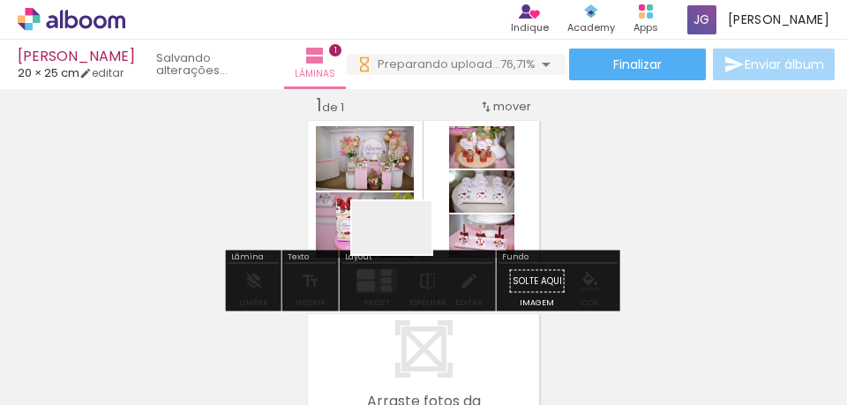
drag, startPoint x: 425, startPoint y: 342, endPoint x: 405, endPoint y: 254, distance: 90.5
click at [405, 254] on quentale-workspace at bounding box center [423, 202] width 847 height 405
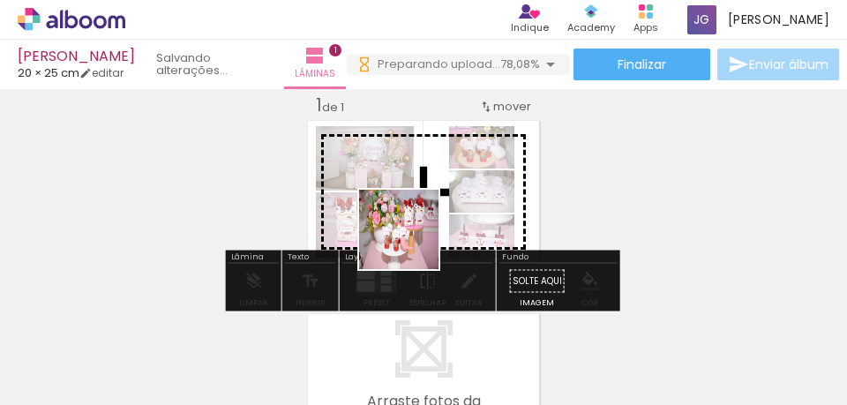
click at [413, 241] on quentale-workspace at bounding box center [423, 202] width 847 height 405
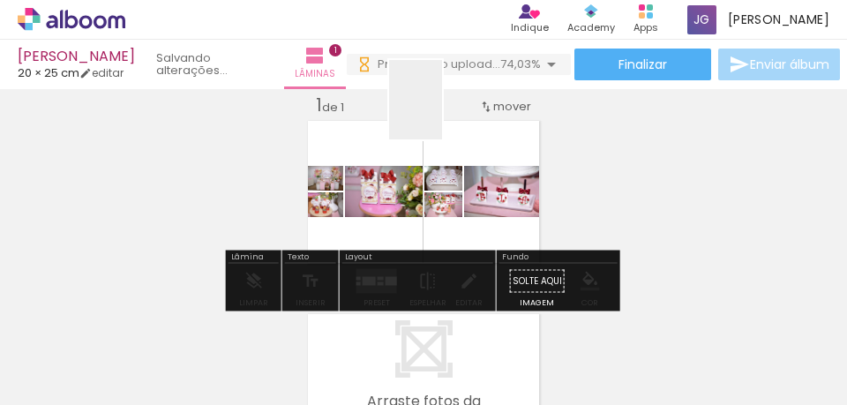
drag, startPoint x: 414, startPoint y: 340, endPoint x: 442, endPoint y: 113, distance: 228.5
click at [442, 113] on quentale-workspace at bounding box center [423, 202] width 847 height 405
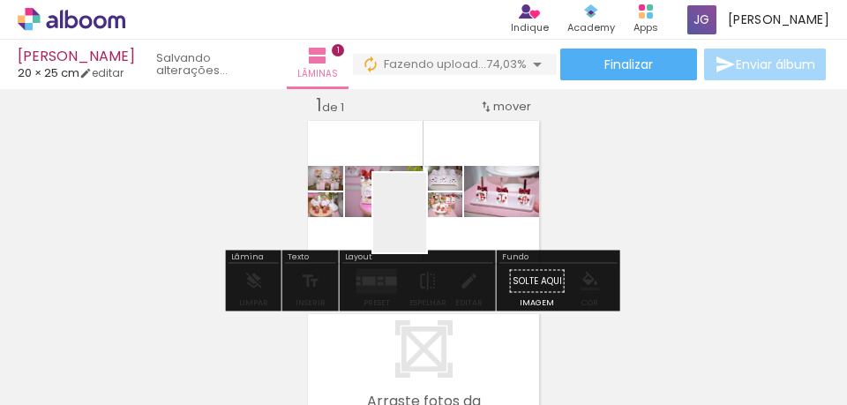
click at [426, 226] on quentale-workspace at bounding box center [423, 202] width 847 height 405
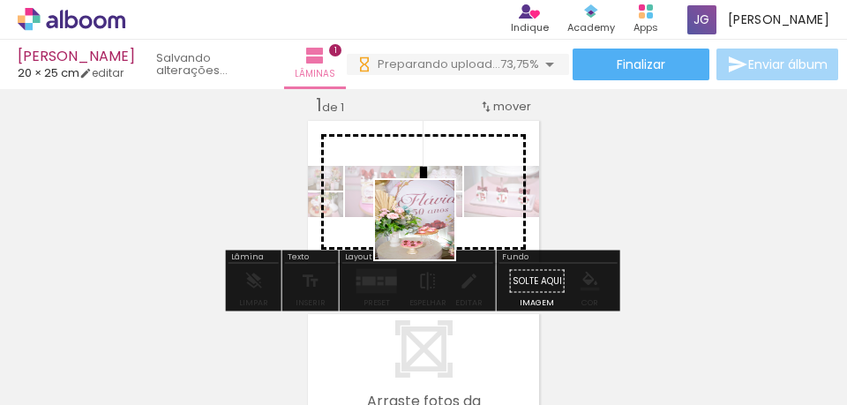
click at [428, 241] on quentale-workspace at bounding box center [423, 202] width 847 height 405
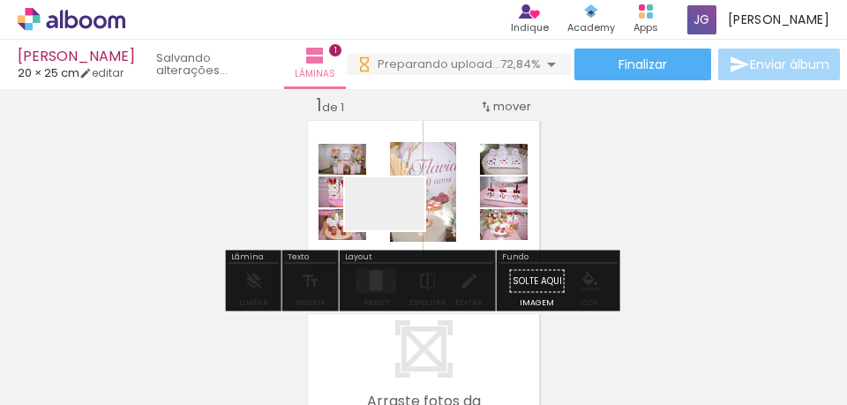
click at [398, 230] on quentale-workspace at bounding box center [423, 202] width 847 height 405
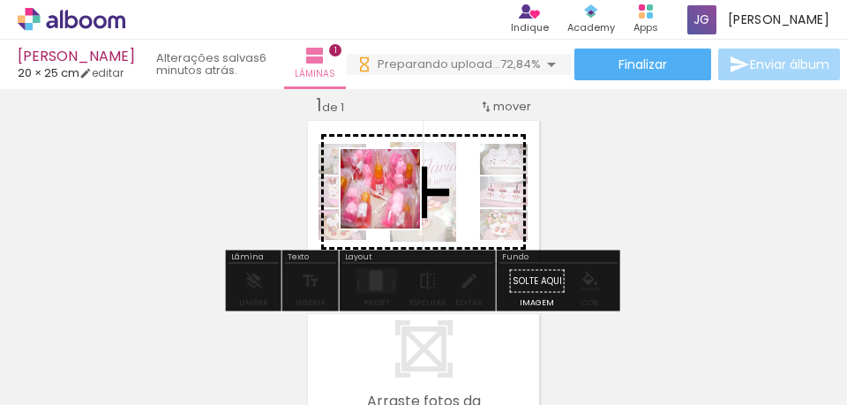
drag, startPoint x: 393, startPoint y: 304, endPoint x: 393, endPoint y: 202, distance: 102.3
click at [393, 202] on quentale-workspace at bounding box center [423, 202] width 847 height 405
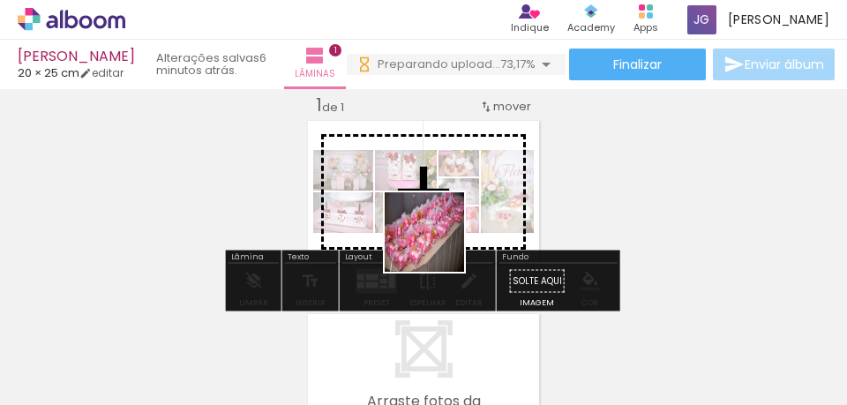
drag, startPoint x: 392, startPoint y: 366, endPoint x: 438, endPoint y: 245, distance: 129.3
click at [438, 245] on quentale-workspace at bounding box center [423, 202] width 847 height 405
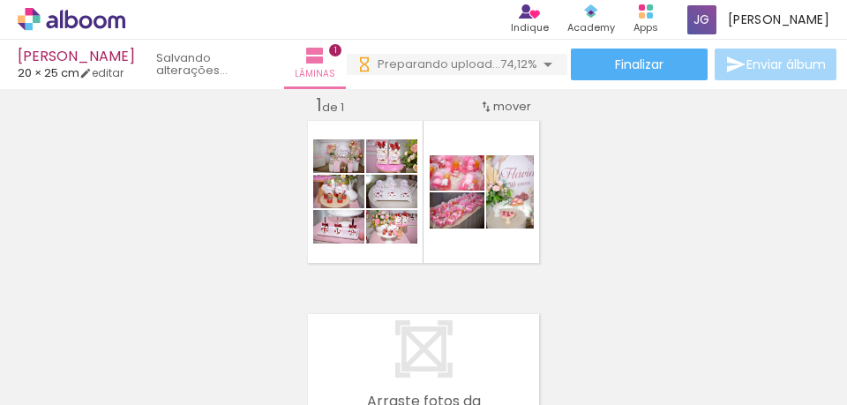
click at [489, 235] on quentale-workspace at bounding box center [423, 202] width 847 height 405
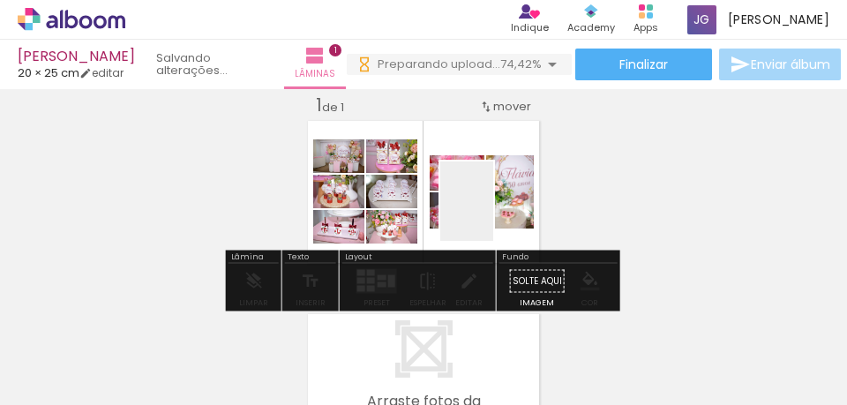
drag, startPoint x: 511, startPoint y: 340, endPoint x: 435, endPoint y: 361, distance: 78.8
click at [492, 212] on quentale-workspace at bounding box center [423, 202] width 847 height 405
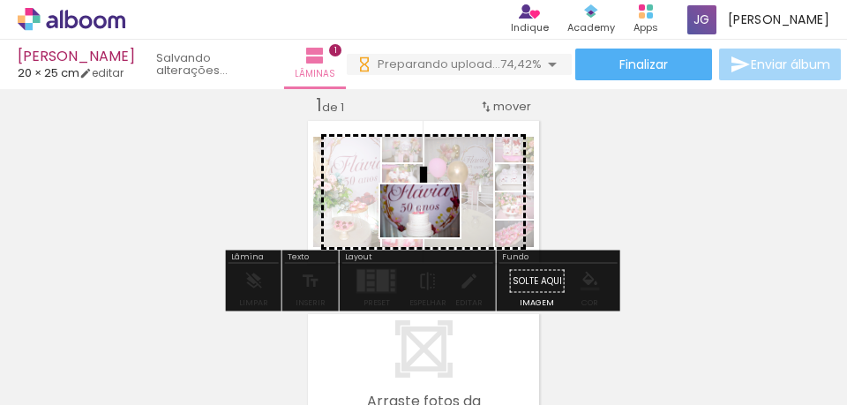
drag, startPoint x: 434, startPoint y: 362, endPoint x: 433, endPoint y: 236, distance: 125.3
click at [433, 236] on quentale-workspace at bounding box center [423, 202] width 847 height 405
